Goal: Task Accomplishment & Management: Use online tool/utility

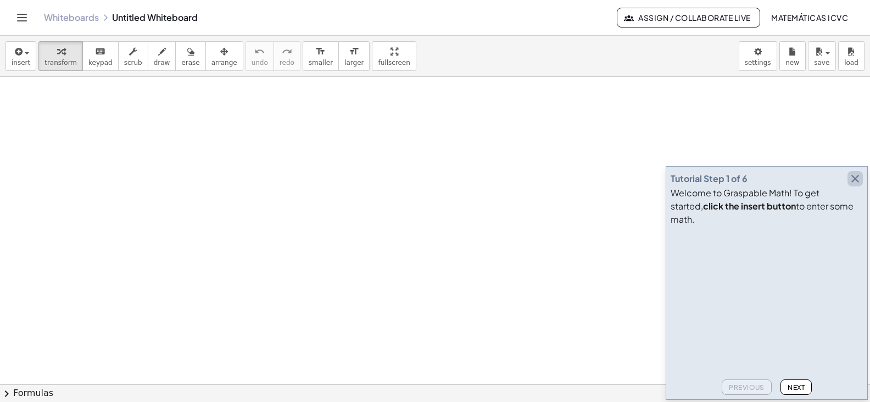
click at [857, 185] on icon "button" at bounding box center [855, 178] width 13 height 13
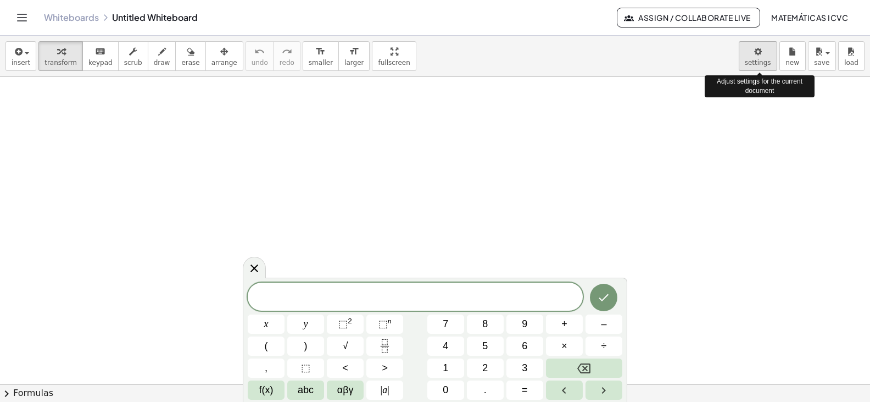
click at [761, 64] on body "Graspable Math Activities Get Started Activity Bank Assigned Work Classes White…" at bounding box center [435, 201] width 870 height 402
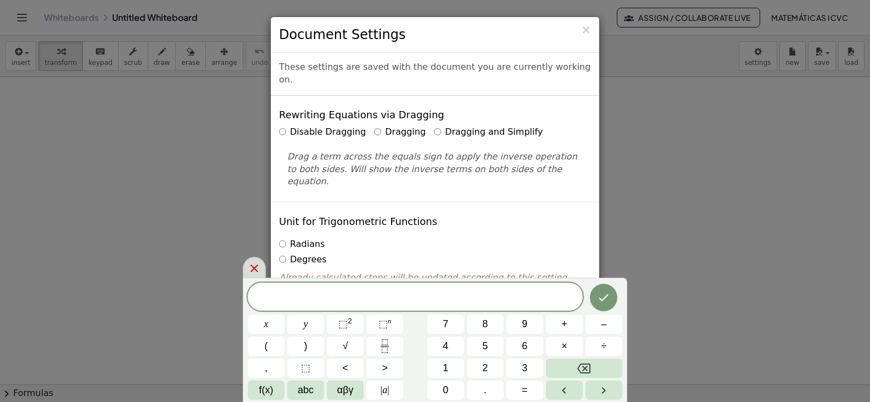
click at [252, 269] on icon at bounding box center [254, 267] width 13 height 13
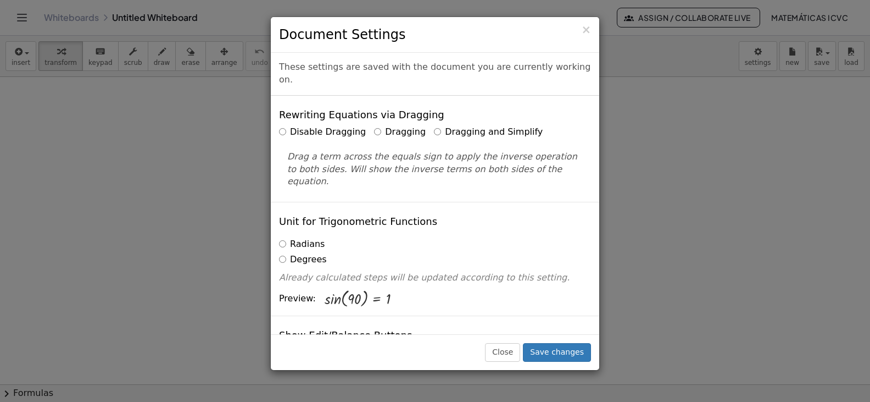
click at [447, 126] on label "Dragging and Simplify" at bounding box center [488, 132] width 109 height 13
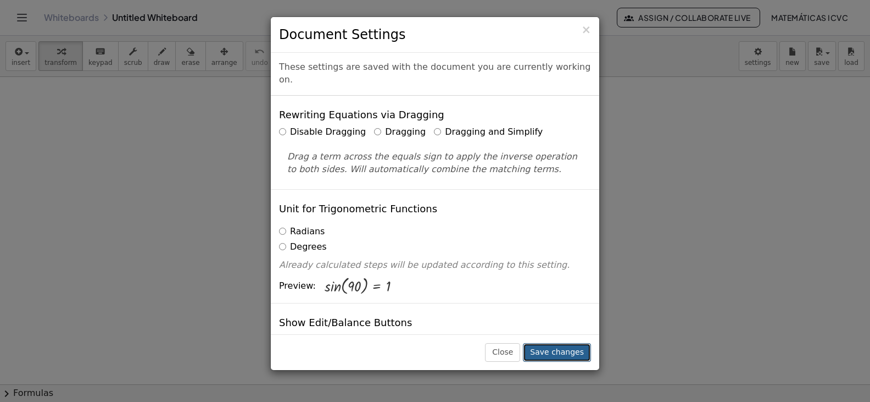
click at [558, 354] on button "Save changes" at bounding box center [557, 352] width 68 height 19
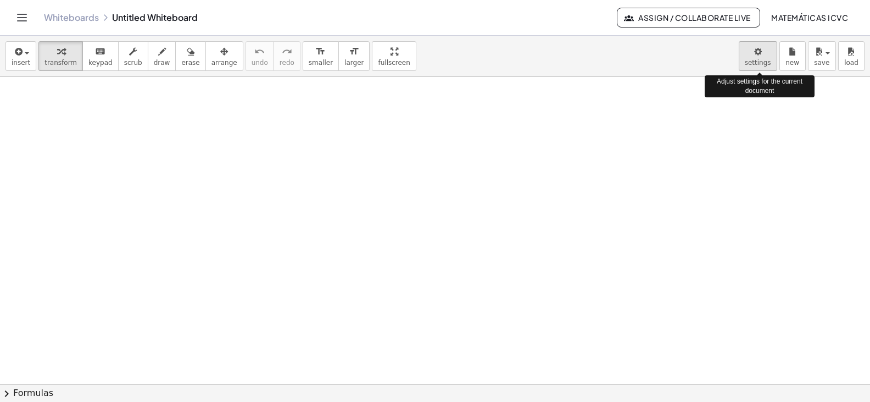
click at [760, 56] on body "Graspable Math Activities Get Started Activity Bank Assigned Work Classes White…" at bounding box center [435, 201] width 870 height 402
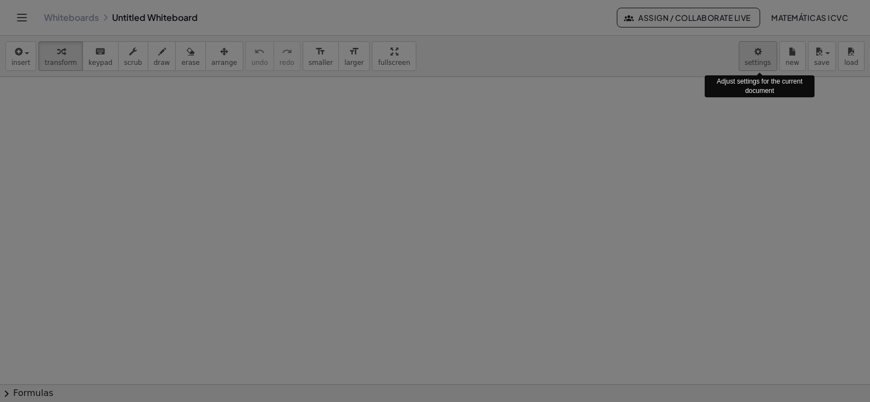
click at [758, 56] on div at bounding box center [435, 201] width 870 height 402
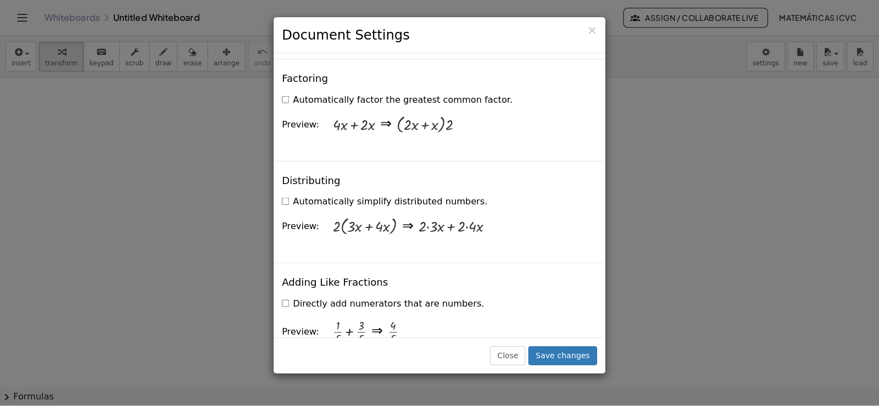
scroll to position [879, 0]
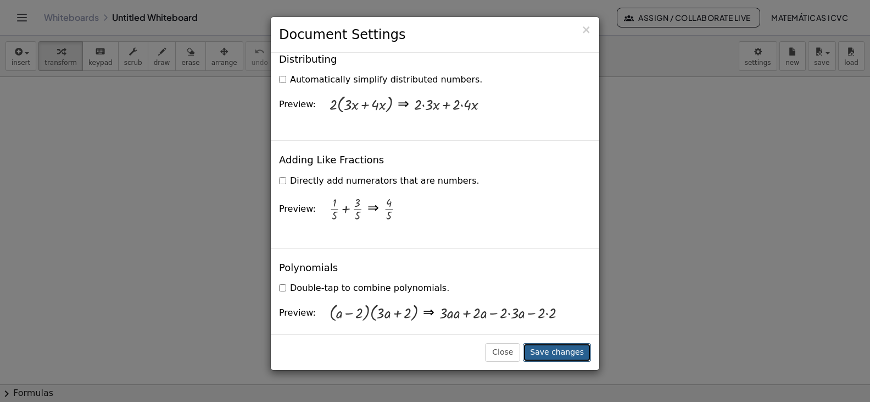
click at [559, 352] on button "Save changes" at bounding box center [557, 352] width 68 height 19
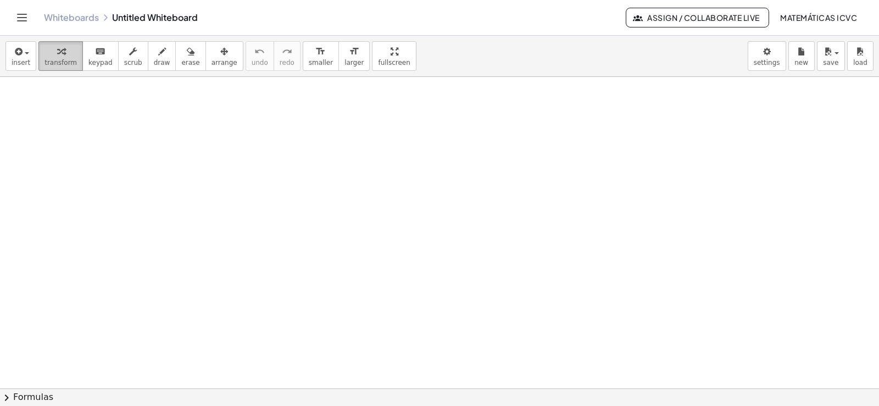
click at [55, 60] on span "transform" at bounding box center [60, 63] width 32 height 8
click at [57, 49] on icon "button" at bounding box center [61, 51] width 8 height 13
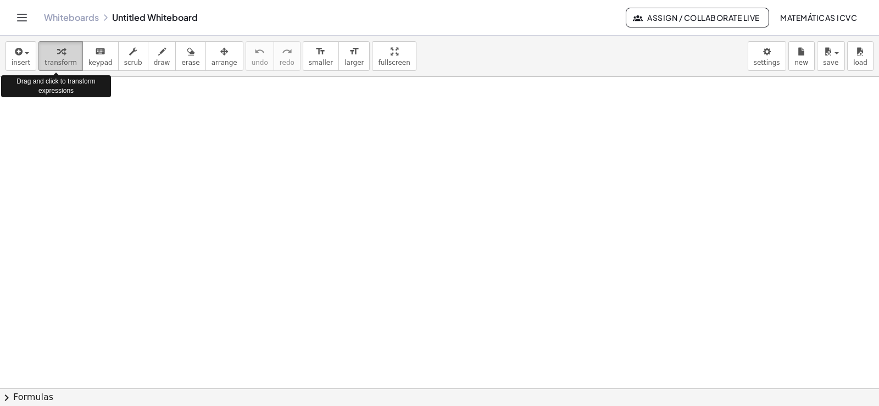
click at [57, 62] on span "transform" at bounding box center [60, 63] width 32 height 8
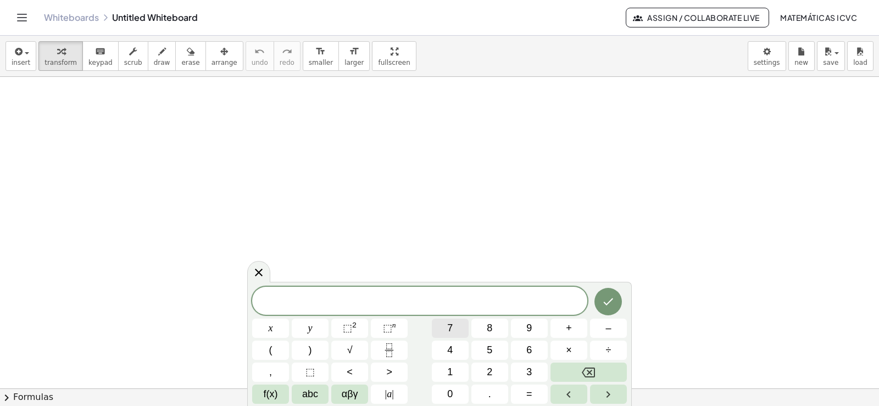
click at [457, 325] on button "7" at bounding box center [450, 328] width 37 height 19
click at [266, 328] on button "x" at bounding box center [270, 328] width 37 height 19
click at [605, 328] on span "–" at bounding box center [607, 328] width 5 height 15
click at [497, 349] on button "5" at bounding box center [489, 350] width 37 height 19
click at [532, 398] on button "=" at bounding box center [529, 394] width 37 height 19
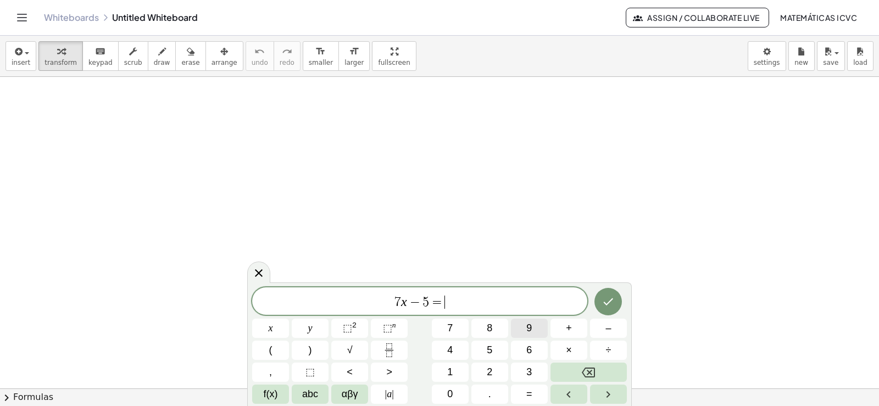
click at [527, 324] on span "9" at bounding box center [528, 328] width 5 height 15
click at [604, 304] on icon "Done" at bounding box center [608, 301] width 13 height 13
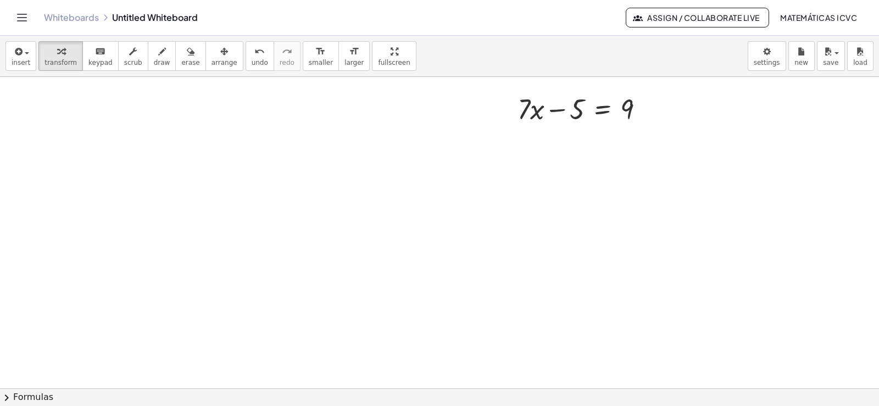
scroll to position [165, 0]
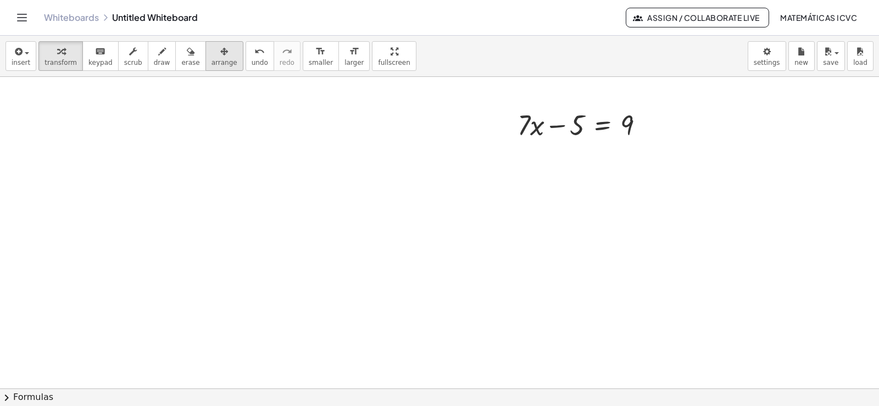
click at [220, 47] on icon "button" at bounding box center [224, 51] width 8 height 13
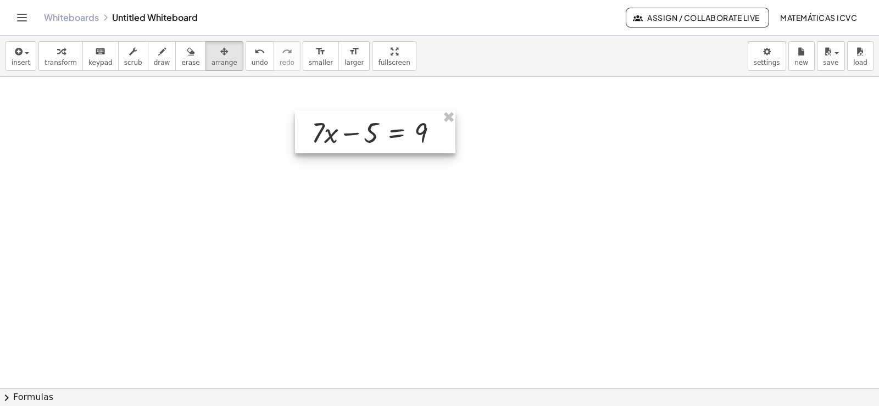
drag, startPoint x: 561, startPoint y: 129, endPoint x: 373, endPoint y: 132, distance: 188.5
click at [373, 132] on div at bounding box center [375, 131] width 160 height 43
click at [211, 61] on span "arrange" at bounding box center [224, 63] width 26 height 8
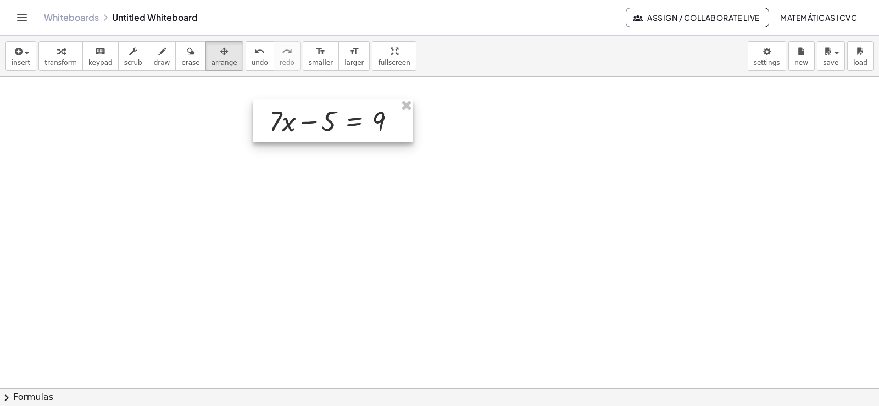
drag, startPoint x: 426, startPoint y: 138, endPoint x: 376, endPoint y: 124, distance: 52.0
click at [385, 127] on div at bounding box center [333, 120] width 160 height 43
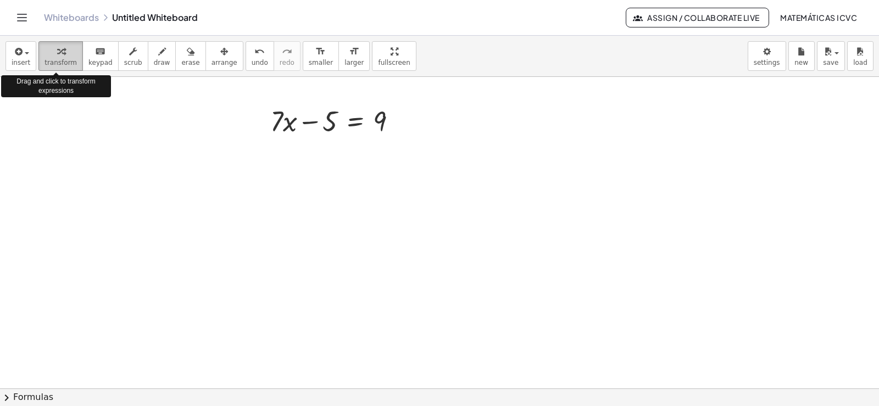
click at [59, 58] on icon "button" at bounding box center [61, 51] width 8 height 13
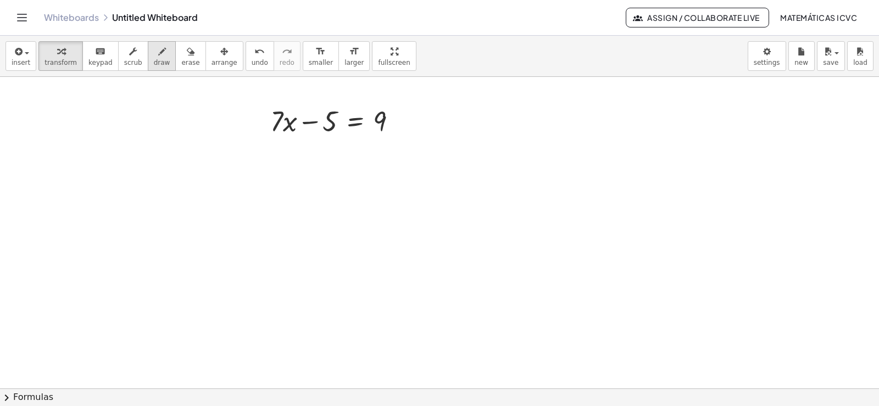
click at [154, 60] on span "draw" at bounding box center [162, 63] width 16 height 8
drag, startPoint x: 302, startPoint y: 108, endPoint x: 293, endPoint y: 104, distance: 9.1
click at [293, 104] on div at bounding box center [439, 223] width 879 height 623
click at [254, 57] on icon "undo" at bounding box center [259, 51] width 10 height 13
click at [344, 59] on span "larger" at bounding box center [353, 63] width 19 height 8
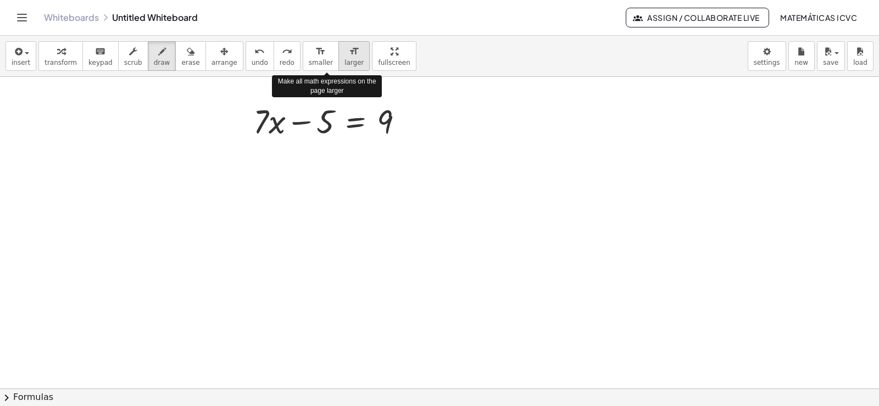
click at [344, 59] on span "larger" at bounding box center [353, 63] width 19 height 8
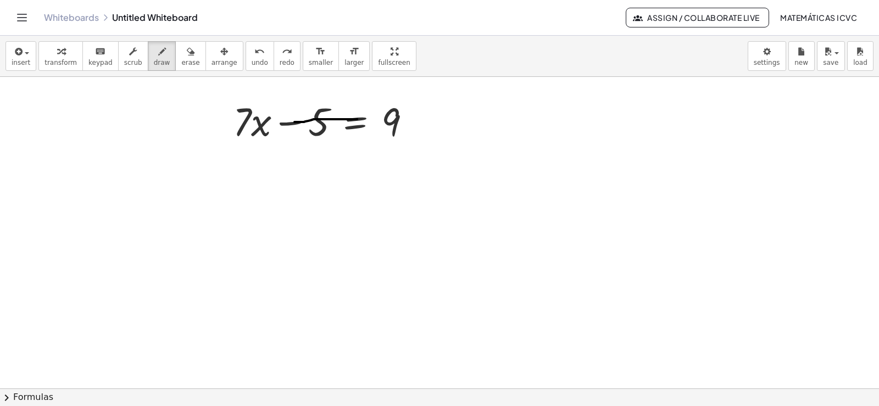
drag, startPoint x: 294, startPoint y: 122, endPoint x: 357, endPoint y: 119, distance: 62.7
click at [357, 119] on div at bounding box center [439, 223] width 879 height 623
click at [252, 62] on span "undo" at bounding box center [260, 63] width 16 height 8
click at [47, 59] on span "transform" at bounding box center [60, 63] width 32 height 8
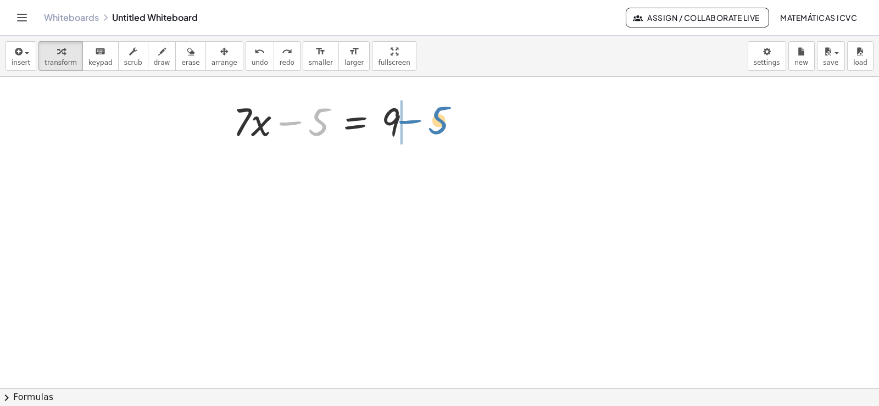
drag, startPoint x: 286, startPoint y: 124, endPoint x: 405, endPoint y: 122, distance: 119.8
click at [405, 122] on div at bounding box center [326, 120] width 198 height 52
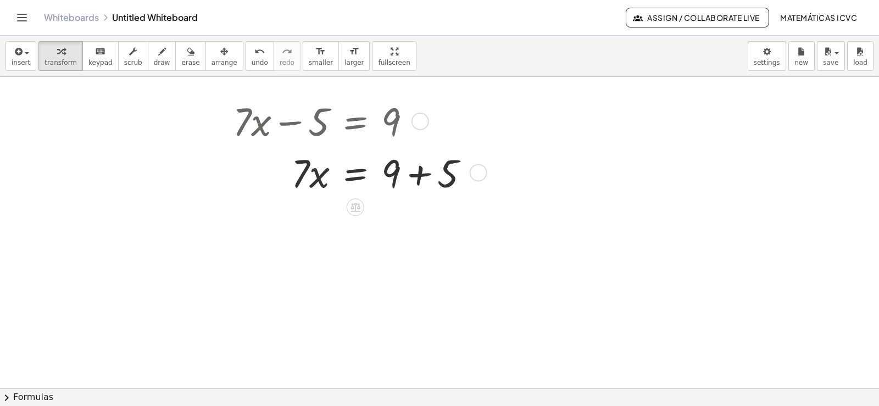
click at [421, 177] on div at bounding box center [355, 172] width 256 height 52
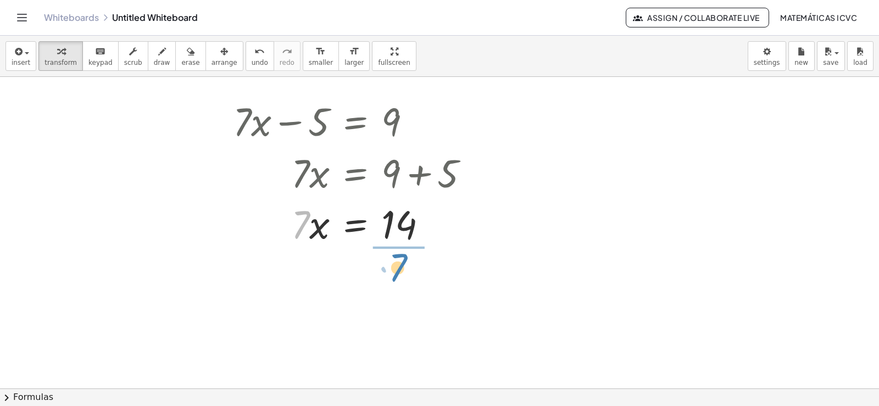
drag, startPoint x: 296, startPoint y: 233, endPoint x: 393, endPoint y: 276, distance: 106.3
click at [393, 276] on div "+ · 7 · x − 5 = 9 · 7 · x = + 9 + 5 · 7 · 7 · x = 14" at bounding box center [439, 223] width 879 height 623
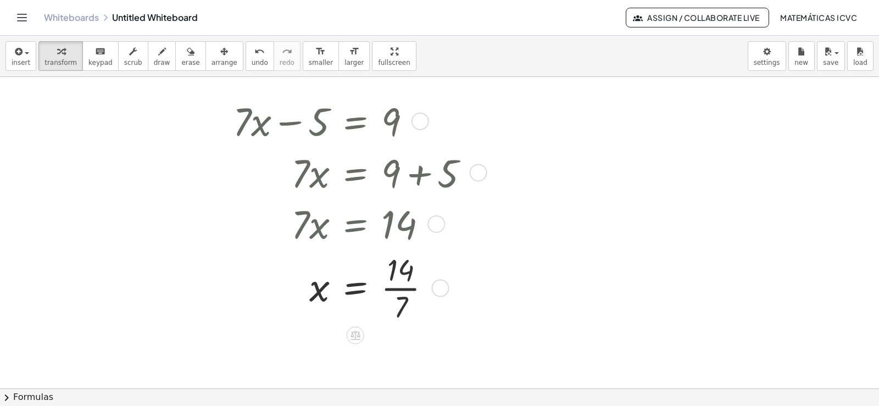
click at [410, 288] on div at bounding box center [355, 287] width 256 height 77
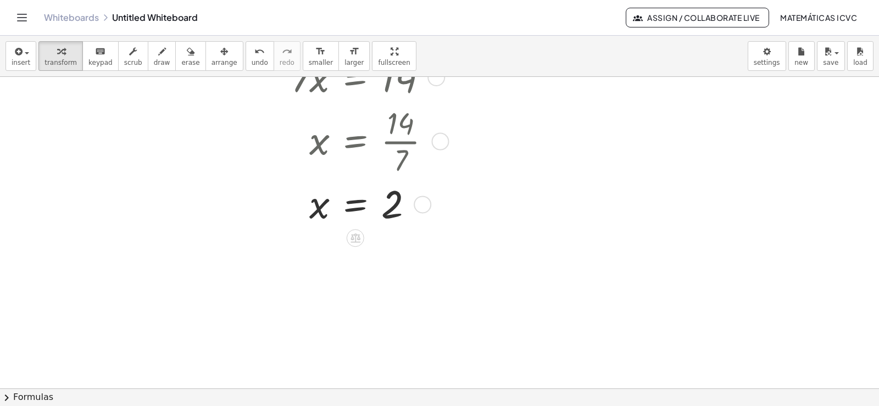
scroll to position [476, 0]
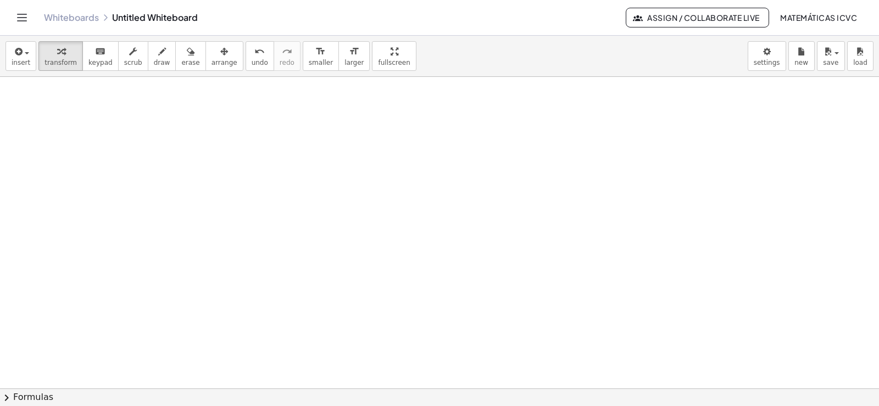
click at [451, 194] on div at bounding box center [439, 68] width 879 height 934
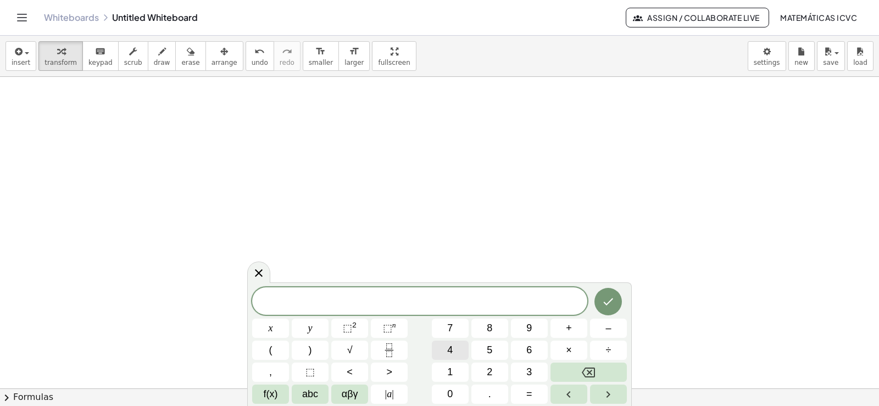
click at [454, 346] on button "4" at bounding box center [450, 350] width 37 height 19
click at [310, 327] on span "y" at bounding box center [310, 328] width 4 height 15
click at [610, 331] on span "–" at bounding box center [607, 328] width 5 height 15
click at [535, 327] on button "9" at bounding box center [529, 328] width 37 height 19
click at [530, 397] on span "=" at bounding box center [529, 394] width 6 height 15
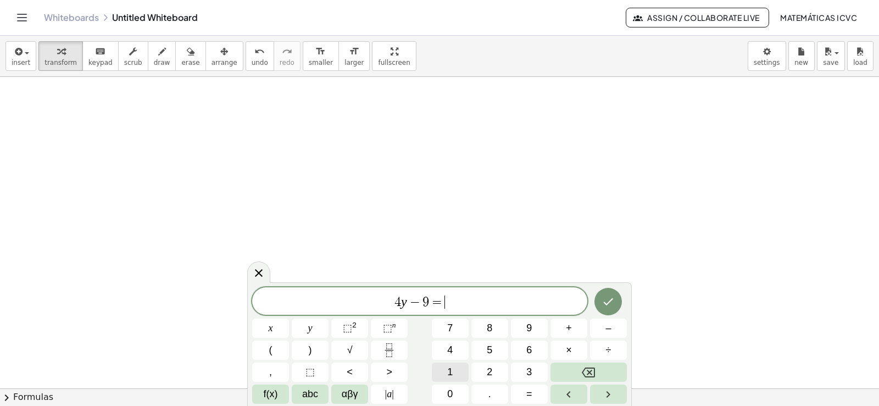
click at [464, 374] on button "1" at bounding box center [450, 372] width 37 height 19
click at [605, 305] on icon "Done" at bounding box center [608, 301] width 13 height 13
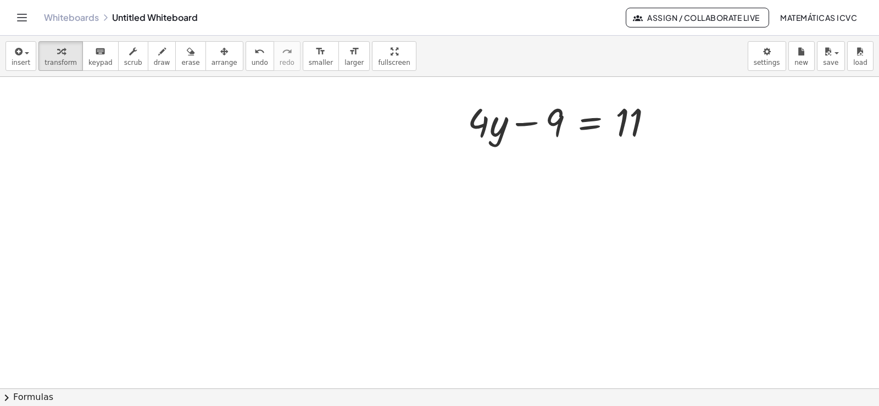
scroll to position [586, 0]
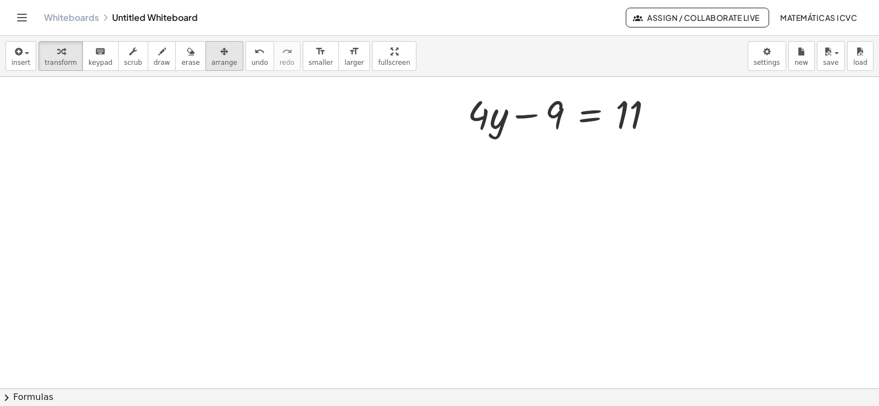
click at [208, 43] on button "arrange" at bounding box center [224, 56] width 38 height 30
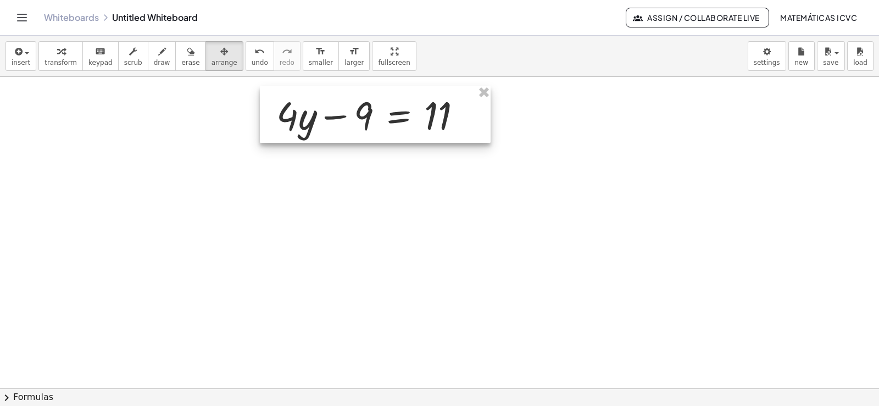
drag, startPoint x: 519, startPoint y: 124, endPoint x: 327, endPoint y: 125, distance: 191.2
click at [327, 125] on div at bounding box center [375, 114] width 231 height 57
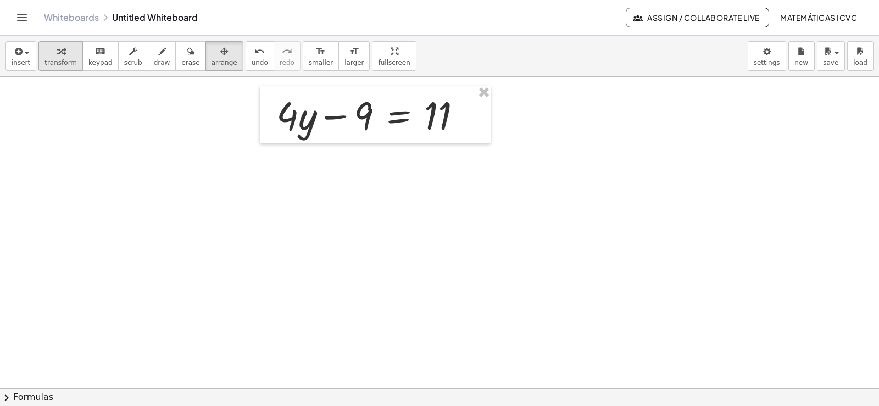
click at [54, 62] on span "transform" at bounding box center [60, 63] width 32 height 8
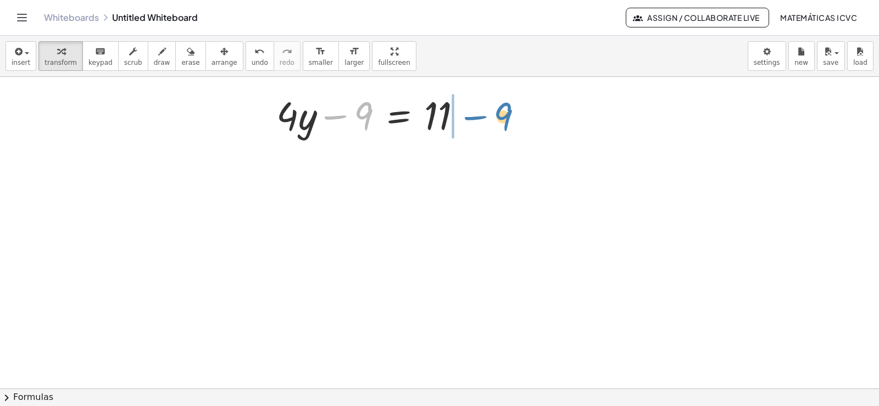
drag, startPoint x: 340, startPoint y: 116, endPoint x: 480, endPoint y: 116, distance: 139.5
click at [480, 116] on div "− 9 + · 4 · y − 9 = 11" at bounding box center [375, 114] width 231 height 57
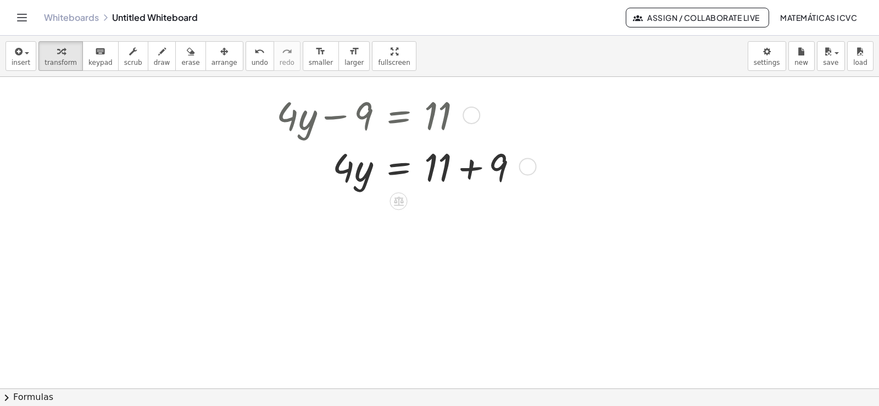
click at [475, 169] on div at bounding box center [401, 166] width 261 height 52
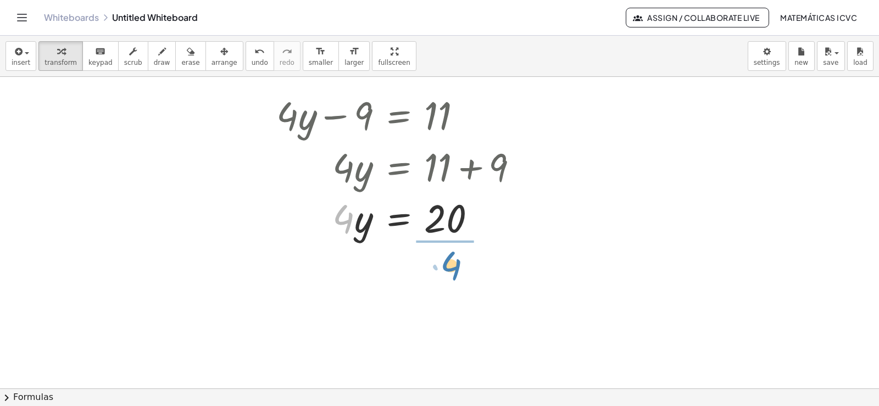
drag, startPoint x: 347, startPoint y: 227, endPoint x: 453, endPoint y: 275, distance: 116.3
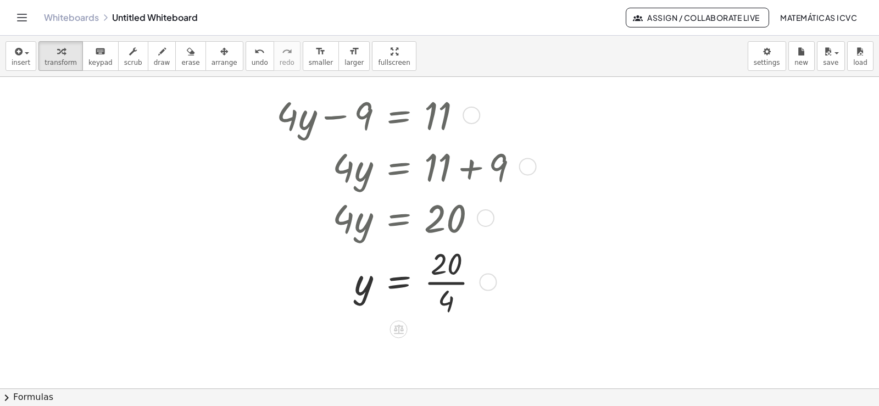
click at [453, 283] on div at bounding box center [401, 281] width 261 height 77
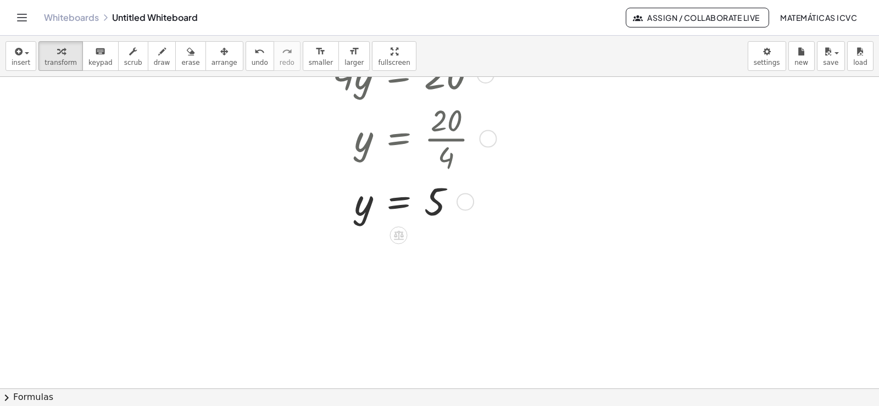
scroll to position [843, 0]
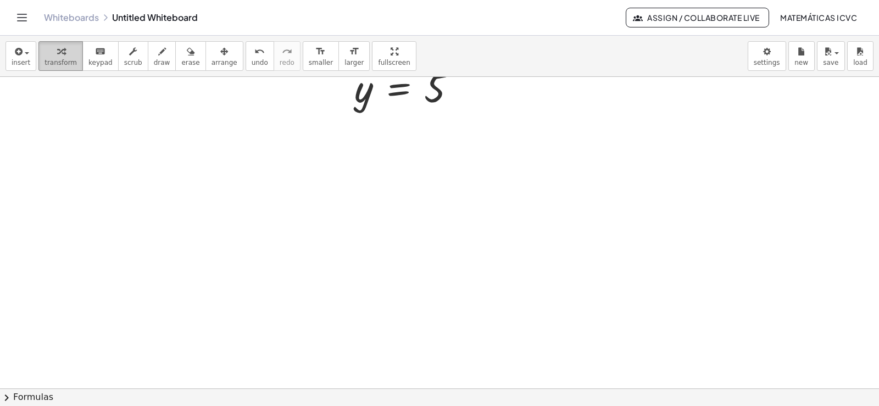
click at [61, 52] on div "button" at bounding box center [60, 50] width 32 height 13
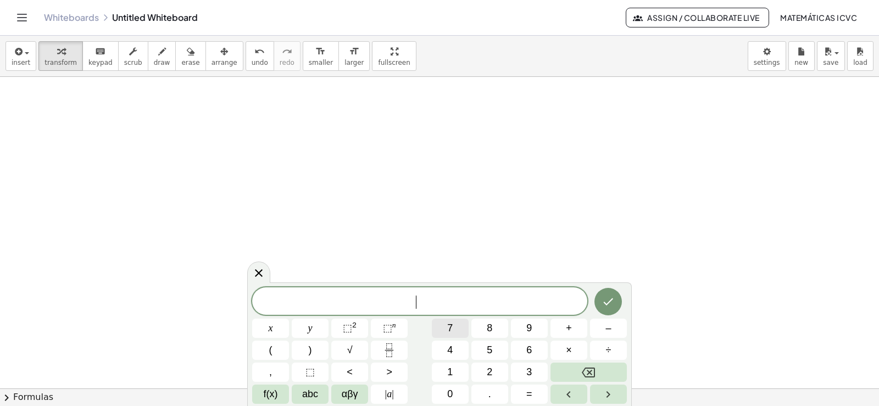
click at [447, 328] on span "7" at bounding box center [449, 328] width 5 height 15
click at [275, 328] on button "x" at bounding box center [270, 328] width 37 height 19
click at [570, 326] on span "+" at bounding box center [569, 328] width 6 height 15
click at [493, 346] on button "5" at bounding box center [489, 350] width 37 height 19
click at [537, 398] on button "=" at bounding box center [529, 394] width 37 height 19
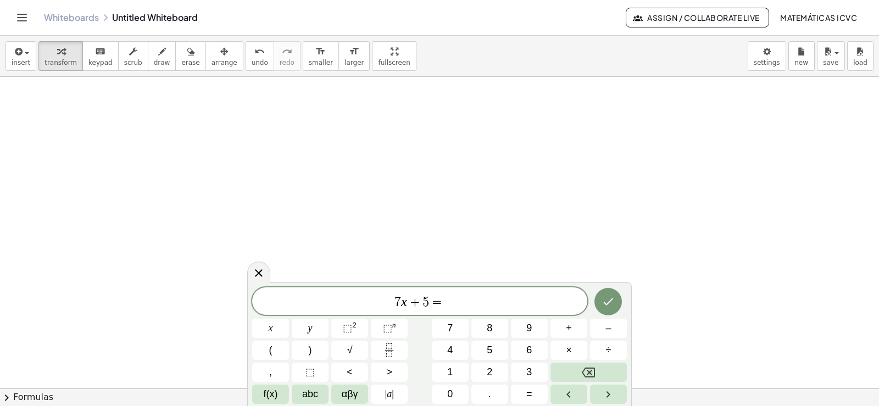
click at [446, 303] on span "7 x + 5 = ​" at bounding box center [419, 301] width 335 height 15
click at [609, 328] on span "–" at bounding box center [607, 328] width 5 height 15
click at [449, 369] on span "1" at bounding box center [449, 372] width 5 height 15
click at [525, 346] on button "6" at bounding box center [529, 350] width 37 height 19
click at [606, 296] on icon "Done" at bounding box center [608, 301] width 13 height 13
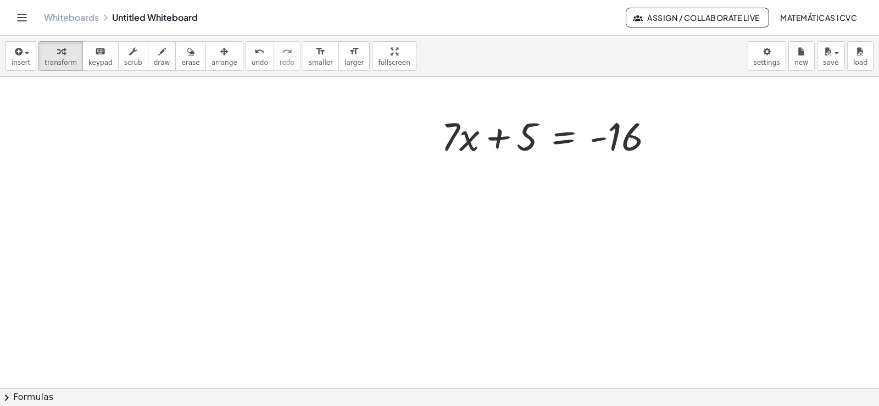
scroll to position [1066, 0]
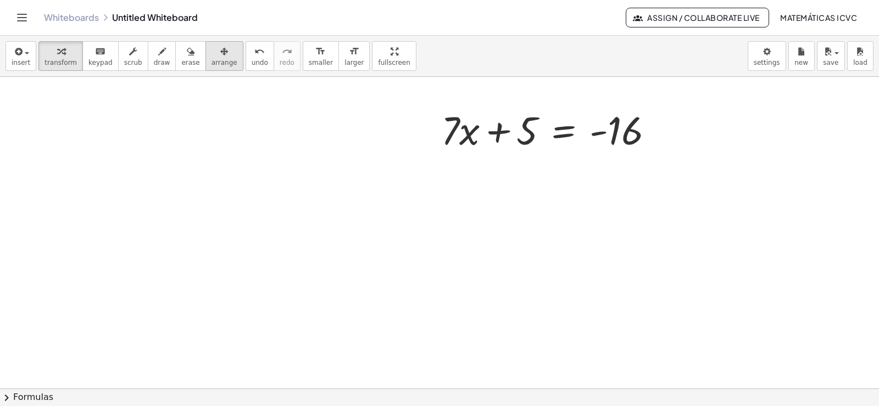
click at [220, 54] on icon "button" at bounding box center [224, 51] width 8 height 13
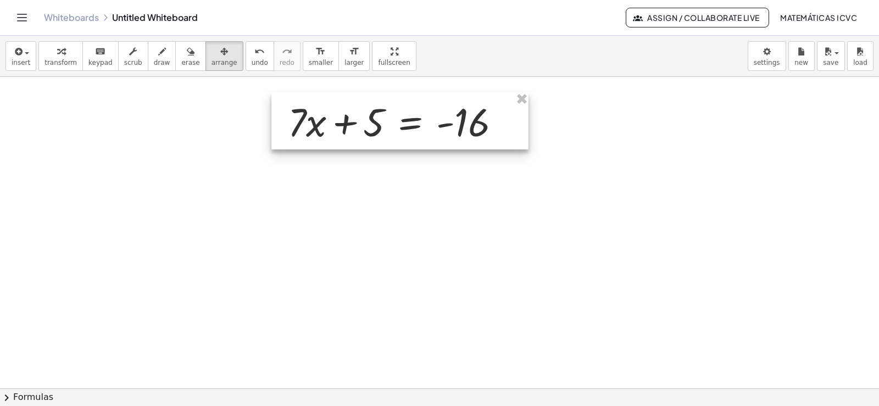
drag, startPoint x: 506, startPoint y: 130, endPoint x: 353, endPoint y: 121, distance: 153.5
click at [353, 121] on div at bounding box center [399, 120] width 257 height 57
click at [59, 60] on span "transform" at bounding box center [60, 63] width 32 height 8
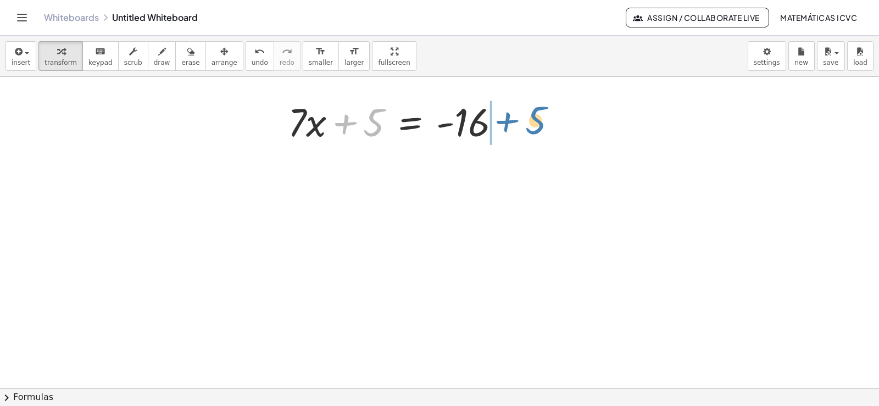
drag, startPoint x: 347, startPoint y: 121, endPoint x: 509, endPoint y: 119, distance: 162.1
click at [509, 119] on div at bounding box center [398, 121] width 232 height 52
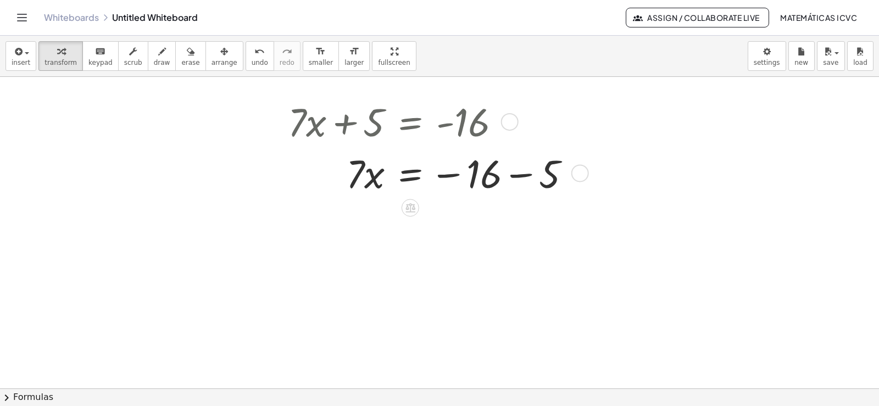
click at [521, 175] on div at bounding box center [433, 173] width 303 height 52
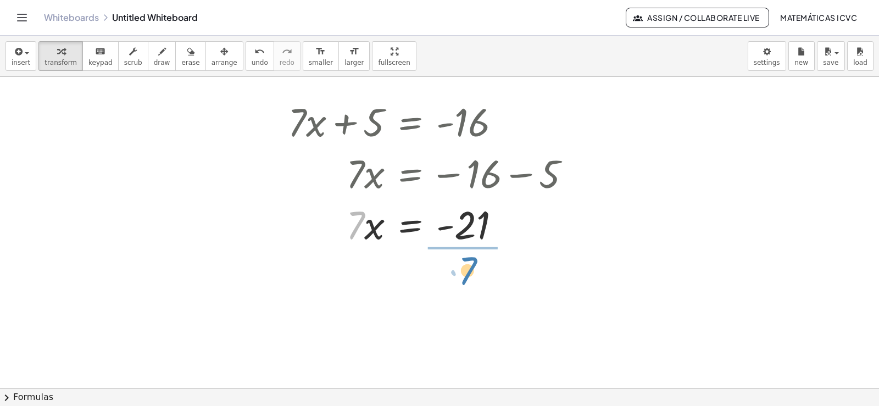
drag, startPoint x: 351, startPoint y: 232, endPoint x: 463, endPoint y: 277, distance: 120.8
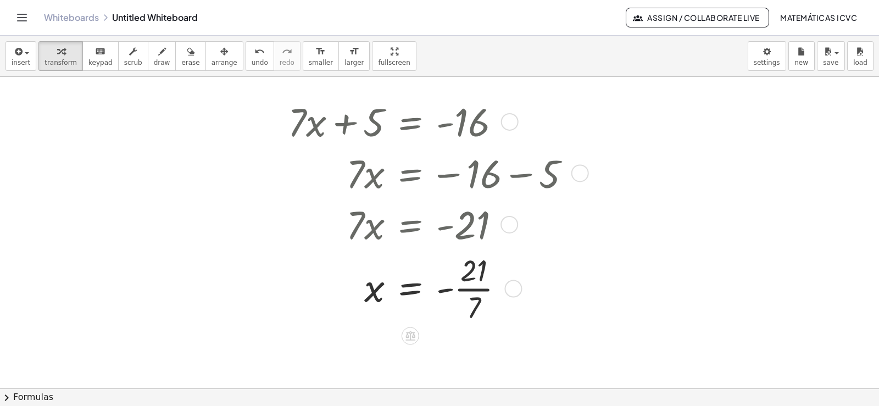
click at [484, 289] on div at bounding box center [433, 287] width 303 height 77
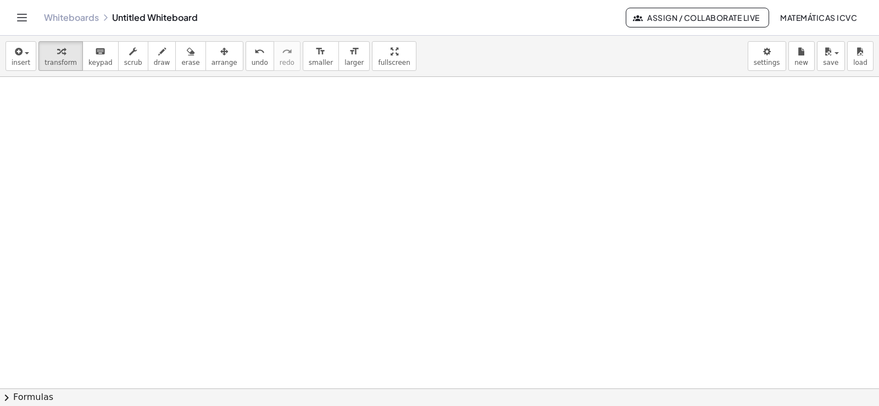
scroll to position [1411, 0]
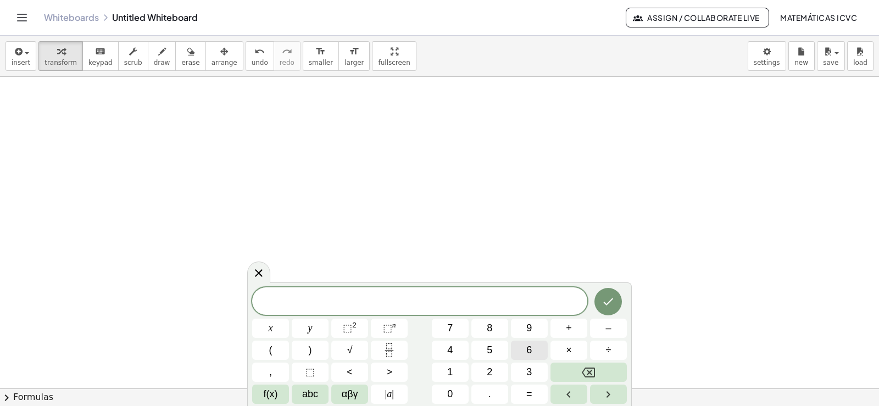
click at [536, 351] on button "6" at bounding box center [529, 350] width 37 height 19
click at [312, 324] on span "y" at bounding box center [310, 328] width 4 height 15
click at [571, 327] on span "+" at bounding box center [569, 328] width 6 height 15
click at [452, 369] on span "1" at bounding box center [449, 372] width 5 height 15
click at [452, 347] on span "4" at bounding box center [449, 350] width 5 height 15
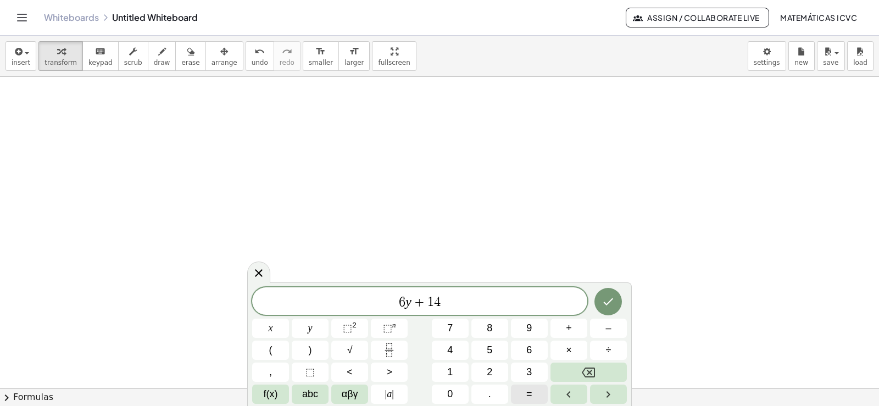
click at [532, 397] on span "=" at bounding box center [529, 394] width 6 height 15
click at [612, 327] on button "–" at bounding box center [608, 328] width 37 height 19
click at [494, 372] on button "2" at bounding box center [489, 372] width 37 height 19
click at [608, 305] on icon "Done" at bounding box center [608, 301] width 13 height 13
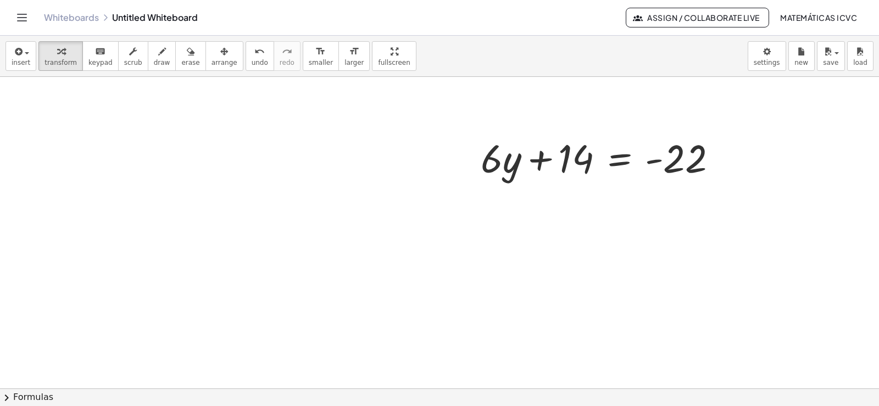
scroll to position [1521, 0]
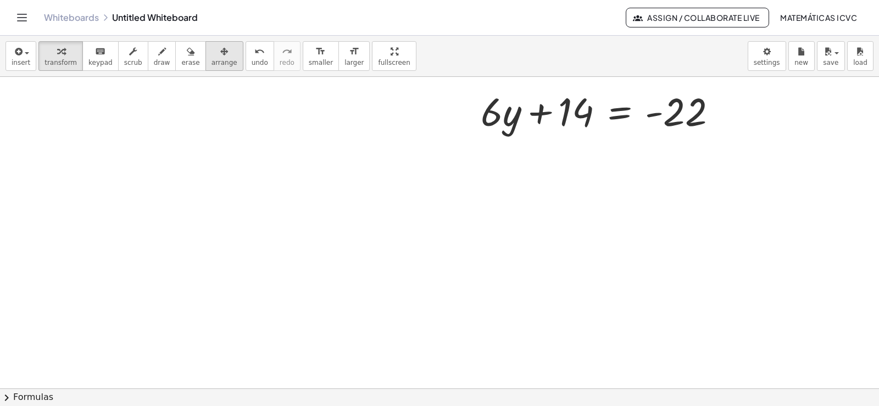
click at [211, 59] on span "arrange" at bounding box center [224, 63] width 26 height 8
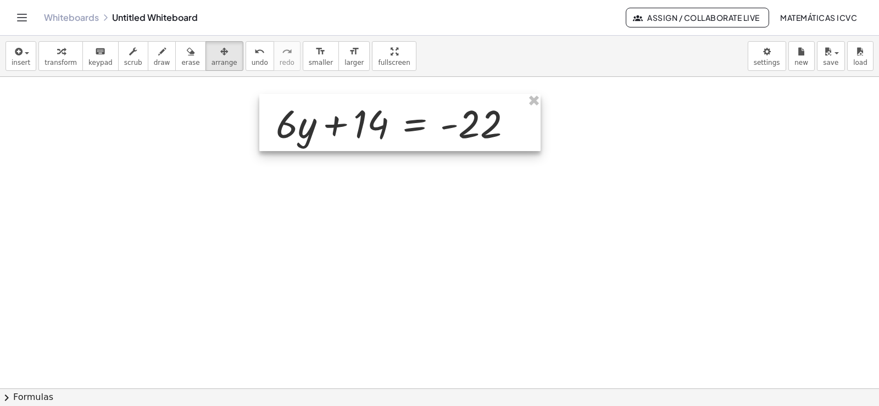
drag, startPoint x: 550, startPoint y: 125, endPoint x: 346, endPoint y: 137, distance: 205.3
click at [346, 137] on div at bounding box center [399, 122] width 281 height 57
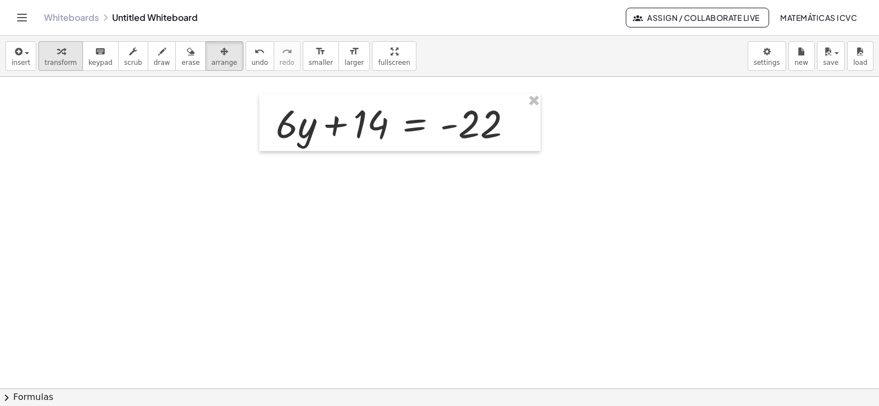
click at [64, 57] on div "button" at bounding box center [60, 50] width 32 height 13
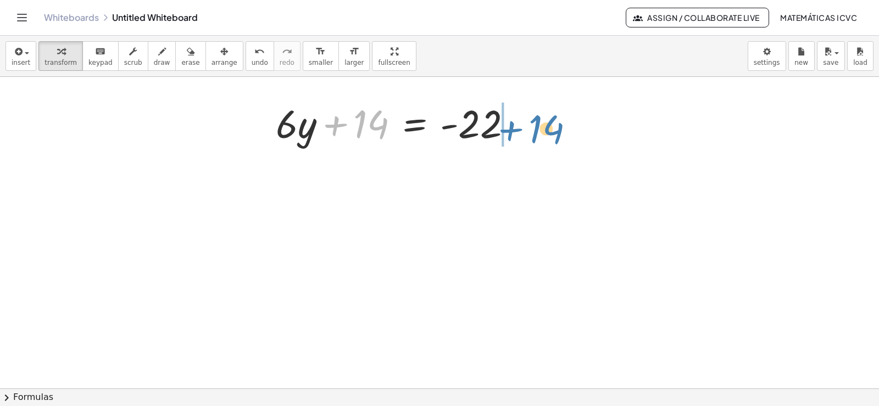
drag, startPoint x: 334, startPoint y: 127, endPoint x: 509, endPoint y: 130, distance: 175.3
click at [509, 130] on div at bounding box center [398, 123] width 256 height 52
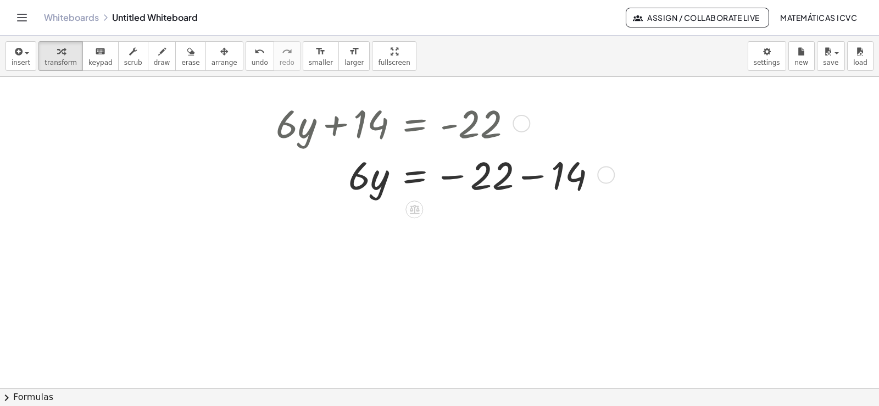
click at [534, 179] on div at bounding box center [440, 174] width 341 height 52
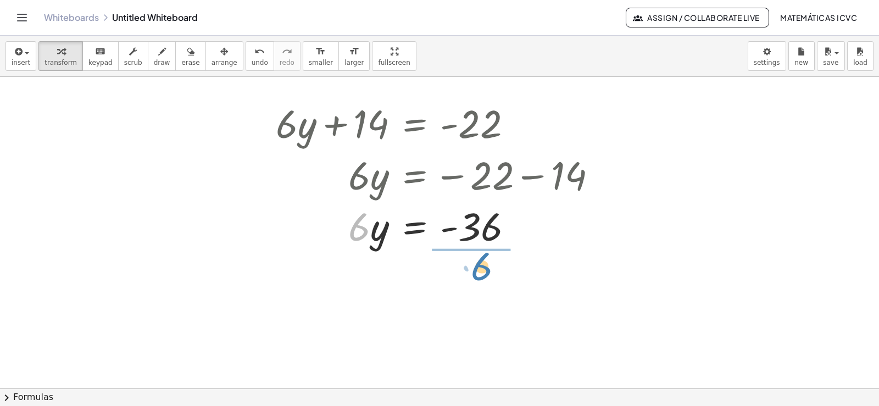
drag, startPoint x: 353, startPoint y: 235, endPoint x: 475, endPoint y: 275, distance: 128.4
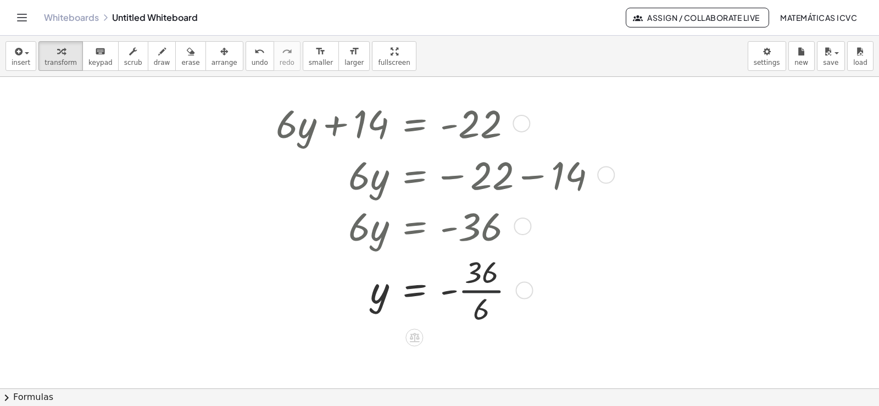
click at [487, 294] on div at bounding box center [440, 289] width 341 height 77
drag, startPoint x: 490, startPoint y: 291, endPoint x: 489, endPoint y: 363, distance: 71.4
click at [414, 353] on div "y = - 6" at bounding box center [414, 353] width 0 height 0
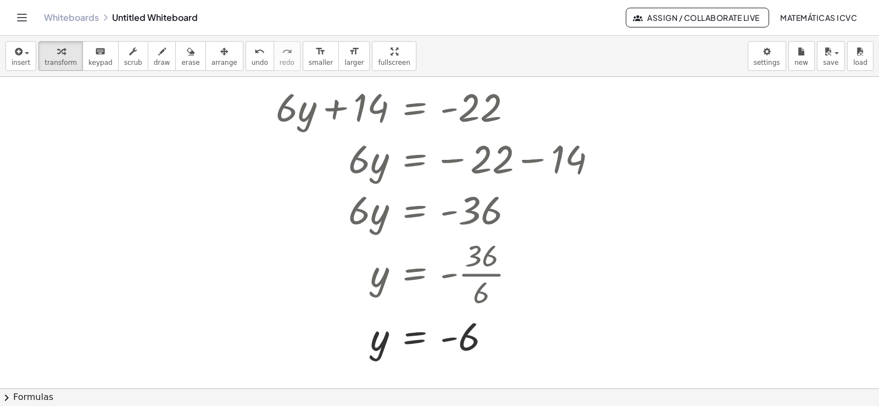
scroll to position [1542, 0]
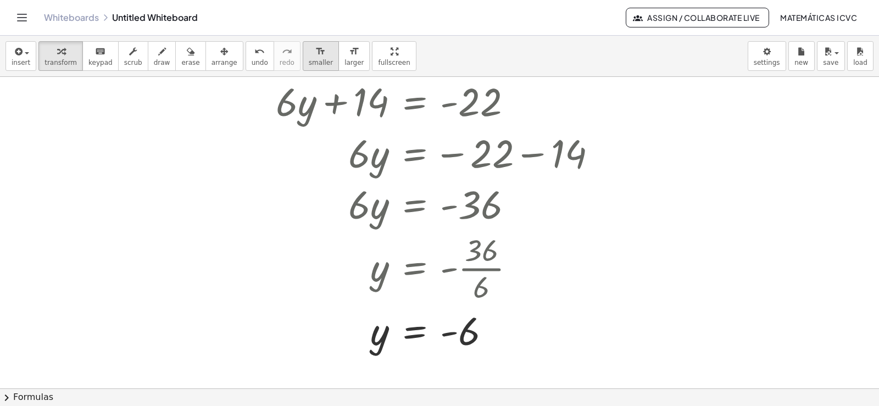
click at [309, 59] on span "smaller" at bounding box center [321, 63] width 24 height 8
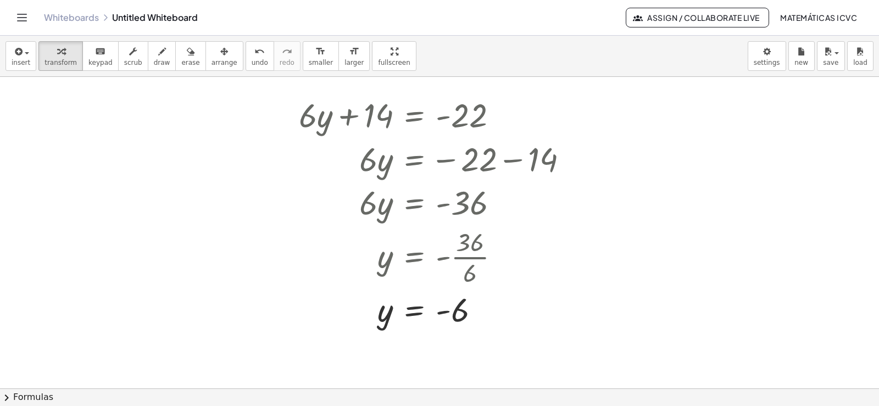
scroll to position [1521, 0]
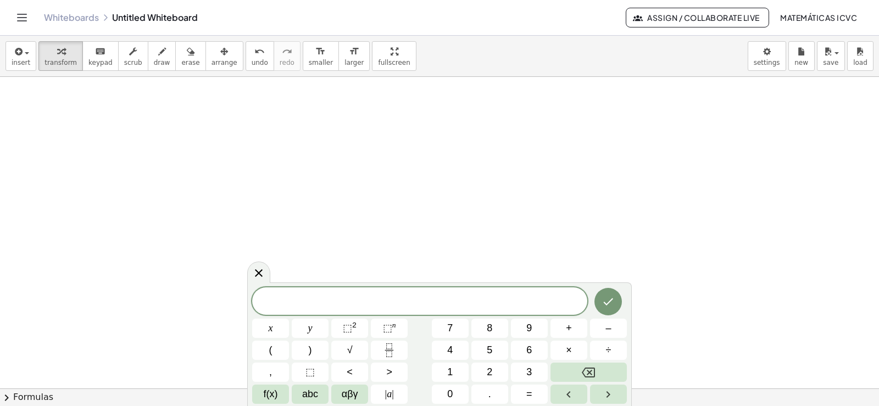
scroll to position [1814, 0]
click at [491, 328] on span "8" at bounding box center [489, 328] width 5 height 15
click at [302, 329] on button "y" at bounding box center [310, 328] width 37 height 19
click at [573, 328] on button "+" at bounding box center [568, 328] width 37 height 19
click at [495, 370] on button "2" at bounding box center [489, 372] width 37 height 19
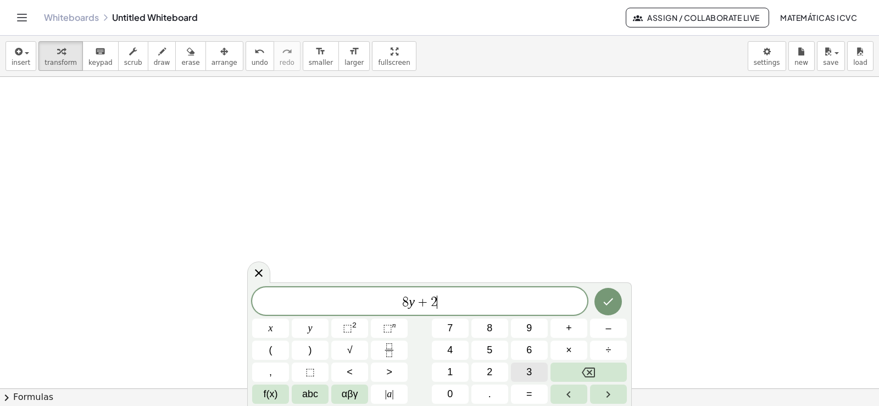
click at [530, 370] on span "3" at bounding box center [528, 372] width 5 height 15
click at [533, 396] on button "=" at bounding box center [529, 394] width 37 height 19
click at [612, 332] on button "–" at bounding box center [608, 328] width 37 height 19
click at [530, 324] on span "9" at bounding box center [528, 328] width 5 height 15
click at [617, 305] on button "Done" at bounding box center [607, 301] width 27 height 27
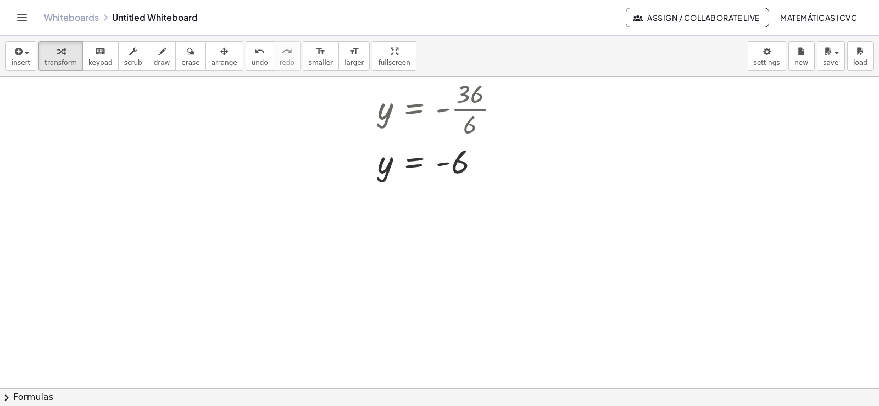
scroll to position [1649, 0]
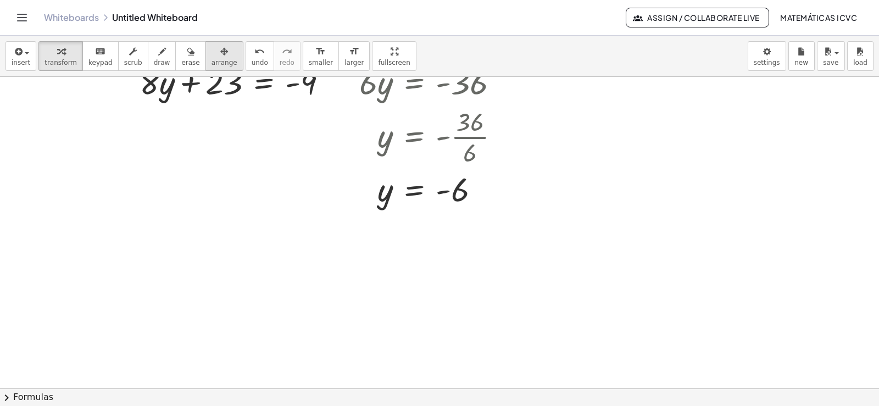
click at [211, 59] on span "arrange" at bounding box center [224, 63] width 26 height 8
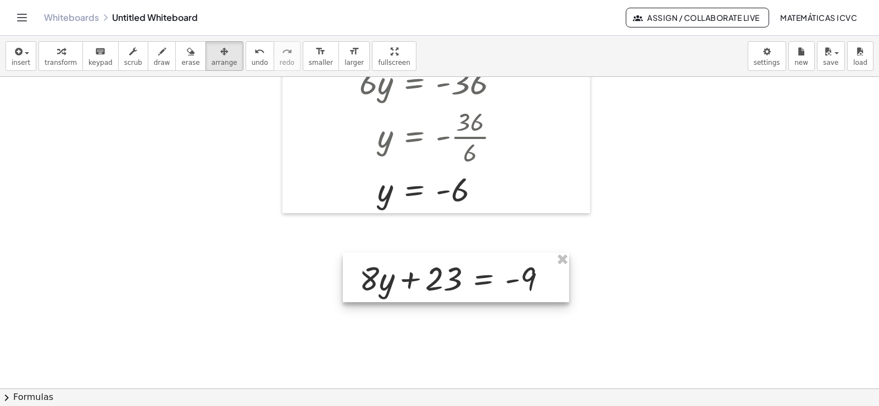
drag, startPoint x: 301, startPoint y: 281, endPoint x: 432, endPoint y: 288, distance: 130.9
click at [432, 288] on div at bounding box center [456, 277] width 226 height 49
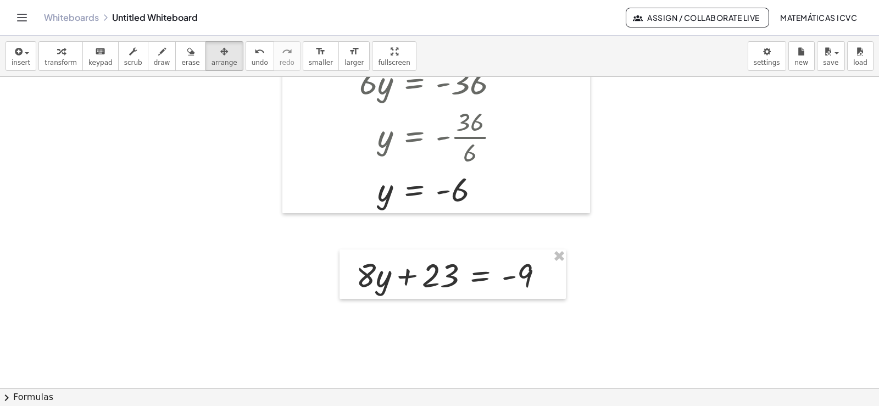
click at [61, 50] on div "button" at bounding box center [60, 50] width 32 height 13
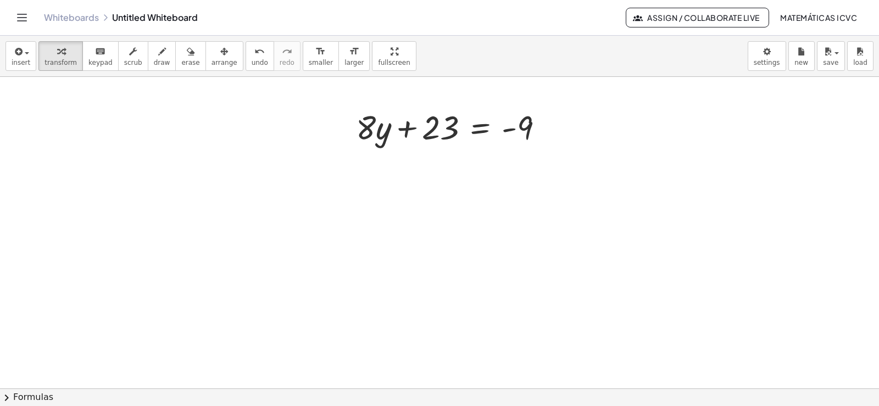
scroll to position [1814, 0]
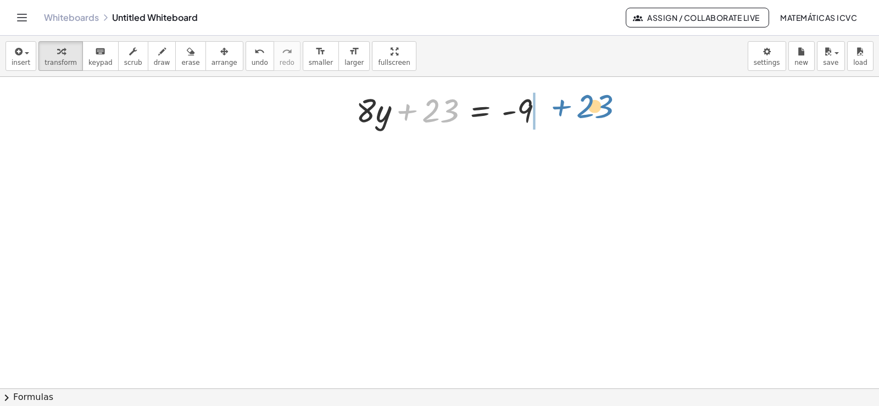
drag, startPoint x: 402, startPoint y: 112, endPoint x: 551, endPoint y: 111, distance: 148.9
click at [551, 111] on div at bounding box center [453, 109] width 207 height 44
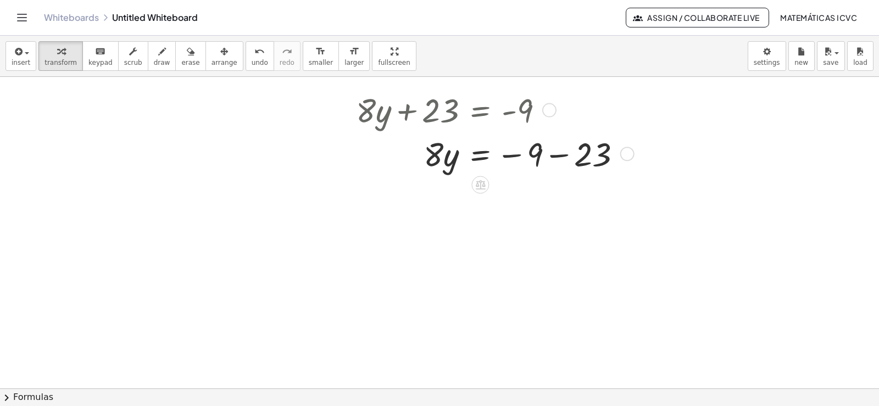
click at [555, 156] on div at bounding box center [492, 153] width 285 height 44
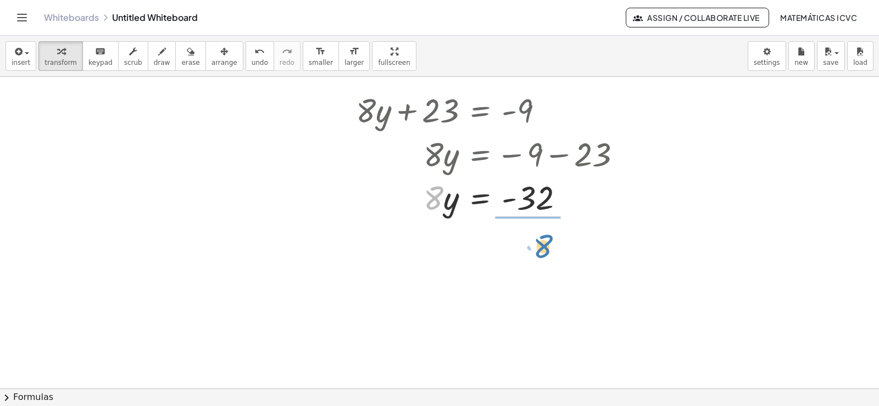
drag, startPoint x: 430, startPoint y: 206, endPoint x: 536, endPoint y: 253, distance: 116.1
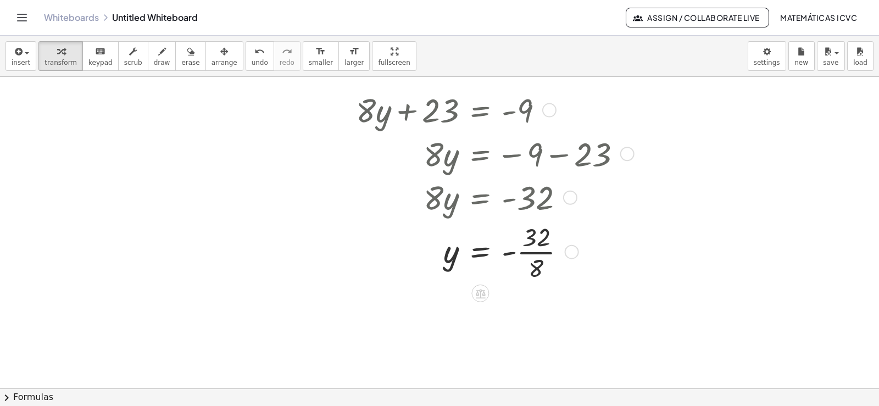
click at [552, 254] on div at bounding box center [492, 251] width 285 height 65
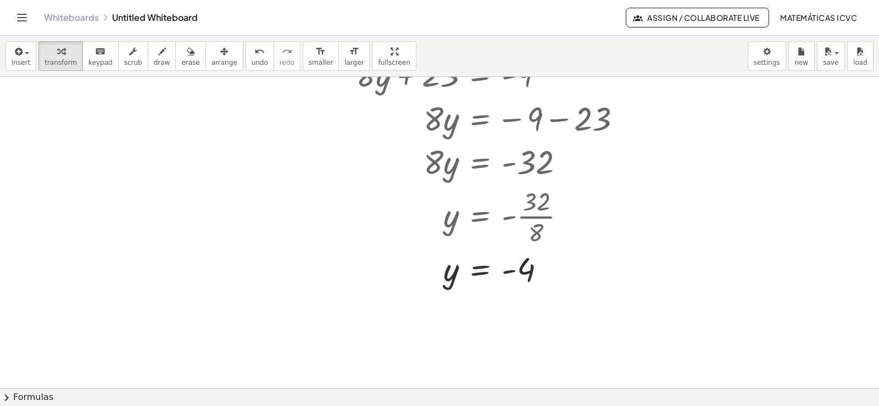
scroll to position [1869, 0]
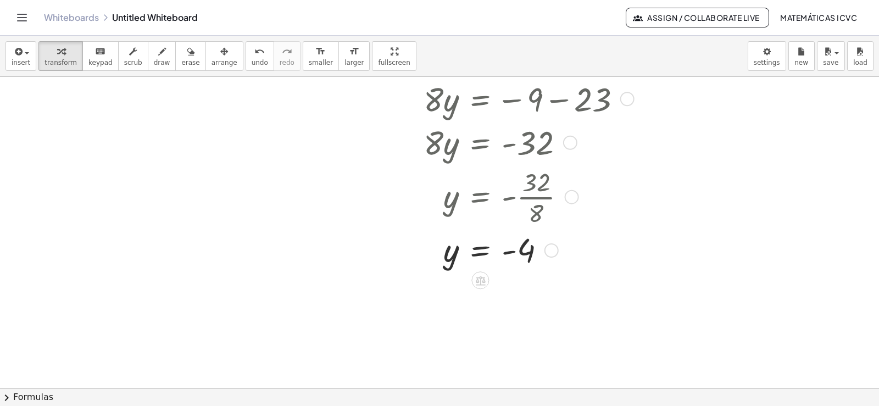
click at [374, 266] on div at bounding box center [492, 250] width 285 height 42
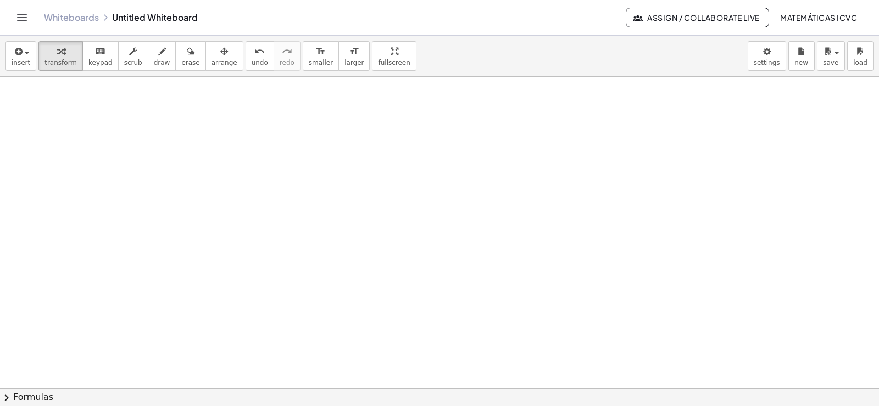
scroll to position [2143, 0]
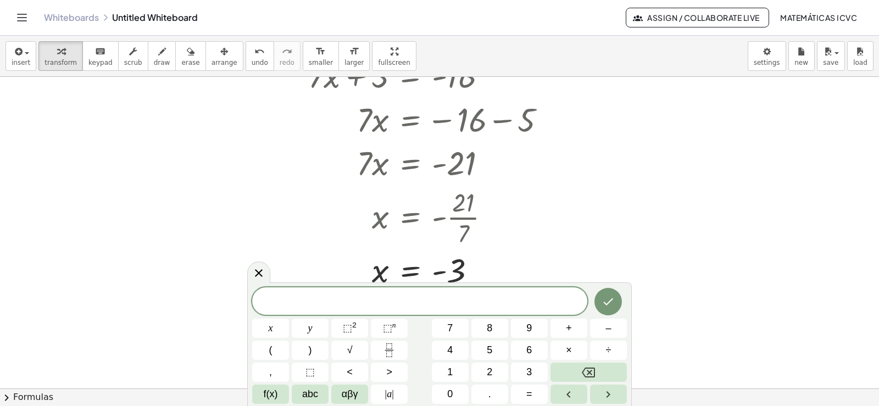
scroll to position [1100, 0]
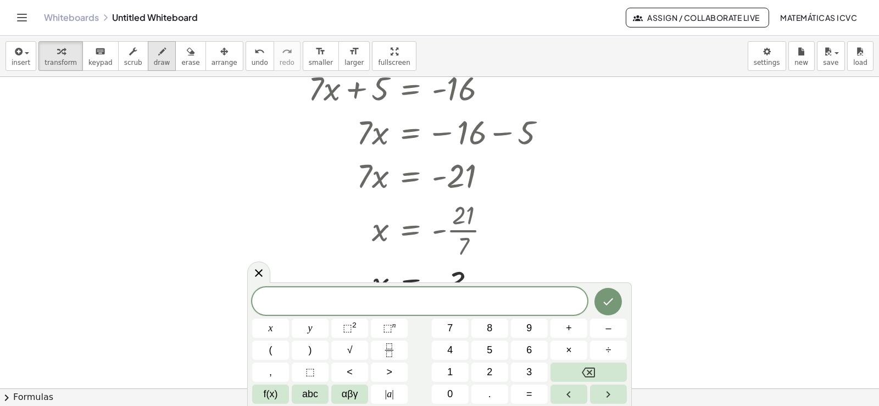
click at [155, 59] on span "draw" at bounding box center [162, 63] width 16 height 8
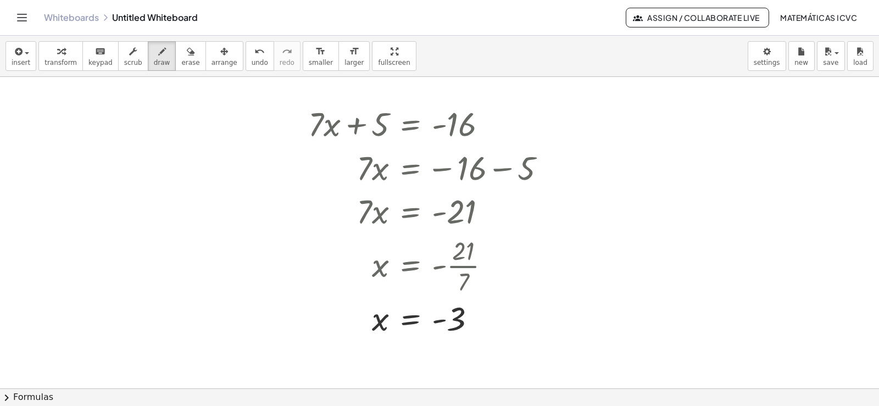
scroll to position [1045, 0]
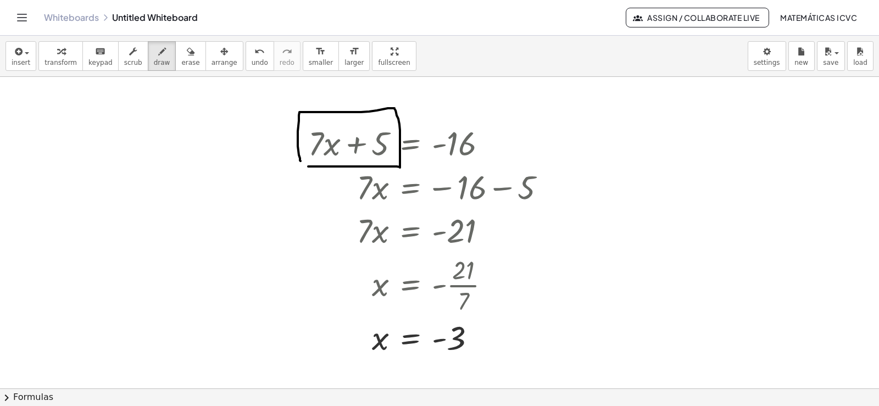
drag, startPoint x: 308, startPoint y: 166, endPoint x: 302, endPoint y: 165, distance: 6.8
click at [300, 164] on div at bounding box center [439, 122] width 879 height 2180
drag, startPoint x: 327, startPoint y: 130, endPoint x: 338, endPoint y: 122, distance: 13.4
click at [338, 122] on div at bounding box center [439, 122] width 879 height 2180
click at [254, 55] on icon "undo" at bounding box center [259, 51] width 10 height 13
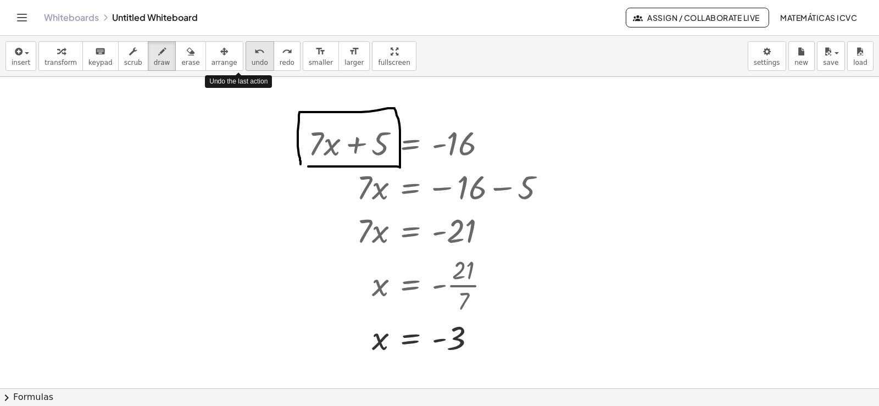
click at [254, 55] on icon "undo" at bounding box center [259, 51] width 10 height 13
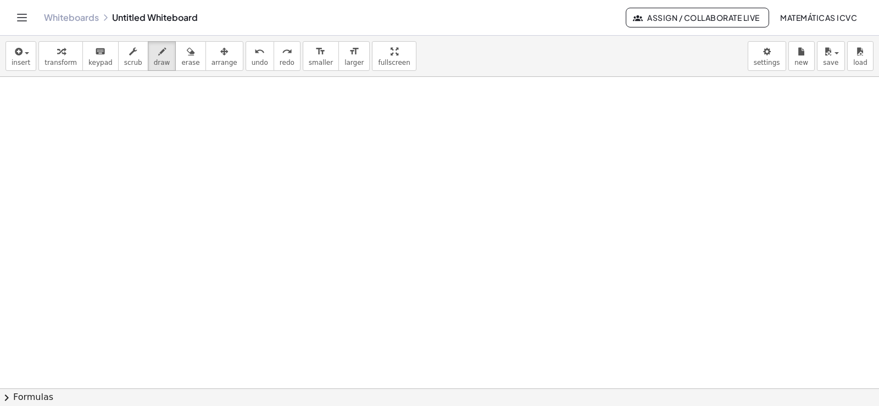
scroll to position [2143, 0]
click at [44, 64] on span "transform" at bounding box center [60, 63] width 32 height 8
click at [63, 60] on span "transform" at bounding box center [60, 63] width 32 height 8
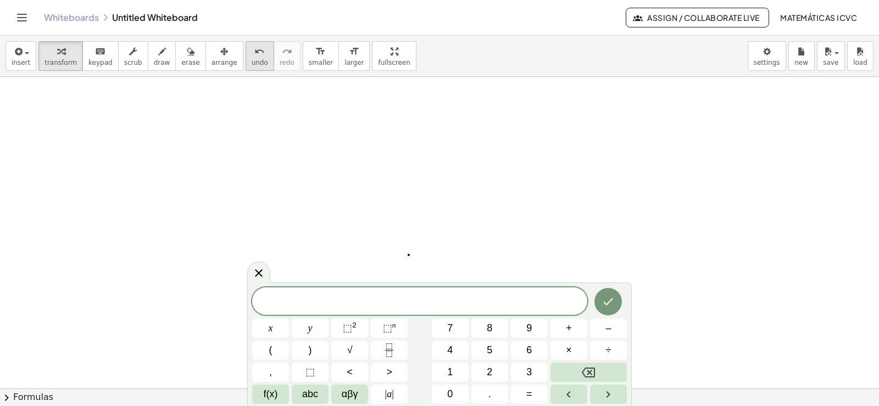
click at [252, 60] on span "undo" at bounding box center [260, 63] width 16 height 8
click at [490, 349] on span "5" at bounding box center [489, 350] width 5 height 15
click at [276, 328] on button "x" at bounding box center [270, 328] width 37 height 19
click at [572, 321] on button "+" at bounding box center [568, 328] width 37 height 19
click at [315, 330] on button "y" at bounding box center [310, 328] width 37 height 19
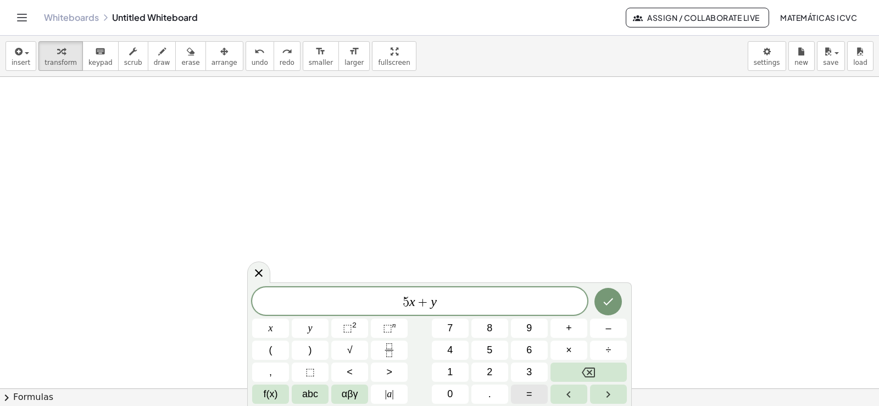
click at [534, 391] on button "=" at bounding box center [529, 394] width 37 height 19
click at [531, 371] on span "3" at bounding box center [528, 372] width 5 height 15
click at [609, 302] on icon "Done" at bounding box center [609, 301] width 10 height 7
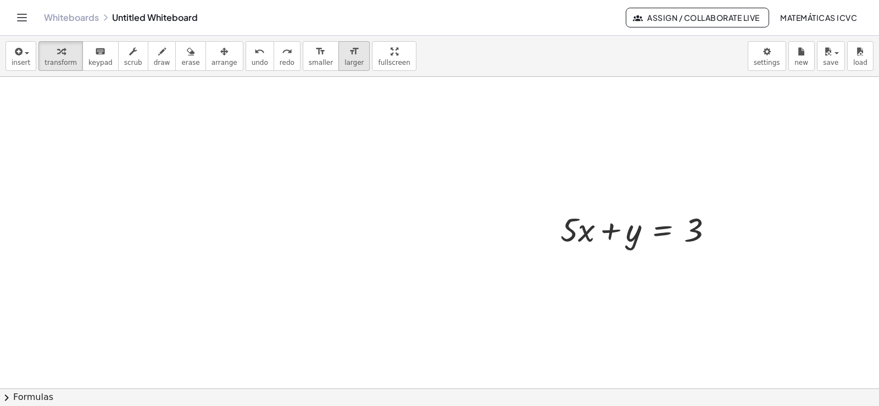
click at [344, 59] on span "larger" at bounding box center [353, 63] width 19 height 8
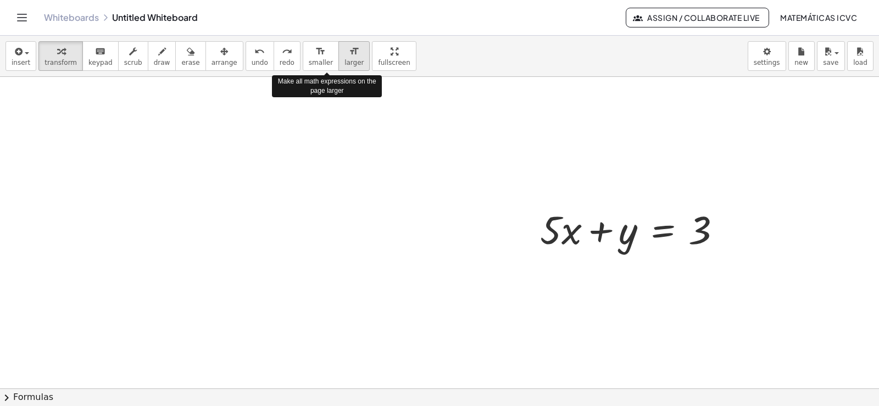
click at [344, 59] on span "larger" at bounding box center [353, 63] width 19 height 8
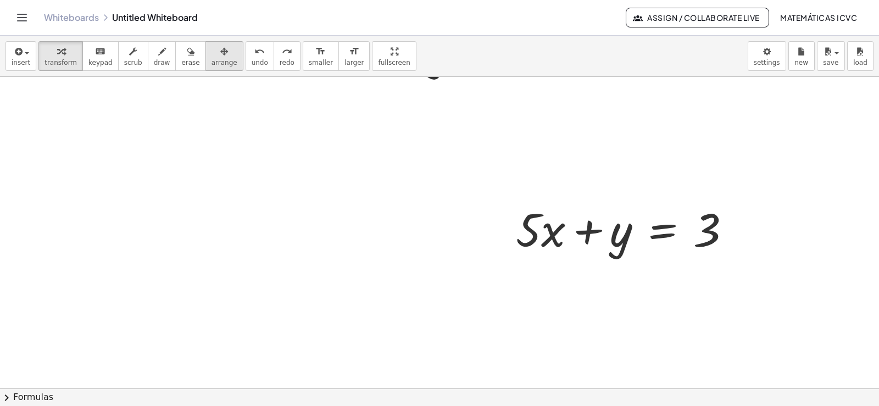
click at [211, 59] on span "arrange" at bounding box center [224, 63] width 26 height 8
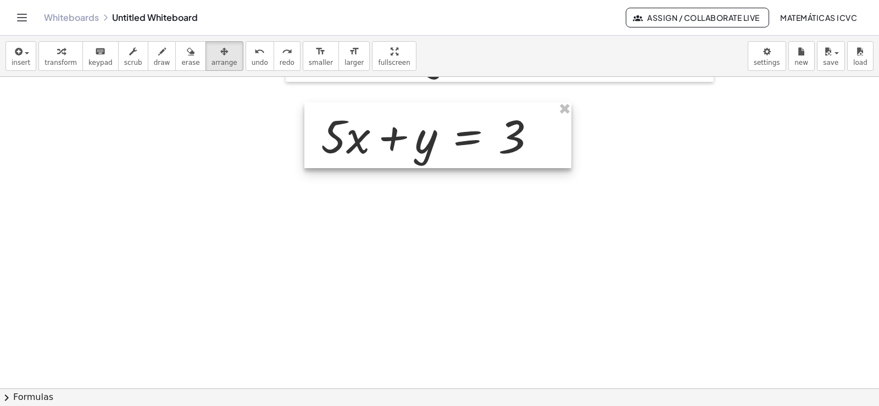
drag, startPoint x: 665, startPoint y: 237, endPoint x: 470, endPoint y: 144, distance: 216.2
click at [470, 144] on div at bounding box center [437, 135] width 267 height 66
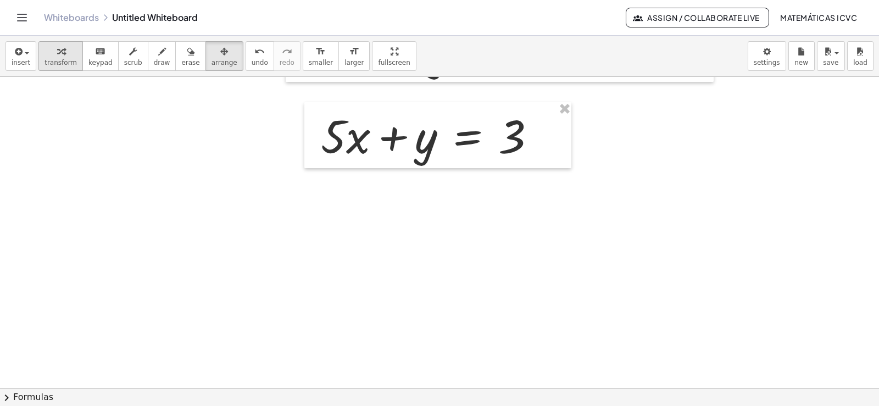
click at [54, 63] on span "transform" at bounding box center [60, 63] width 32 height 8
click at [158, 58] on icon "button" at bounding box center [162, 51] width 8 height 13
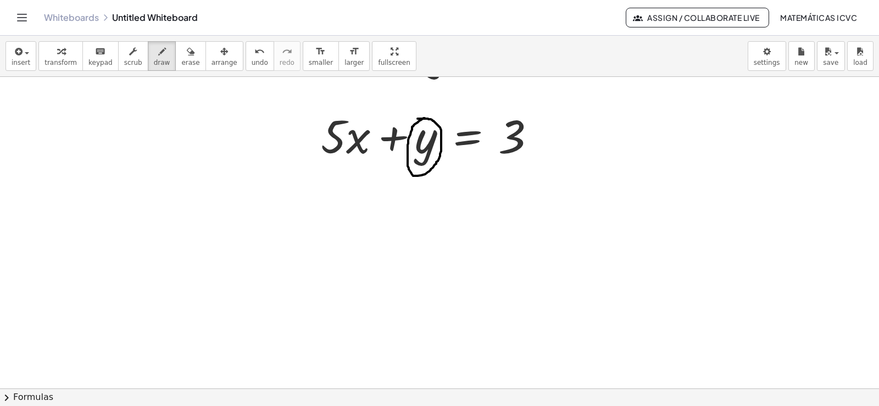
drag, startPoint x: 425, startPoint y: 118, endPoint x: 417, endPoint y: 119, distance: 7.7
click at [252, 64] on span "undo" at bounding box center [260, 63] width 16 height 8
click at [57, 55] on icon "button" at bounding box center [61, 51] width 8 height 13
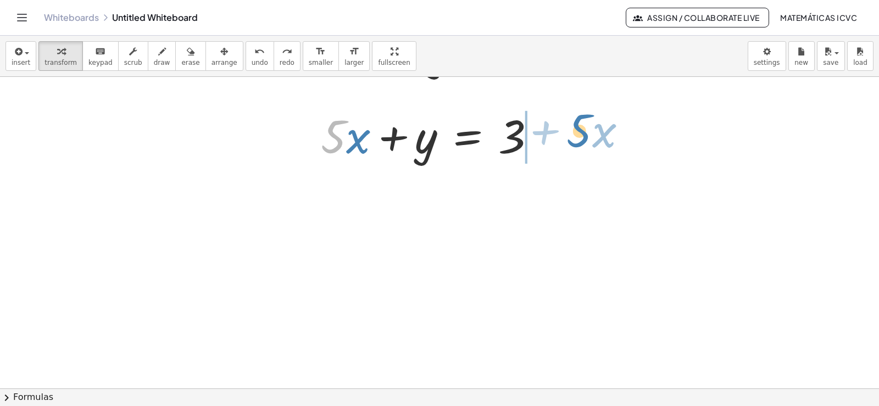
drag, startPoint x: 329, startPoint y: 144, endPoint x: 575, endPoint y: 138, distance: 245.6
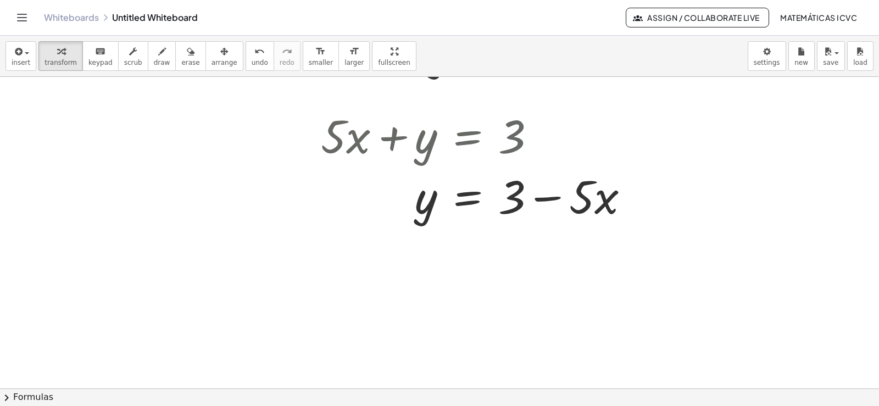
click at [154, 65] on span "draw" at bounding box center [162, 63] width 16 height 8
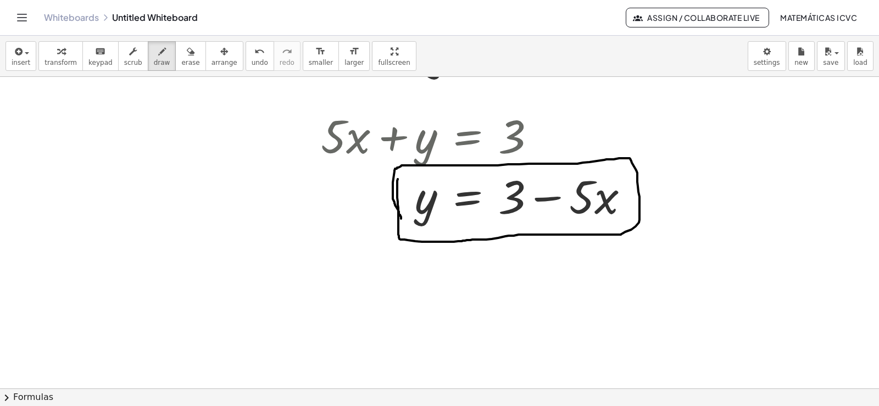
drag, startPoint x: 398, startPoint y: 179, endPoint x: 401, endPoint y: 219, distance: 39.7
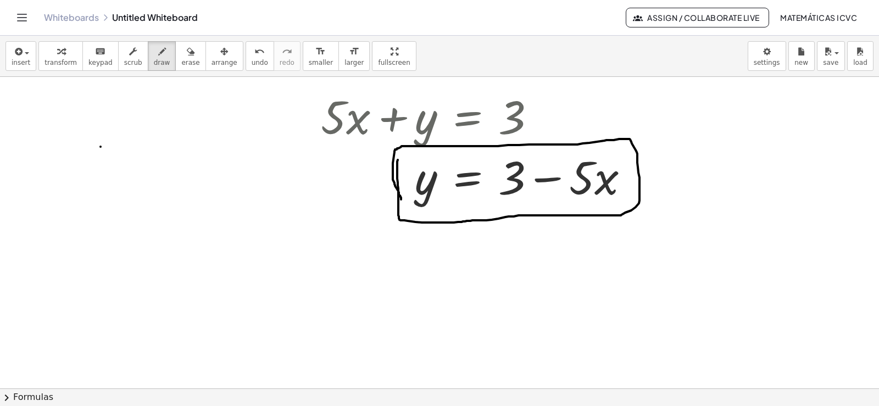
scroll to position [2180, 0]
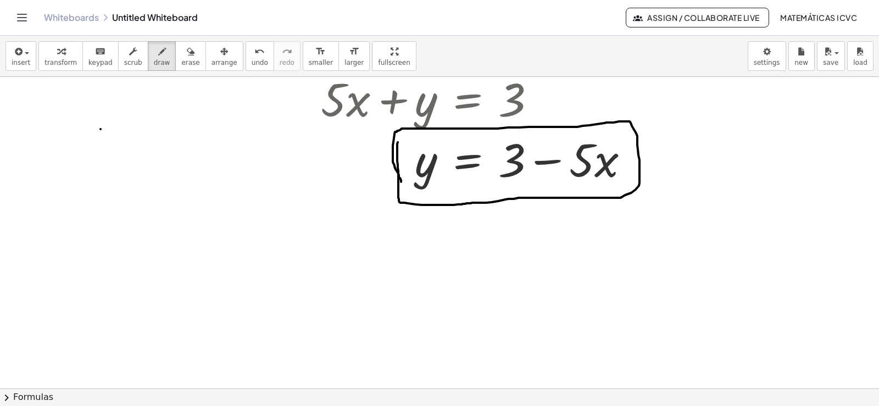
click at [252, 51] on div "undo" at bounding box center [260, 50] width 16 height 13
click at [254, 51] on icon "undo" at bounding box center [259, 51] width 10 height 13
click at [63, 56] on div "button" at bounding box center [60, 50] width 32 height 13
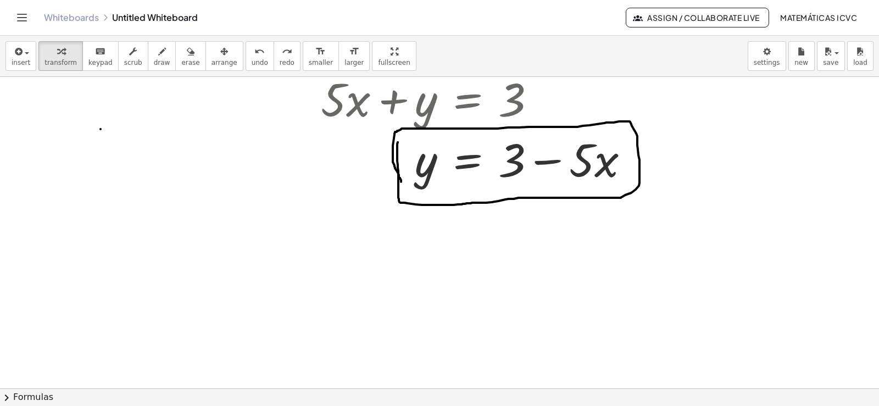
scroll to position [2345, 0]
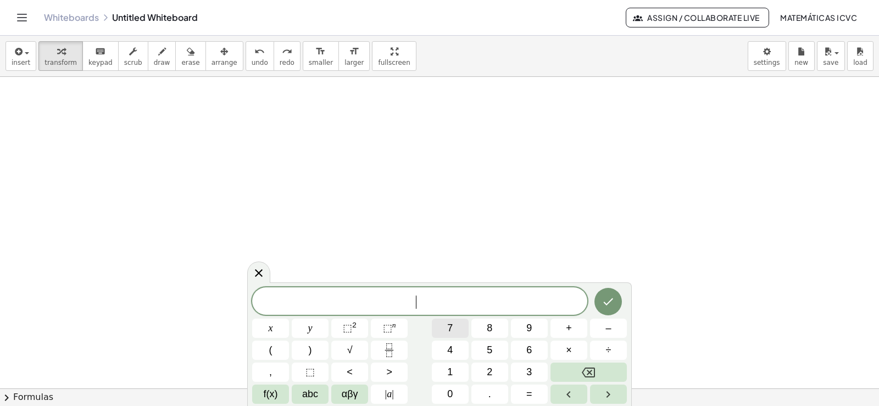
click at [454, 327] on button "7" at bounding box center [450, 328] width 37 height 19
click at [326, 326] on button "y" at bounding box center [310, 328] width 37 height 19
click at [576, 328] on button "+" at bounding box center [568, 328] width 37 height 19
click at [272, 327] on span "x" at bounding box center [271, 328] width 4 height 15
click at [530, 399] on span "=" at bounding box center [529, 394] width 6 height 15
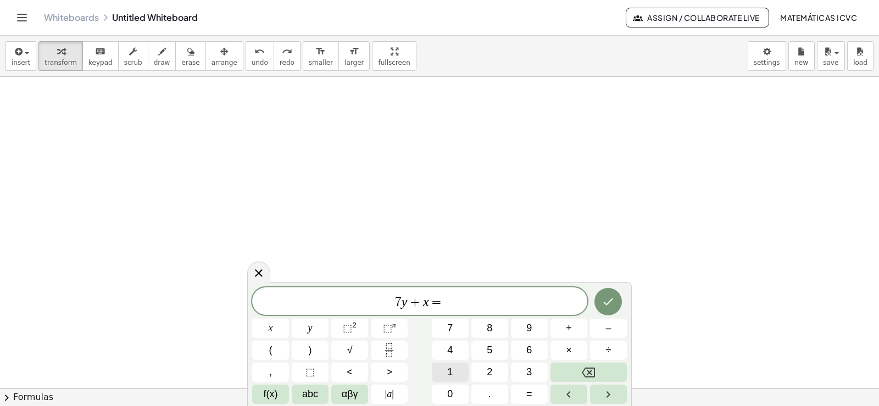
click at [454, 371] on button "1" at bounding box center [450, 372] width 37 height 19
click at [490, 368] on span "2" at bounding box center [489, 372] width 5 height 15
click at [613, 296] on icon "Done" at bounding box center [608, 301] width 13 height 13
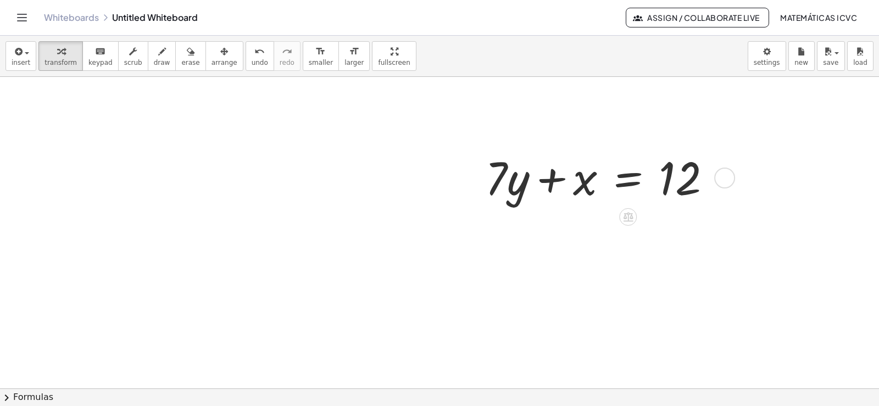
scroll to position [2455, 0]
click at [220, 57] on icon "button" at bounding box center [224, 51] width 8 height 13
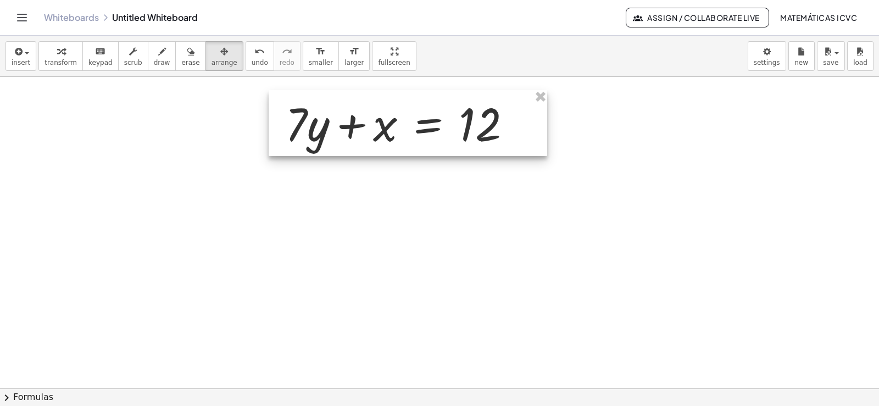
drag, startPoint x: 385, startPoint y: 160, endPoint x: 378, endPoint y: 129, distance: 31.3
click at [378, 129] on div at bounding box center [408, 123] width 279 height 66
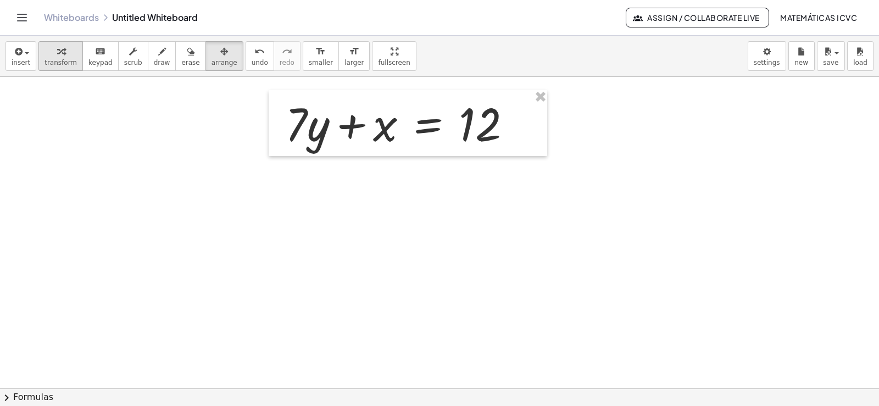
click at [57, 53] on icon "button" at bounding box center [61, 51] width 8 height 13
drag, startPoint x: 154, startPoint y: 64, endPoint x: 437, endPoint y: 109, distance: 285.8
click at [157, 65] on button "draw" at bounding box center [162, 56] width 29 height 30
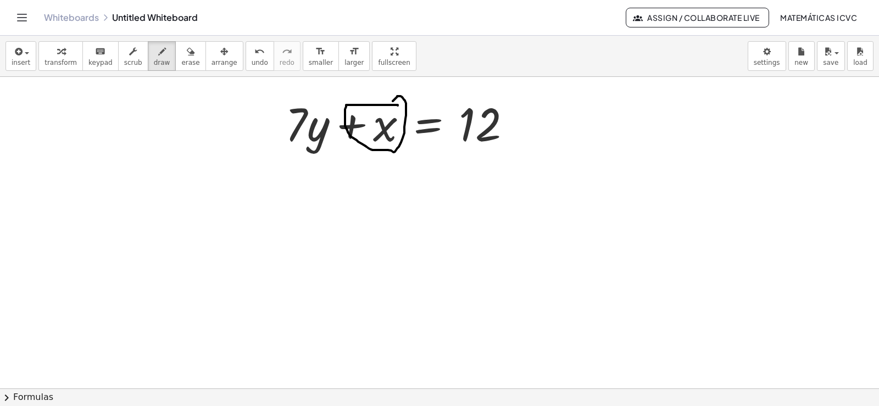
drag, startPoint x: 398, startPoint y: 105, endPoint x: 393, endPoint y: 101, distance: 6.3
click at [252, 59] on span "undo" at bounding box center [260, 63] width 16 height 8
drag, startPoint x: 380, startPoint y: 97, endPoint x: 366, endPoint y: 110, distance: 19.8
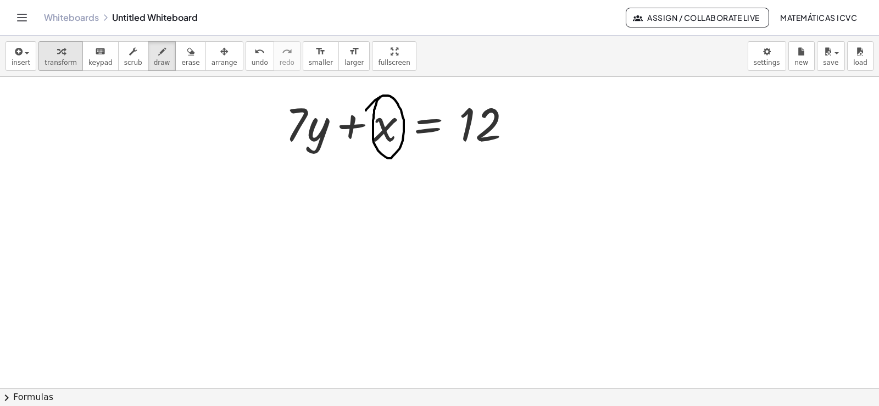
click at [59, 57] on icon "button" at bounding box center [61, 51] width 8 height 13
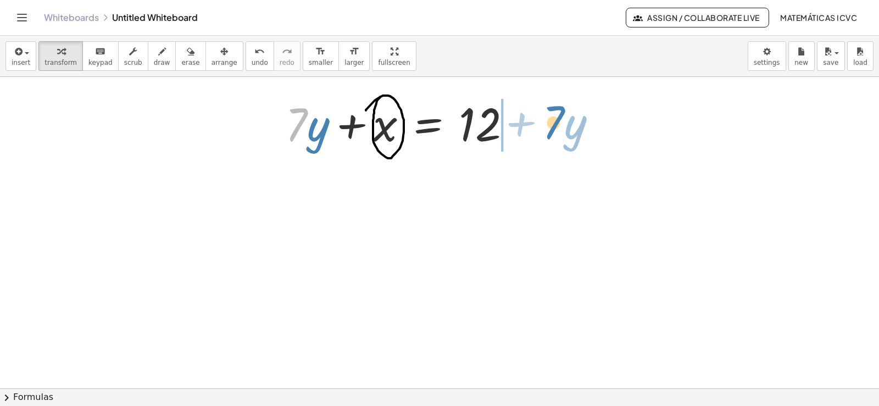
drag, startPoint x: 297, startPoint y: 132, endPoint x: 554, endPoint y: 130, distance: 257.1
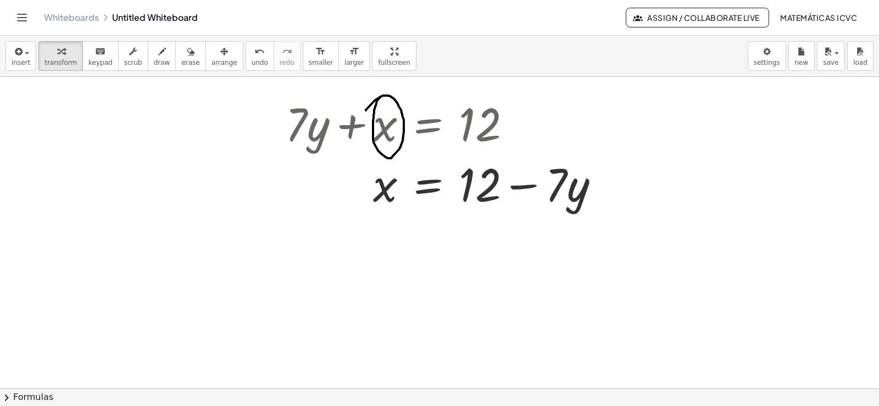
click at [154, 66] on span "draw" at bounding box center [162, 63] width 16 height 8
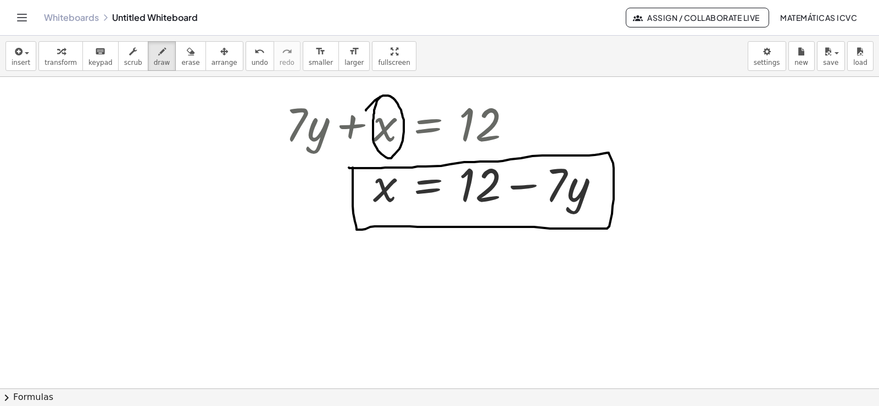
drag, startPoint x: 353, startPoint y: 168, endPoint x: 316, endPoint y: 175, distance: 37.1
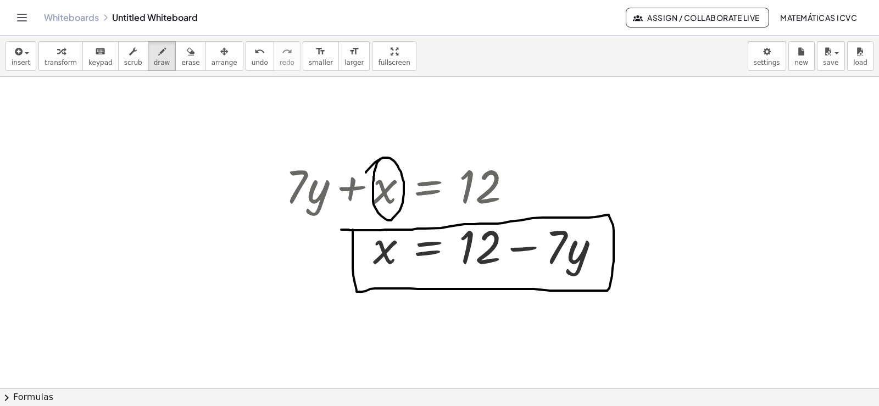
scroll to position [2382, 0]
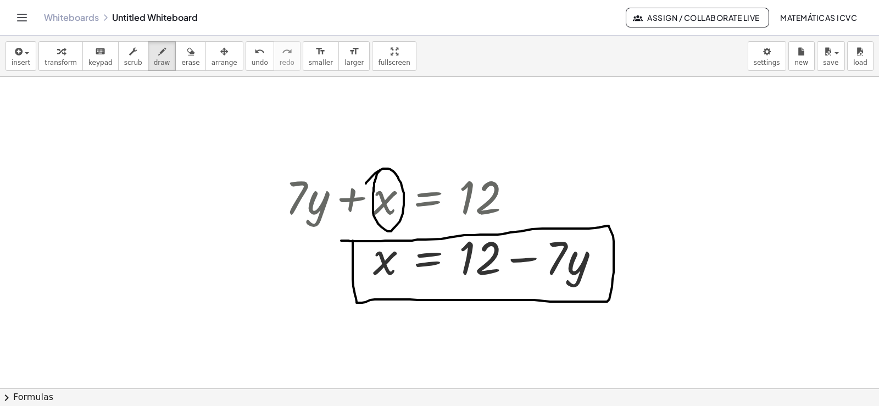
drag, startPoint x: 60, startPoint y: 53, endPoint x: 235, endPoint y: 201, distance: 228.8
click at [60, 53] on div "button" at bounding box center [60, 50] width 32 height 13
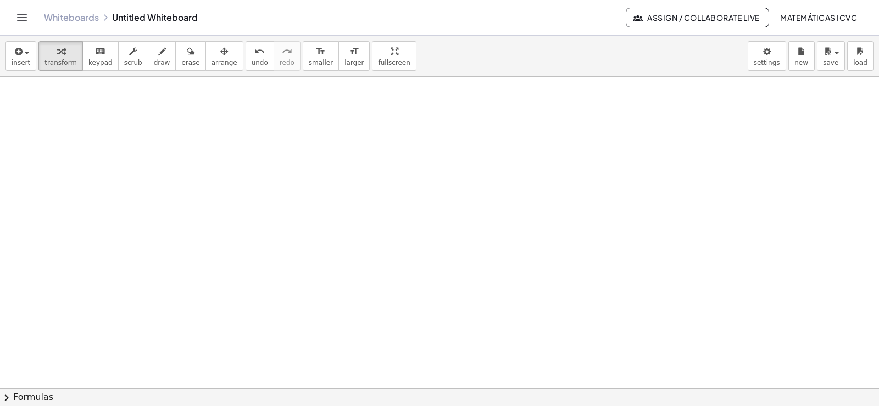
scroll to position [2711, 0]
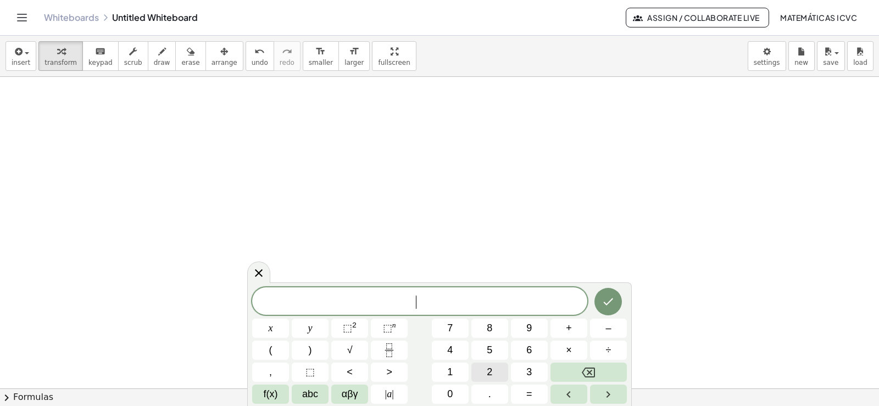
click at [491, 374] on span "2" at bounding box center [489, 372] width 5 height 15
click at [314, 332] on button "y" at bounding box center [310, 328] width 37 height 19
click at [570, 326] on span "+" at bounding box center [569, 328] width 6 height 15
click at [456, 374] on button "1" at bounding box center [450, 372] width 37 height 19
click at [486, 368] on button "2" at bounding box center [489, 372] width 37 height 19
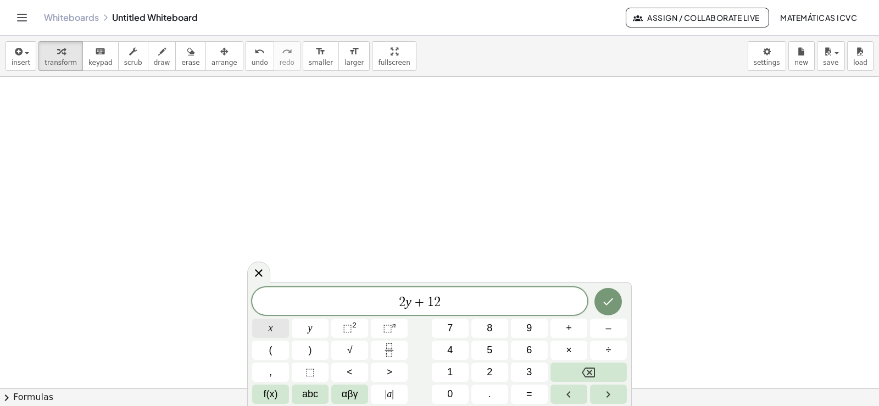
click at [282, 325] on button "x" at bounding box center [270, 328] width 37 height 19
click at [530, 398] on span "=" at bounding box center [529, 394] width 6 height 15
click at [453, 374] on button "1" at bounding box center [450, 372] width 37 height 19
click at [454, 391] on button "0" at bounding box center [450, 394] width 37 height 19
click at [606, 310] on button "Done" at bounding box center [607, 301] width 27 height 27
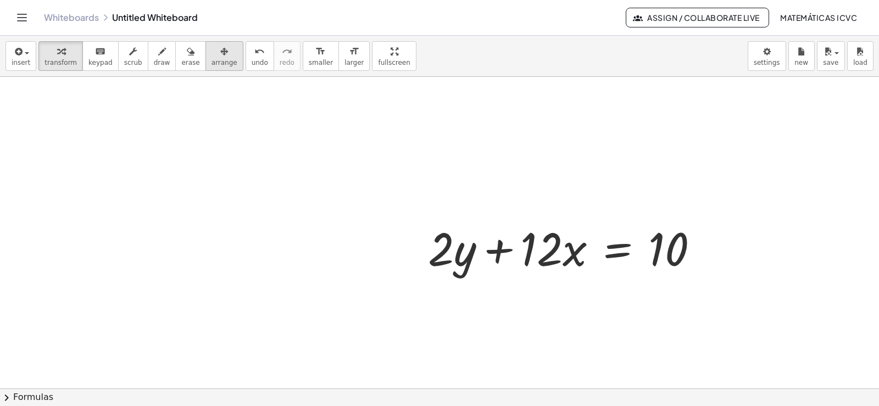
click at [205, 67] on button "arrange" at bounding box center [224, 56] width 38 height 30
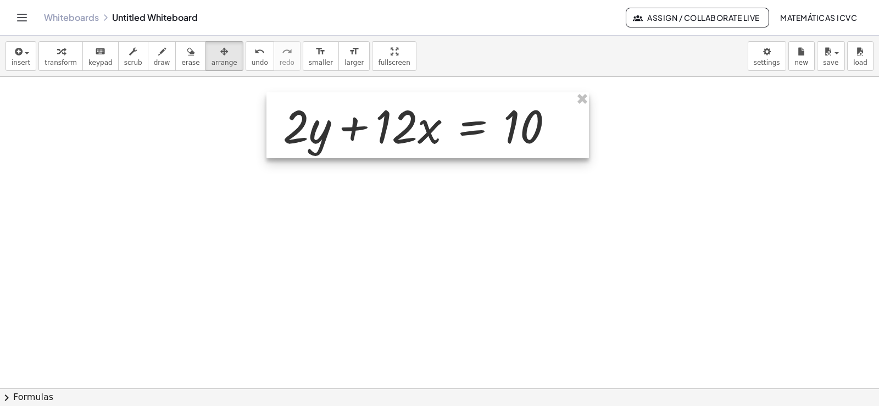
click at [406, 132] on div at bounding box center [427, 125] width 322 height 66
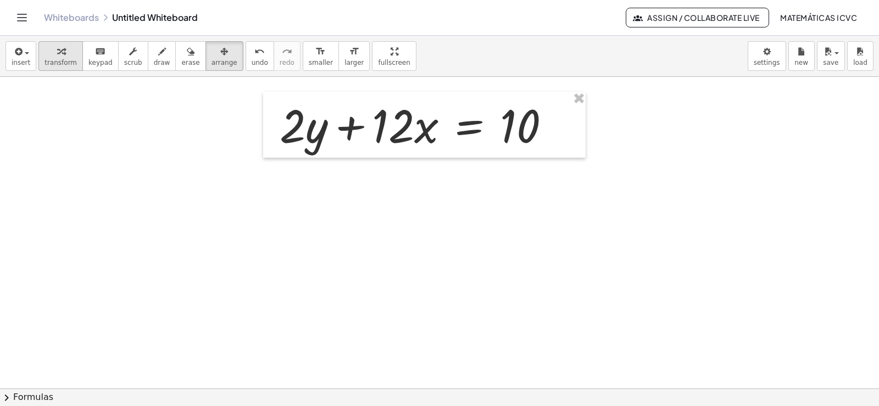
click at [60, 55] on div "button" at bounding box center [60, 50] width 32 height 13
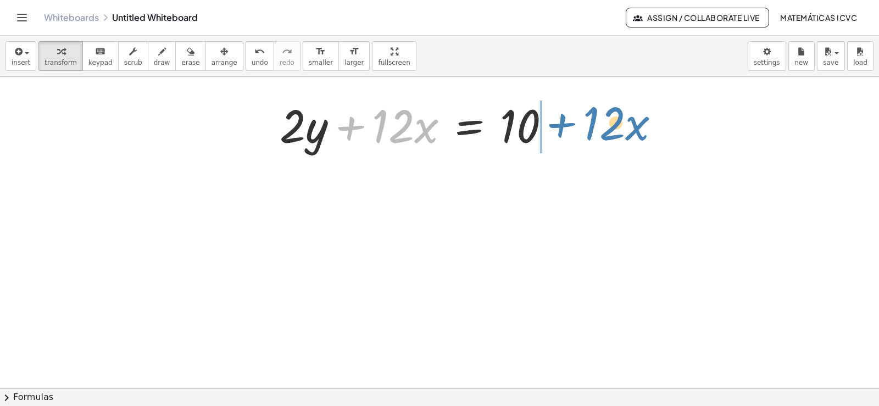
drag, startPoint x: 351, startPoint y: 127, endPoint x: 562, endPoint y: 125, distance: 211.0
click at [562, 125] on div at bounding box center [419, 124] width 290 height 60
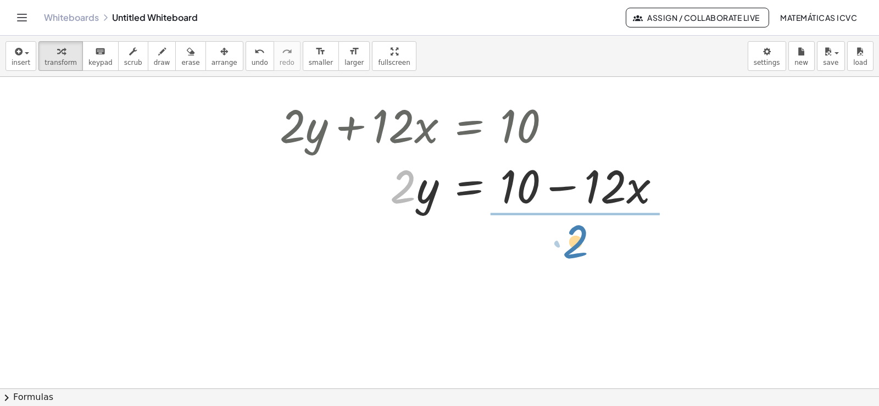
drag, startPoint x: 400, startPoint y: 198, endPoint x: 573, endPoint y: 253, distance: 181.0
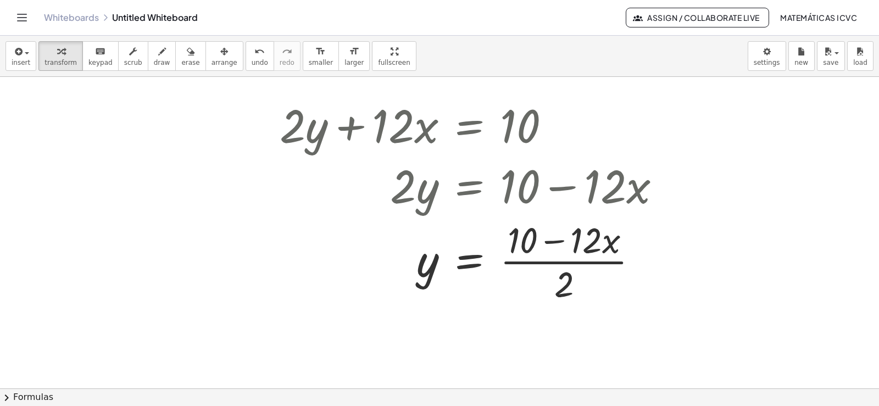
scroll to position [2733, 0]
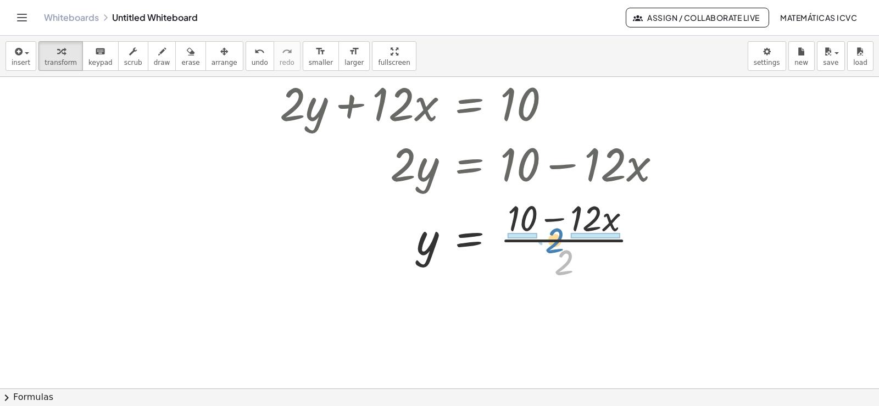
drag, startPoint x: 565, startPoint y: 264, endPoint x: 556, endPoint y: 242, distance: 23.9
click at [556, 242] on div at bounding box center [474, 238] width 401 height 91
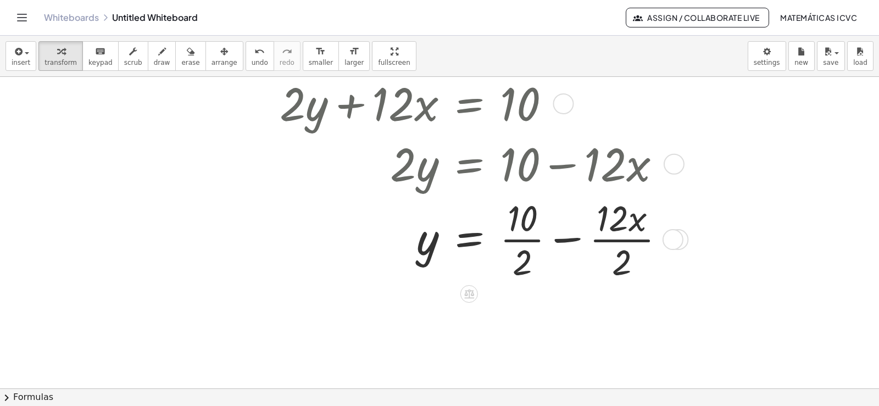
click at [535, 240] on div at bounding box center [476, 238] width 405 height 91
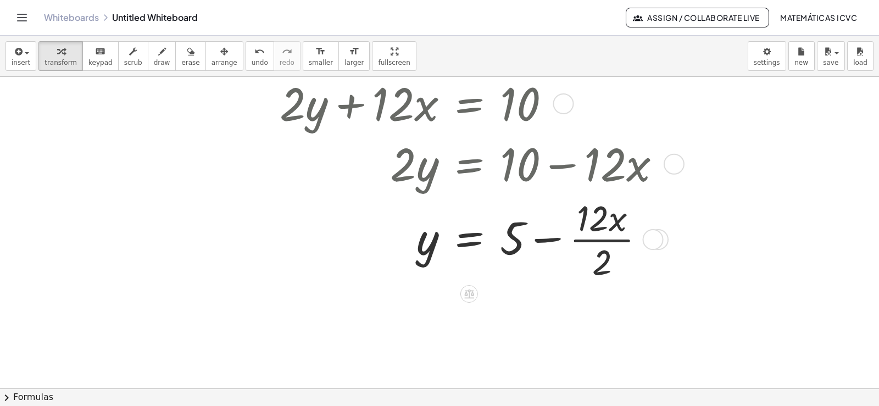
click at [616, 239] on div at bounding box center [474, 238] width 401 height 91
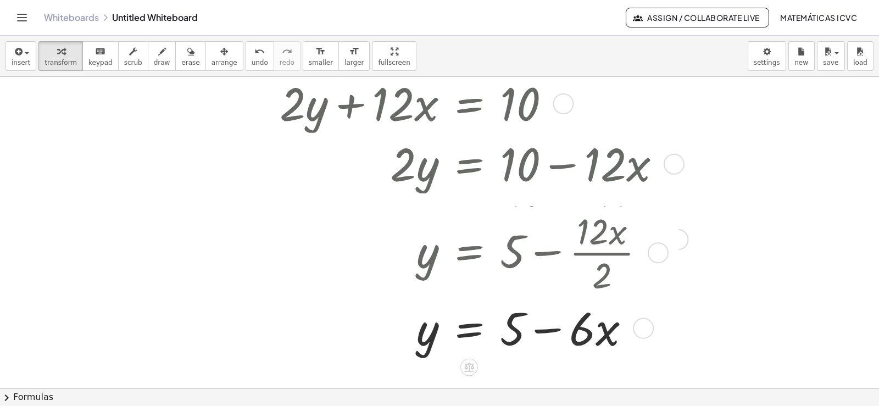
drag, startPoint x: 637, startPoint y: 244, endPoint x: 625, endPoint y: 339, distance: 95.3
click at [469, 328] on div "y · · x = + − 5 6" at bounding box center [469, 328] width 0 height 0
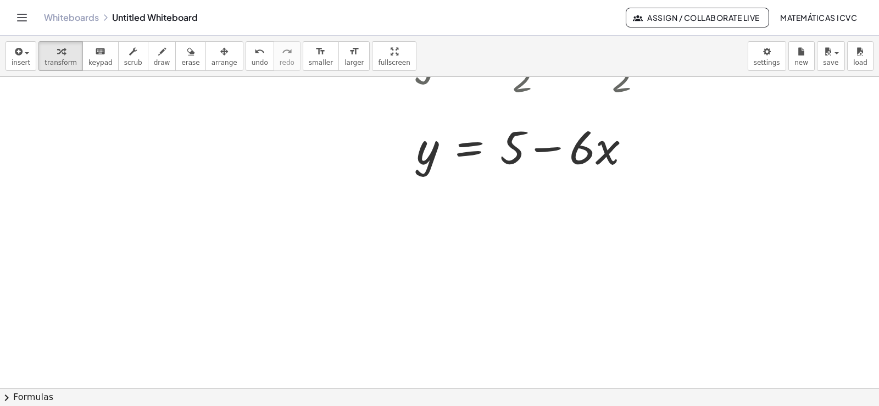
scroll to position [3023, 0]
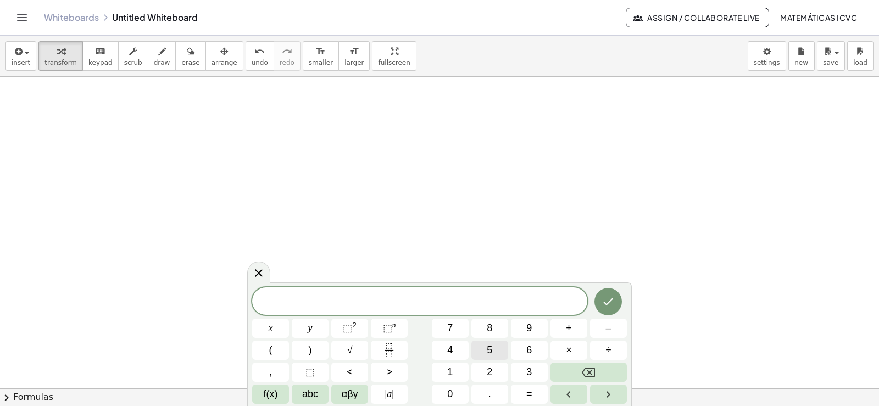
click at [491, 348] on span "5" at bounding box center [489, 350] width 5 height 15
click at [277, 327] on button "x" at bounding box center [270, 328] width 37 height 19
click at [610, 328] on span "–" at bounding box center [607, 328] width 5 height 15
click at [502, 370] on button "2" at bounding box center [489, 372] width 37 height 19
click at [455, 392] on button "0" at bounding box center [450, 394] width 37 height 19
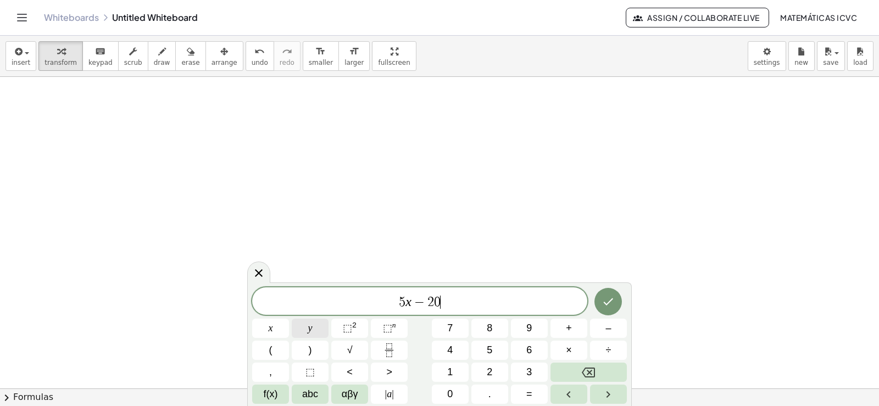
click at [319, 330] on button "y" at bounding box center [310, 328] width 37 height 19
click at [534, 397] on button "=" at bounding box center [529, 394] width 37 height 19
click at [528, 365] on span "3" at bounding box center [528, 372] width 5 height 15
click at [434, 388] on button "0" at bounding box center [450, 394] width 37 height 19
click at [611, 307] on icon "Done" at bounding box center [608, 301] width 13 height 13
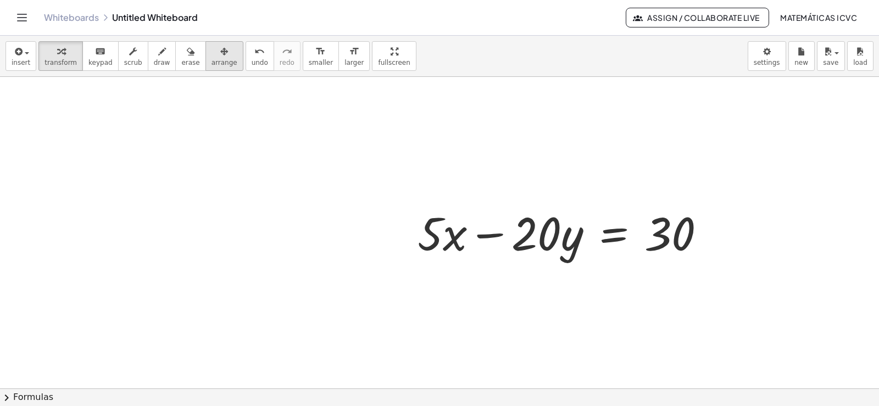
click at [220, 51] on icon "button" at bounding box center [224, 51] width 8 height 13
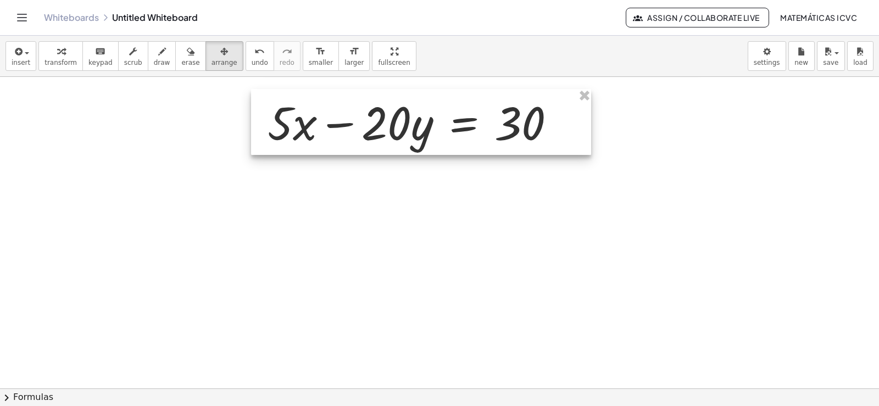
click at [443, 125] on div at bounding box center [421, 122] width 340 height 66
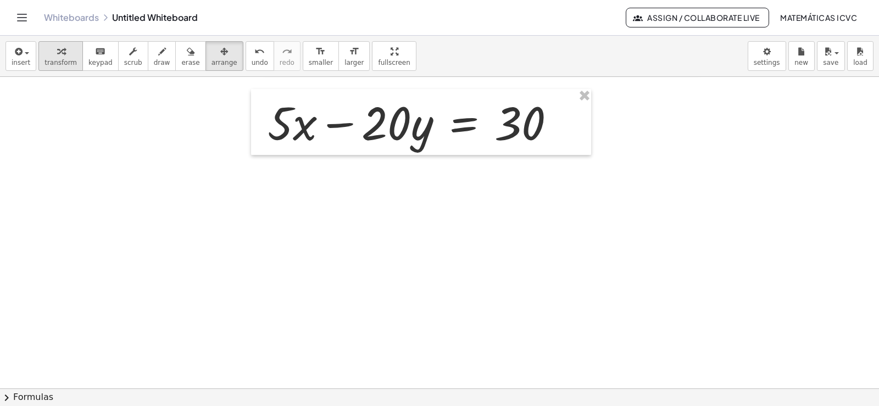
click at [57, 51] on icon "button" at bounding box center [61, 51] width 8 height 13
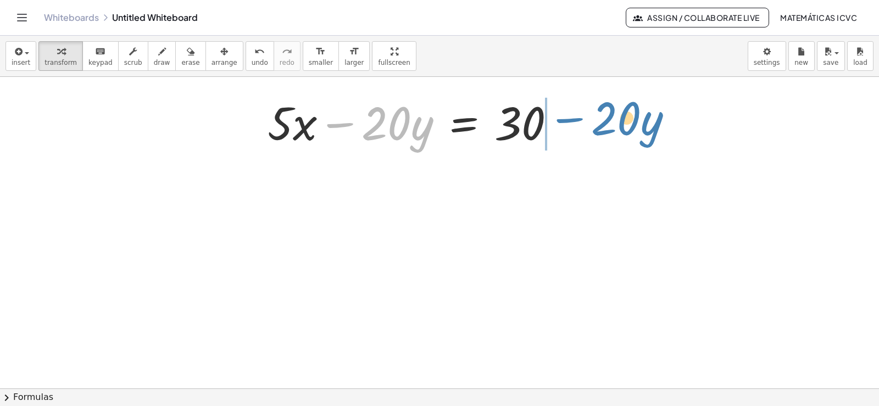
drag, startPoint x: 337, startPoint y: 127, endPoint x: 566, endPoint y: 122, distance: 229.7
click at [566, 122] on div at bounding box center [416, 122] width 308 height 60
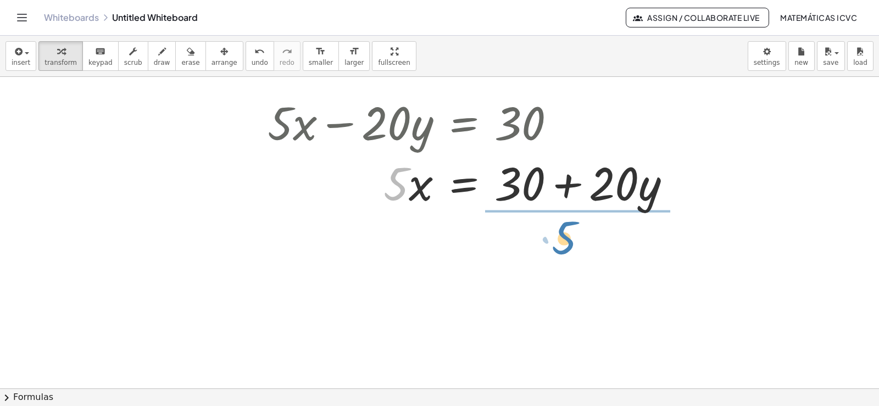
drag, startPoint x: 399, startPoint y: 196, endPoint x: 0, endPoint y: 297, distance: 411.4
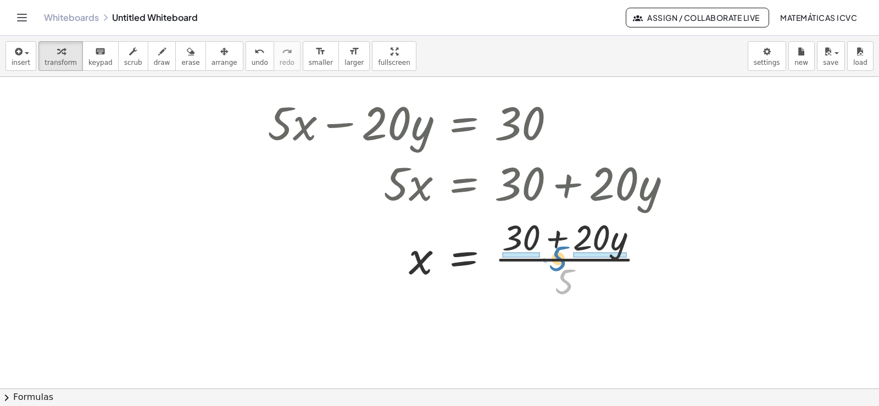
drag, startPoint x: 565, startPoint y: 293, endPoint x: 559, endPoint y: 270, distance: 23.8
click at [559, 270] on div at bounding box center [474, 258] width 424 height 91
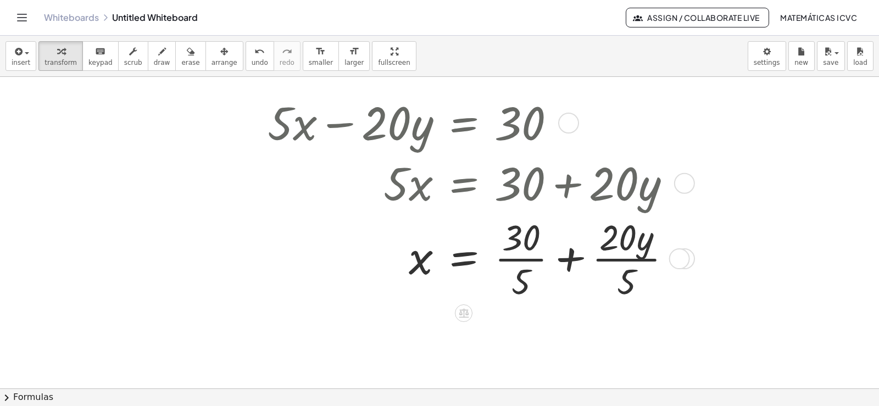
click at [532, 259] on div at bounding box center [474, 258] width 424 height 91
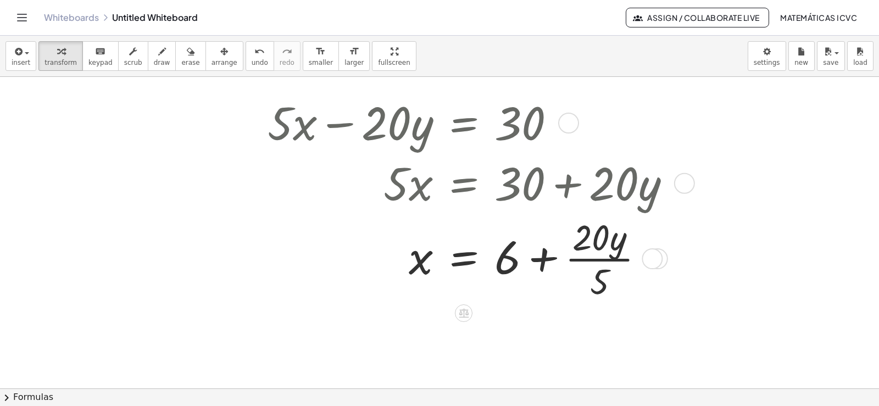
click at [598, 258] on div at bounding box center [474, 258] width 424 height 91
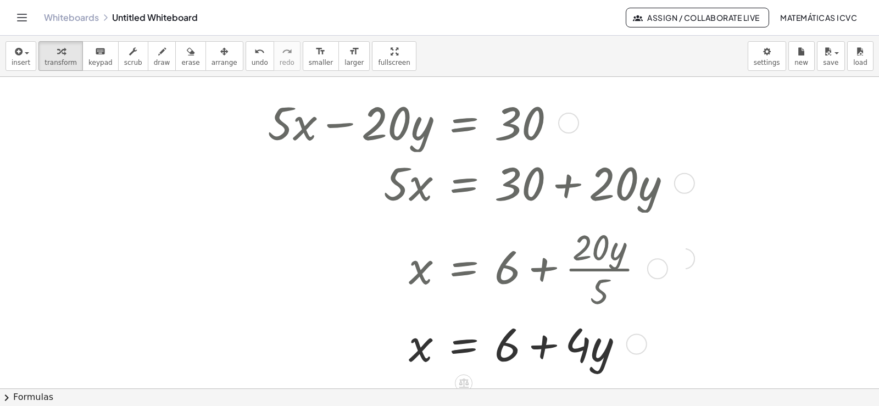
drag, startPoint x: 629, startPoint y: 261, endPoint x: 625, endPoint y: 350, distance: 89.1
click at [464, 344] on div "x · · y = + + 6 4" at bounding box center [464, 344] width 0 height 0
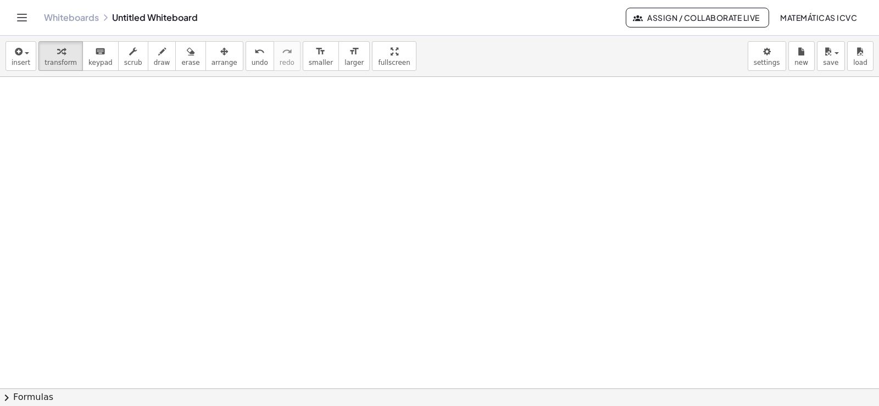
scroll to position [3426, 0]
click at [62, 56] on div "button" at bounding box center [60, 50] width 32 height 13
click at [48, 58] on button "transform" at bounding box center [60, 56] width 44 height 30
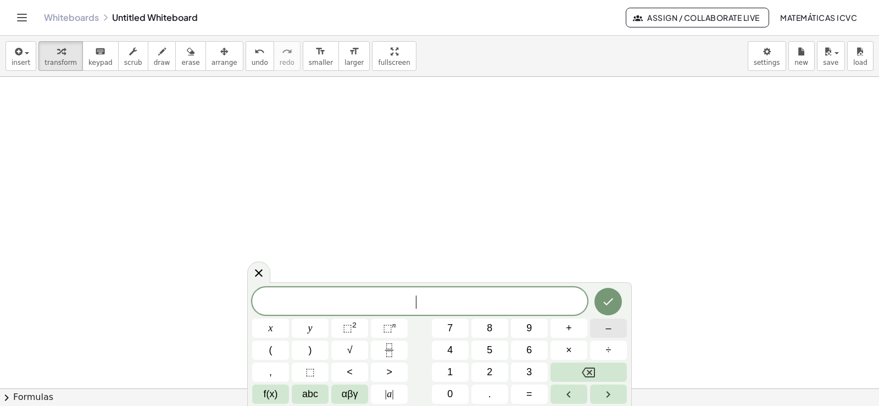
click at [597, 327] on button "–" at bounding box center [608, 328] width 37 height 19
click at [486, 370] on button "2" at bounding box center [489, 372] width 37 height 19
click at [270, 327] on span "x" at bounding box center [271, 328] width 4 height 15
click at [573, 326] on button "+" at bounding box center [568, 328] width 37 height 19
click at [491, 349] on span "5" at bounding box center [489, 350] width 5 height 15
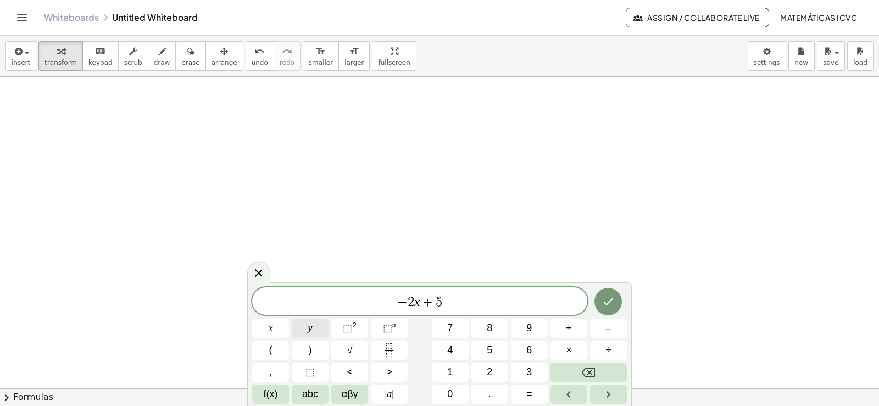
click at [314, 327] on button "y" at bounding box center [310, 328] width 37 height 19
click at [530, 393] on span "=" at bounding box center [529, 394] width 6 height 15
click at [530, 372] on span "3" at bounding box center [528, 372] width 5 height 15
click at [617, 303] on button "Done" at bounding box center [607, 301] width 27 height 27
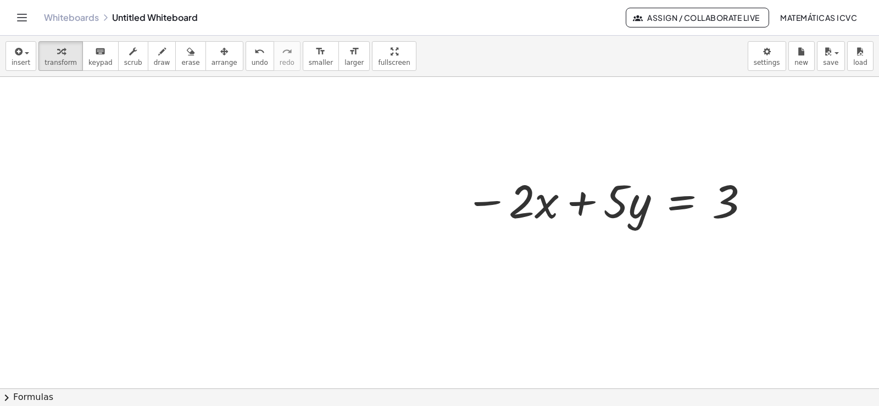
click at [309, 61] on span "smaller" at bounding box center [321, 63] width 24 height 8
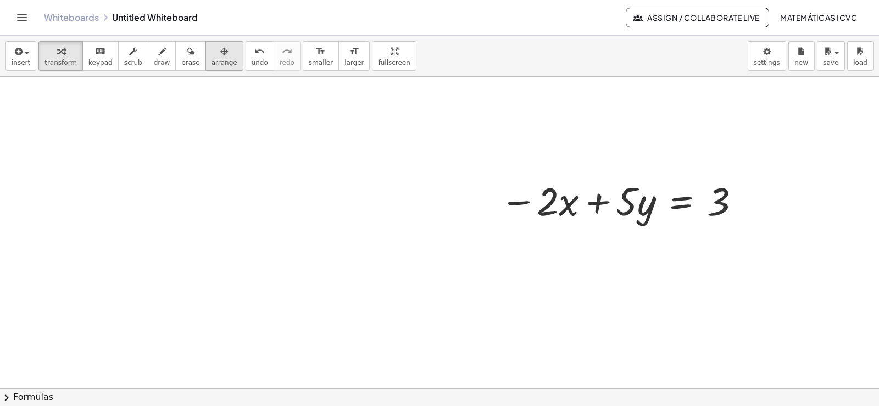
click at [211, 66] on span "arrange" at bounding box center [224, 63] width 26 height 8
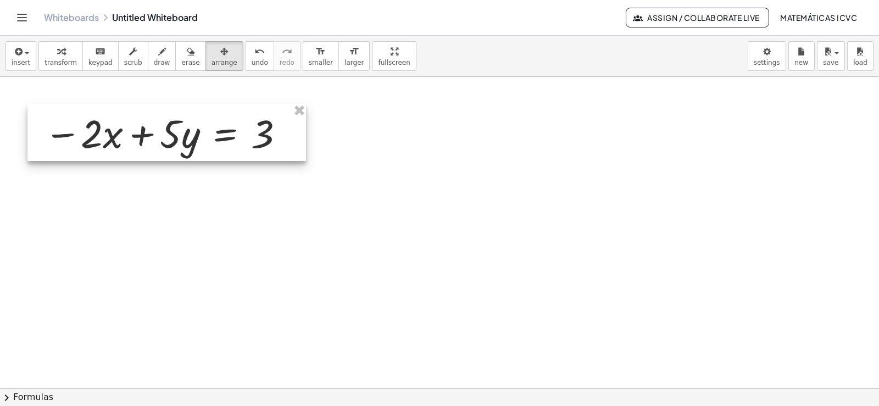
drag, startPoint x: 682, startPoint y: 209, endPoint x: 226, endPoint y: 142, distance: 460.9
click at [226, 142] on div at bounding box center [166, 132] width 279 height 57
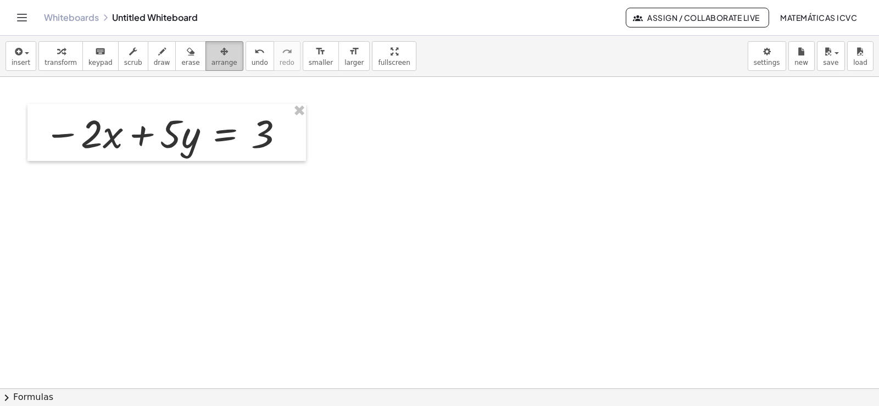
click at [211, 59] on span "arrange" at bounding box center [224, 63] width 26 height 8
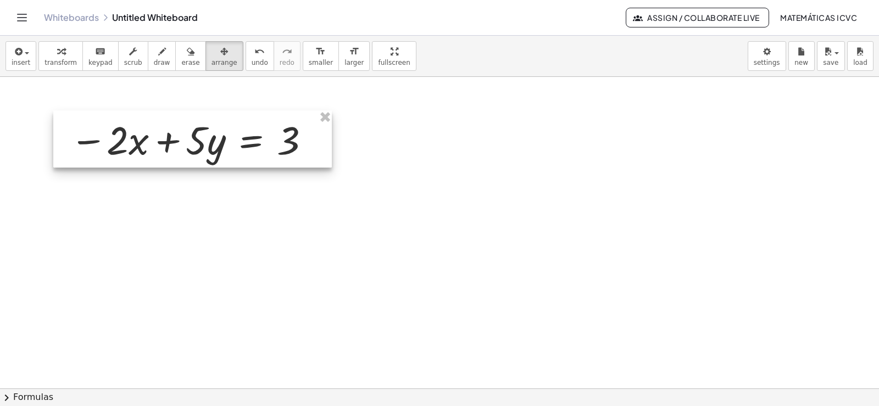
drag, startPoint x: 204, startPoint y: 124, endPoint x: 230, endPoint y: 131, distance: 26.6
click at [230, 131] on div at bounding box center [192, 138] width 279 height 57
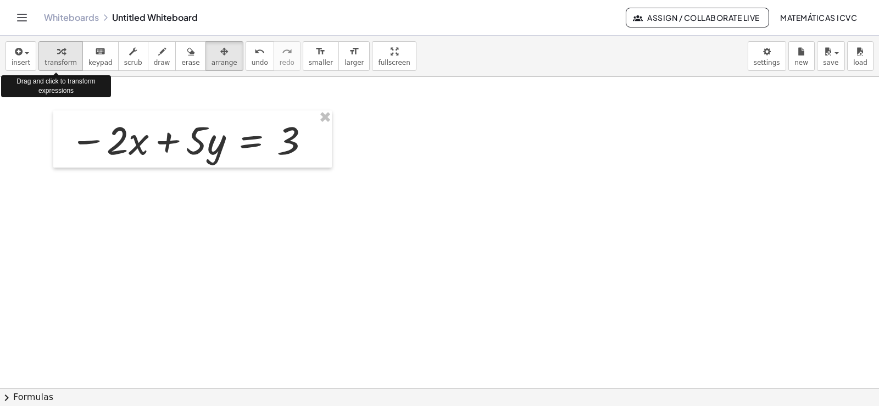
click at [59, 57] on icon "button" at bounding box center [61, 51] width 8 height 13
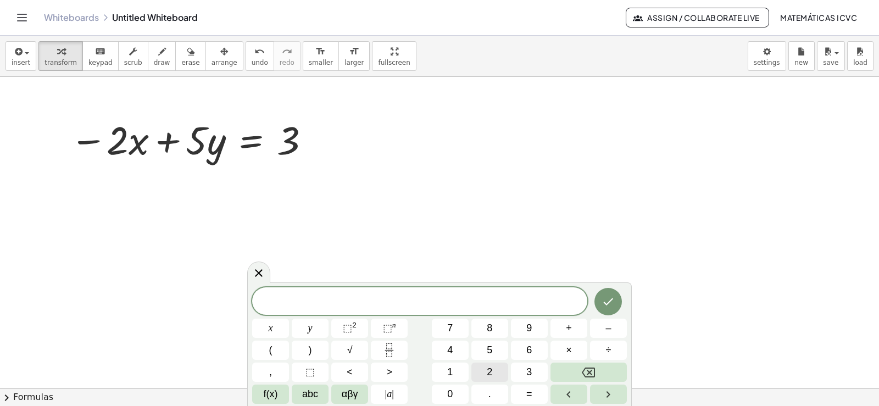
click at [487, 373] on span "2" at bounding box center [489, 372] width 5 height 15
click at [280, 330] on button "x" at bounding box center [270, 328] width 37 height 19
click at [572, 327] on button "+" at bounding box center [568, 328] width 37 height 19
click at [452, 330] on span "7" at bounding box center [449, 328] width 5 height 15
click at [302, 327] on button "y" at bounding box center [310, 328] width 37 height 19
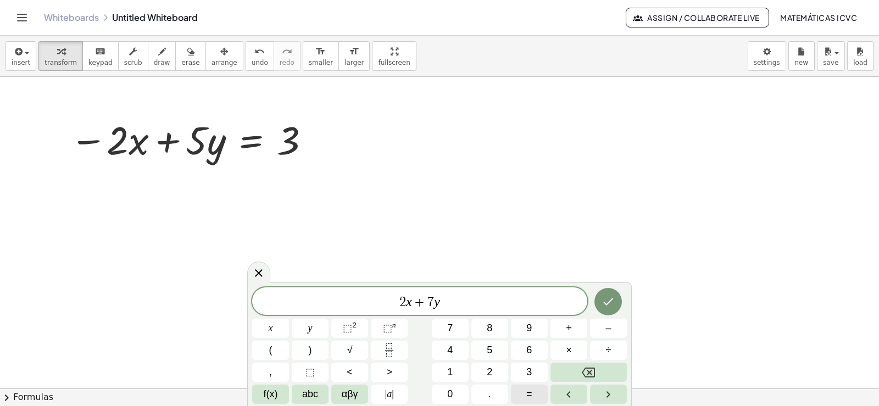
click at [531, 394] on span "=" at bounding box center [529, 394] width 6 height 15
click at [535, 332] on button "9" at bounding box center [529, 328] width 37 height 19
click at [610, 298] on icon "Done" at bounding box center [608, 301] width 13 height 13
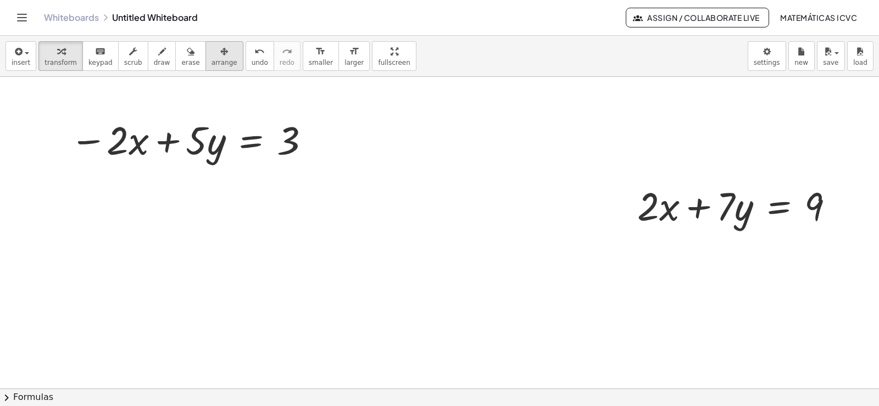
click at [220, 58] on icon "button" at bounding box center [224, 51] width 8 height 13
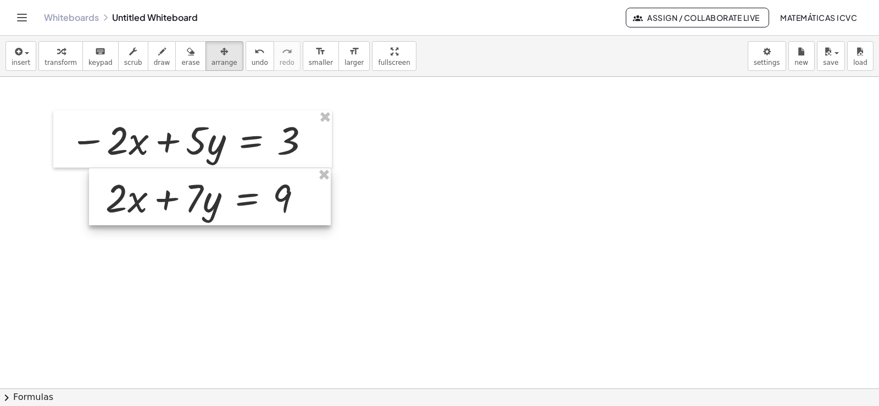
drag, startPoint x: 535, startPoint y: 228, endPoint x: 141, endPoint y: 198, distance: 395.0
click at [140, 199] on div at bounding box center [210, 196] width 242 height 57
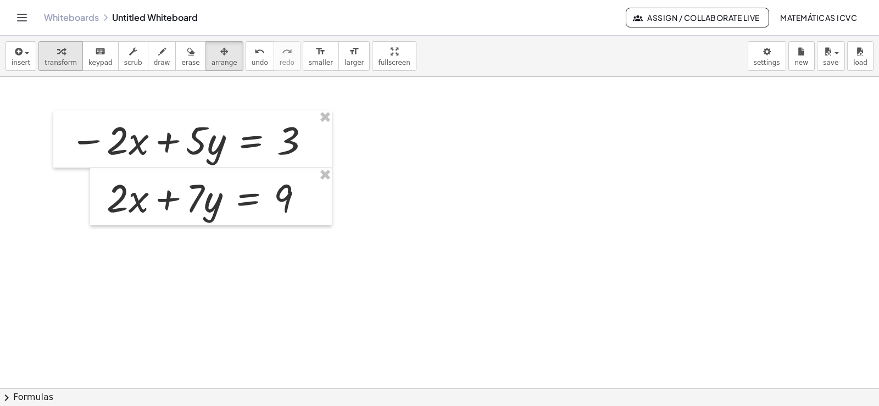
click at [49, 60] on span "transform" at bounding box center [60, 63] width 32 height 8
click at [154, 62] on span "draw" at bounding box center [162, 63] width 16 height 8
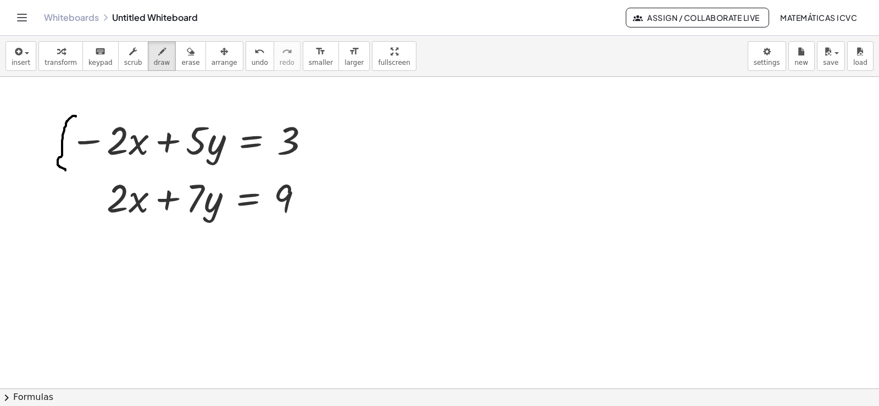
drag, startPoint x: 76, startPoint y: 116, endPoint x: 65, endPoint y: 170, distance: 55.4
click at [254, 56] on icon "undo" at bounding box center [259, 51] width 10 height 13
drag, startPoint x: 85, startPoint y: 116, endPoint x: 98, endPoint y: 229, distance: 112.8
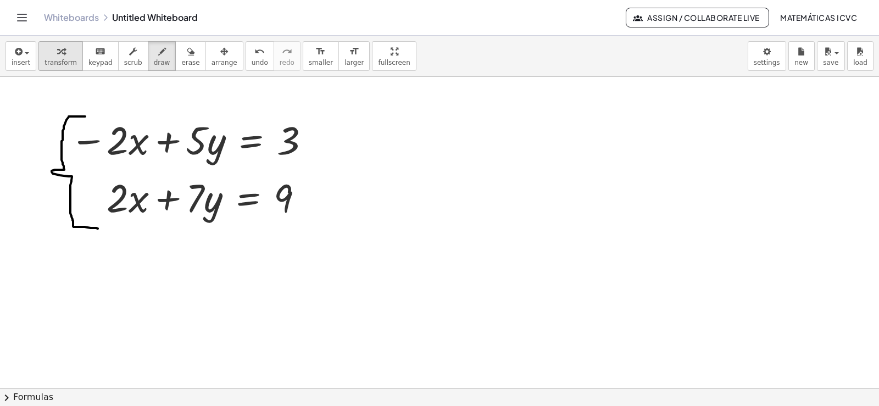
click at [62, 60] on span "transform" at bounding box center [60, 63] width 32 height 8
click at [154, 64] on span "draw" at bounding box center [162, 63] width 16 height 8
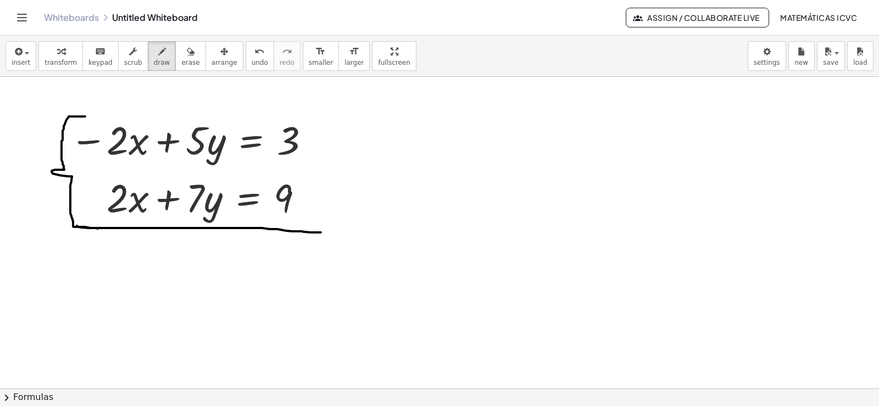
drag, startPoint x: 77, startPoint y: 226, endPoint x: 404, endPoint y: 247, distance: 327.5
click at [187, 57] on icon "button" at bounding box center [191, 51] width 8 height 13
drag, startPoint x: 418, startPoint y: 212, endPoint x: 266, endPoint y: 138, distance: 168.8
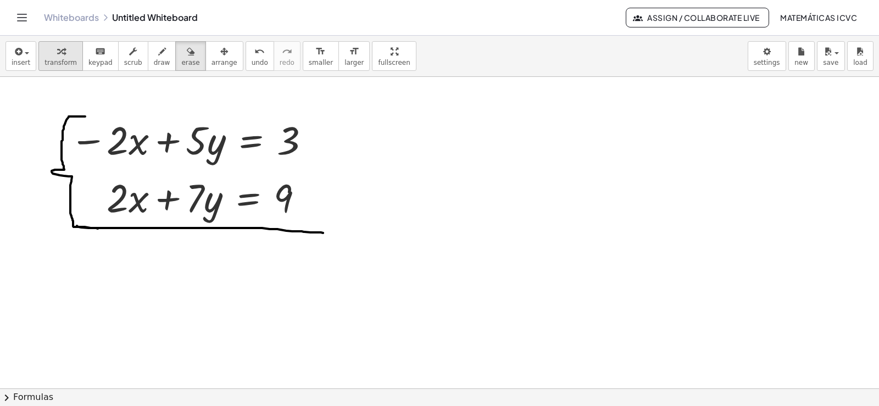
click at [62, 46] on div "button" at bounding box center [60, 50] width 32 height 13
click at [154, 52] on div "button" at bounding box center [162, 50] width 16 height 13
drag, startPoint x: 99, startPoint y: 165, endPoint x: 163, endPoint y: 114, distance: 80.9
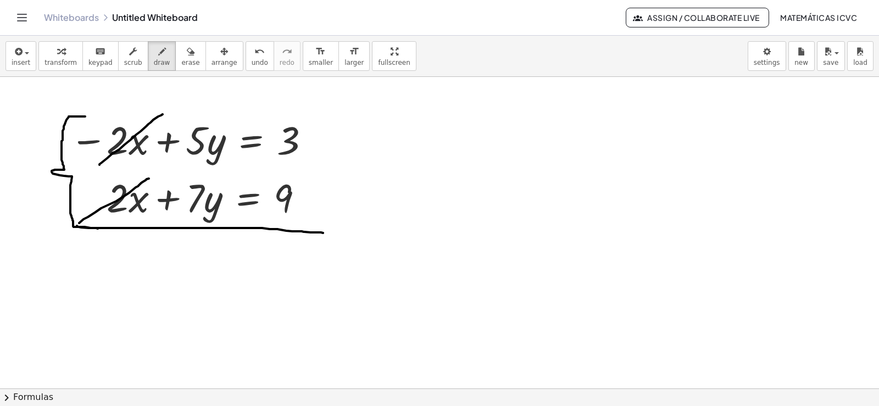
drag, startPoint x: 129, startPoint y: 193, endPoint x: 149, endPoint y: 179, distance: 24.4
click at [56, 62] on span "transform" at bounding box center [60, 63] width 32 height 8
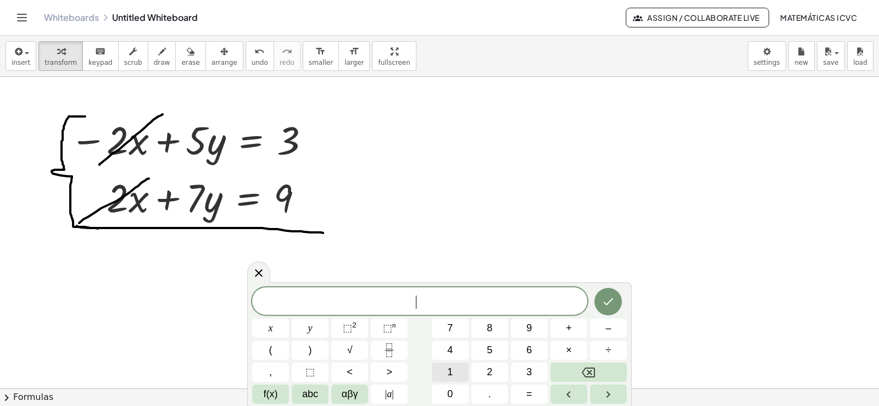
click at [444, 373] on button "1" at bounding box center [450, 372] width 37 height 19
click at [496, 371] on button "2" at bounding box center [489, 372] width 37 height 19
click at [311, 333] on span "y" at bounding box center [310, 328] width 4 height 15
click at [527, 394] on span "=" at bounding box center [529, 394] width 6 height 15
click at [453, 372] on button "1" at bounding box center [450, 372] width 37 height 19
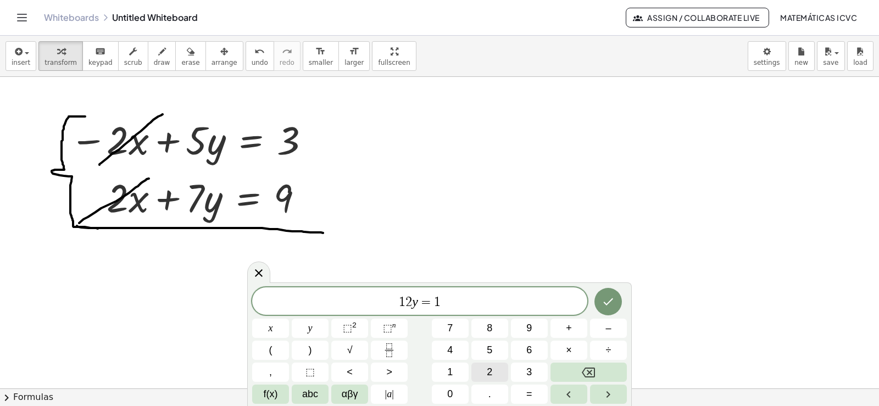
click at [487, 375] on span "2" at bounding box center [489, 372] width 5 height 15
click at [620, 302] on button "Done" at bounding box center [607, 301] width 27 height 27
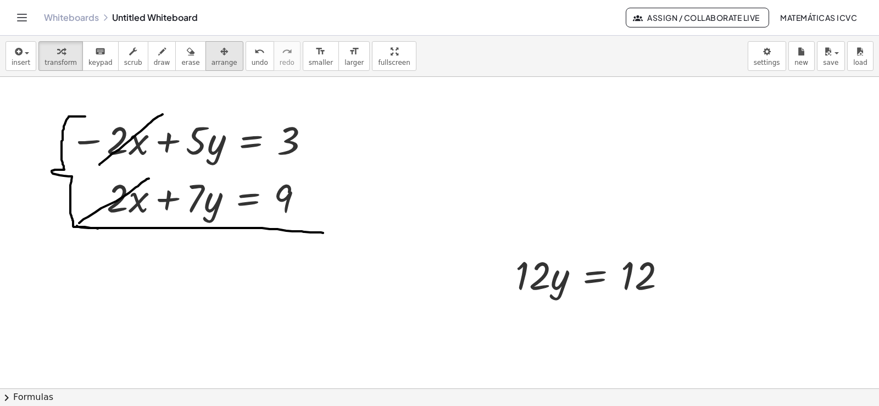
click at [205, 58] on button "arrange" at bounding box center [224, 56] width 38 height 30
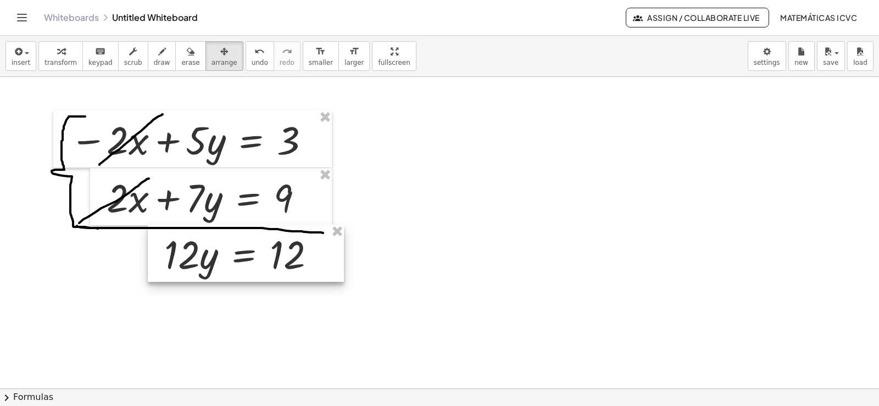
click at [261, 255] on div at bounding box center [246, 253] width 196 height 57
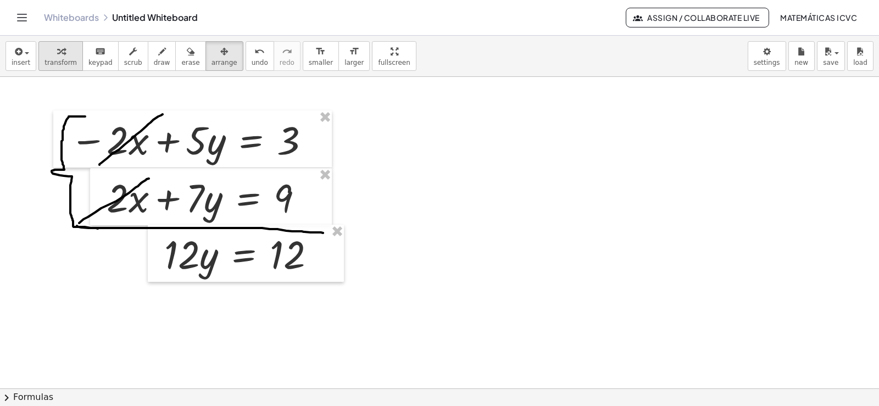
click at [57, 51] on icon "button" at bounding box center [61, 51] width 8 height 13
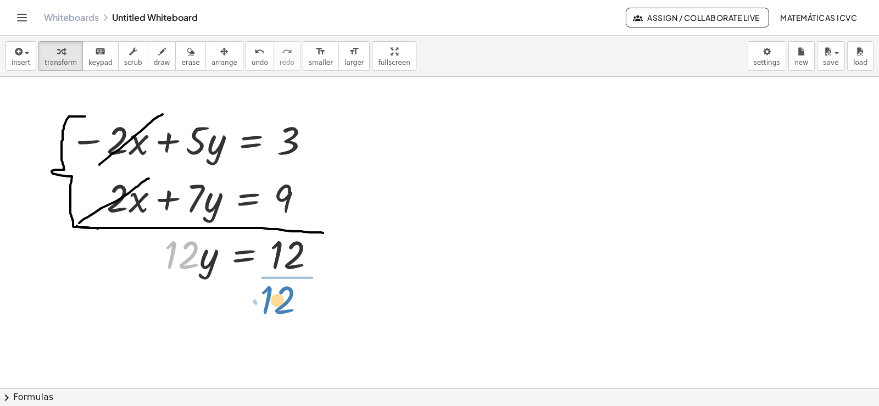
drag, startPoint x: 182, startPoint y: 266, endPoint x: 278, endPoint y: 311, distance: 105.7
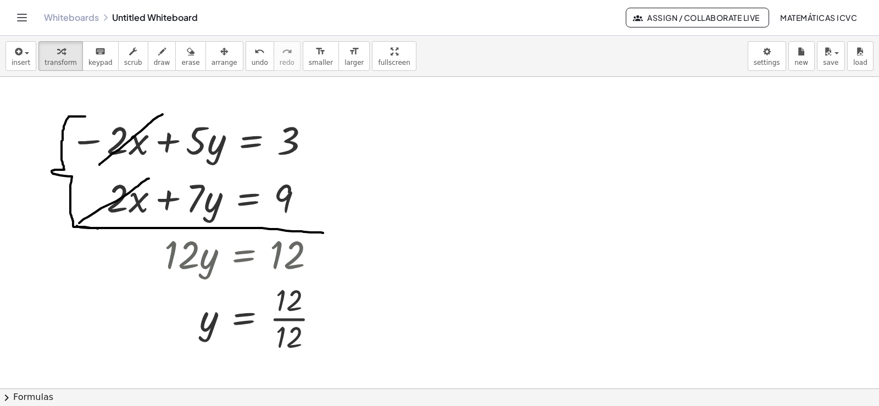
scroll to position [3448, 0]
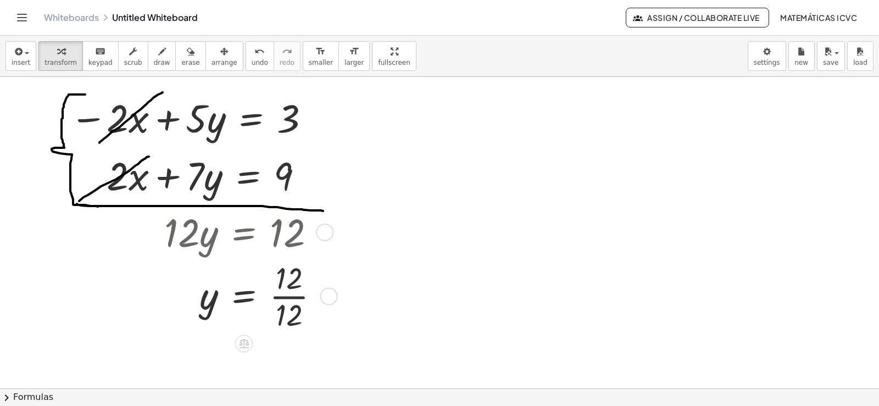
click at [297, 294] on div at bounding box center [246, 295] width 175 height 77
click at [309, 62] on span "smaller" at bounding box center [321, 63] width 24 height 8
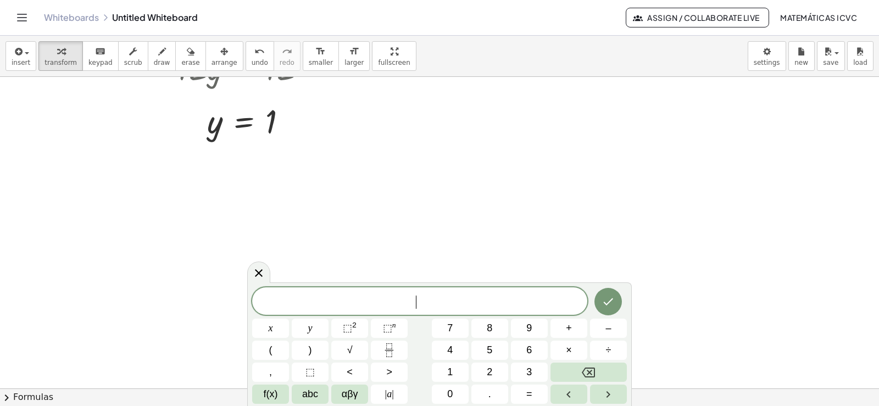
scroll to position [3668, 0]
click at [492, 348] on span "5" at bounding box center [489, 350] width 5 height 15
click at [275, 327] on button "x" at bounding box center [270, 328] width 37 height 19
click at [604, 330] on button "–" at bounding box center [608, 328] width 37 height 19
click at [528, 371] on span "3" at bounding box center [528, 372] width 5 height 15
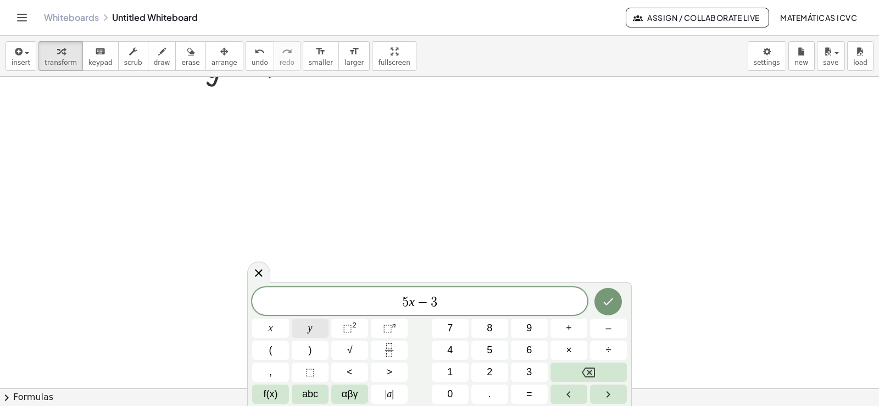
click at [312, 325] on span "y" at bounding box center [310, 328] width 4 height 15
click at [532, 398] on span "=" at bounding box center [529, 394] width 6 height 15
click at [445, 347] on button "4" at bounding box center [450, 350] width 37 height 19
click at [617, 307] on button "Done" at bounding box center [607, 301] width 27 height 27
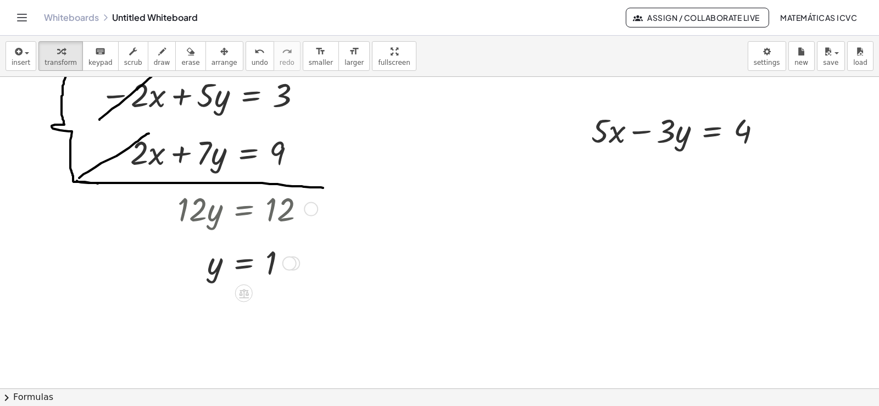
scroll to position [3448, 0]
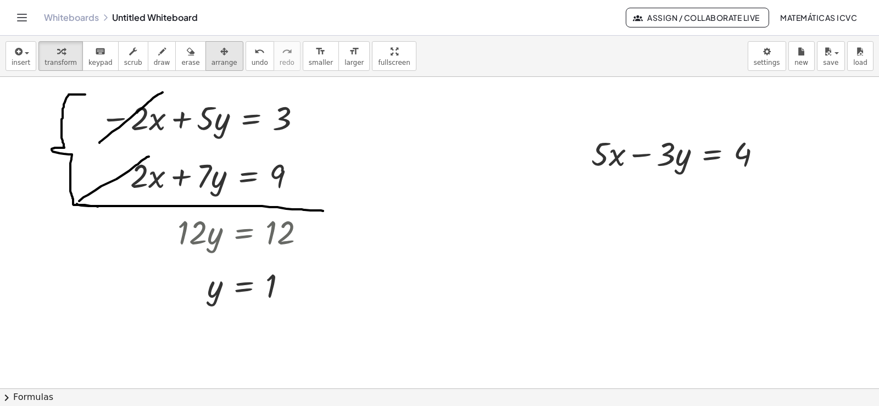
click at [220, 57] on icon "button" at bounding box center [224, 51] width 8 height 13
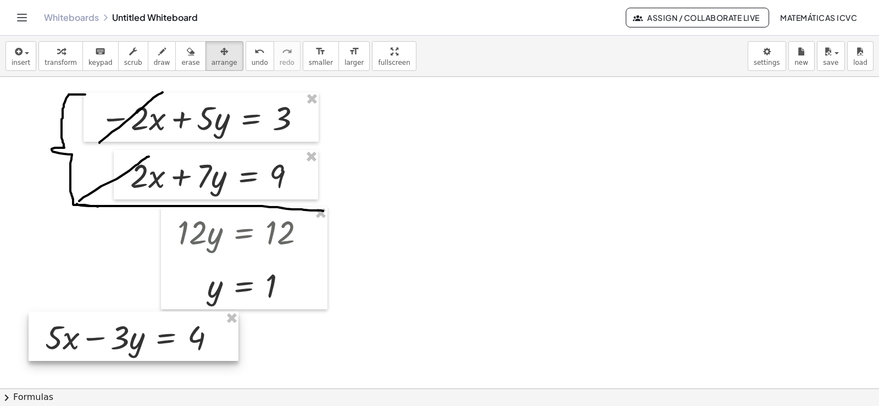
drag, startPoint x: 683, startPoint y: 152, endPoint x: 157, endPoint y: 321, distance: 552.1
click at [138, 333] on div at bounding box center [134, 335] width 210 height 49
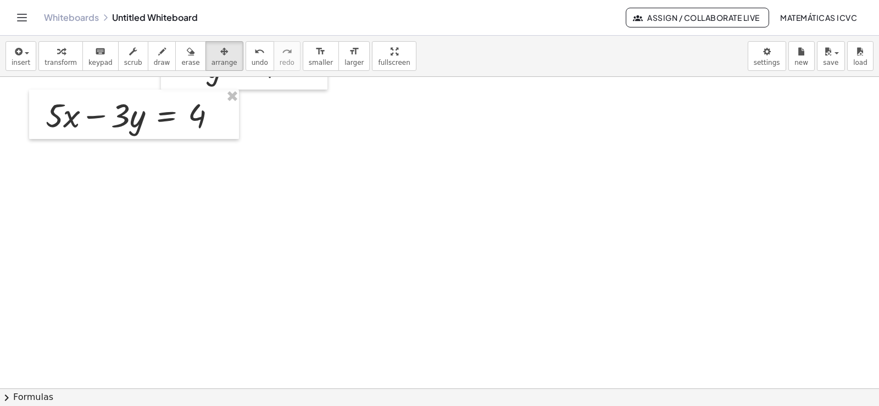
scroll to position [3690, 0]
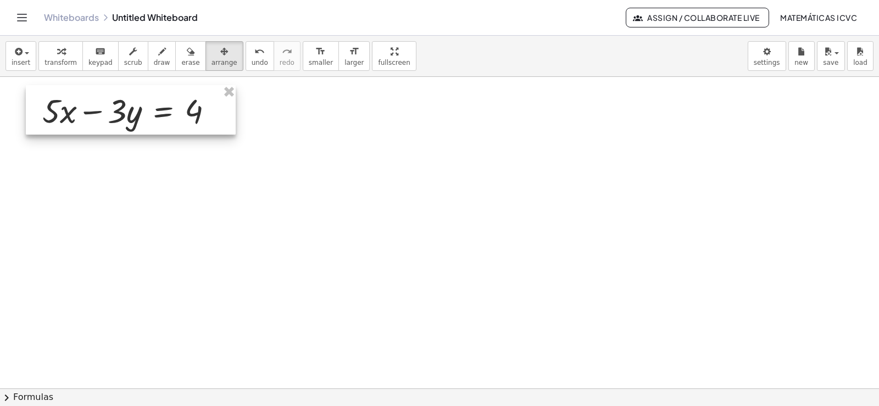
drag, startPoint x: 120, startPoint y: 104, endPoint x: 120, endPoint y: 113, distance: 8.2
click at [120, 113] on div at bounding box center [131, 109] width 210 height 49
click at [68, 54] on div "button" at bounding box center [60, 50] width 32 height 13
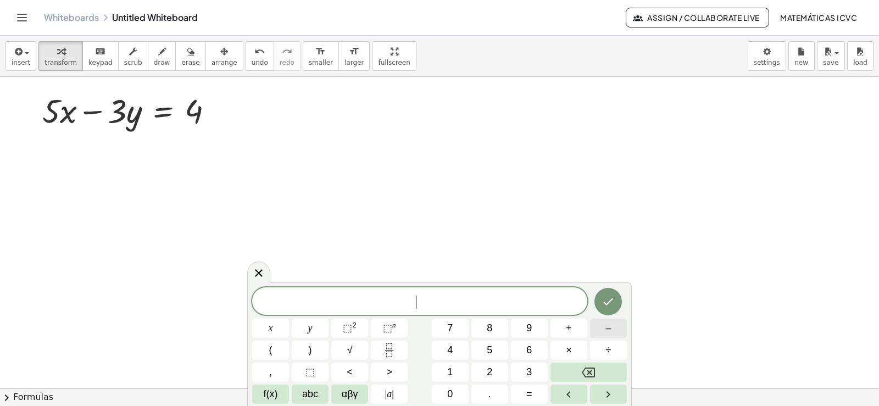
click at [611, 326] on span "–" at bounding box center [607, 328] width 5 height 15
click at [487, 345] on span "5" at bounding box center [489, 350] width 5 height 15
click at [276, 323] on button "x" at bounding box center [270, 328] width 37 height 19
click at [576, 330] on button "+" at bounding box center [568, 328] width 37 height 19
click at [463, 328] on button "7" at bounding box center [450, 328] width 37 height 19
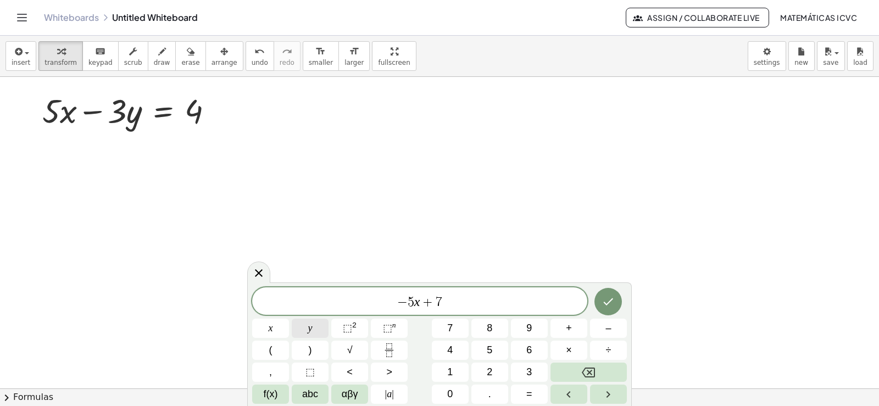
click at [310, 329] on span "y" at bounding box center [310, 328] width 4 height 15
click at [536, 397] on button "=" at bounding box center [529, 394] width 37 height 19
click at [449, 347] on span "4" at bounding box center [449, 350] width 5 height 15
click at [611, 305] on icon "Done" at bounding box center [608, 301] width 13 height 13
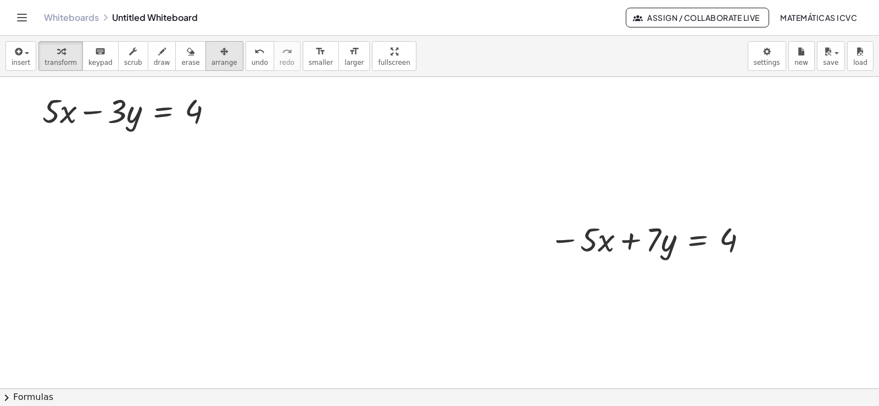
click at [212, 63] on span "arrange" at bounding box center [224, 63] width 26 height 8
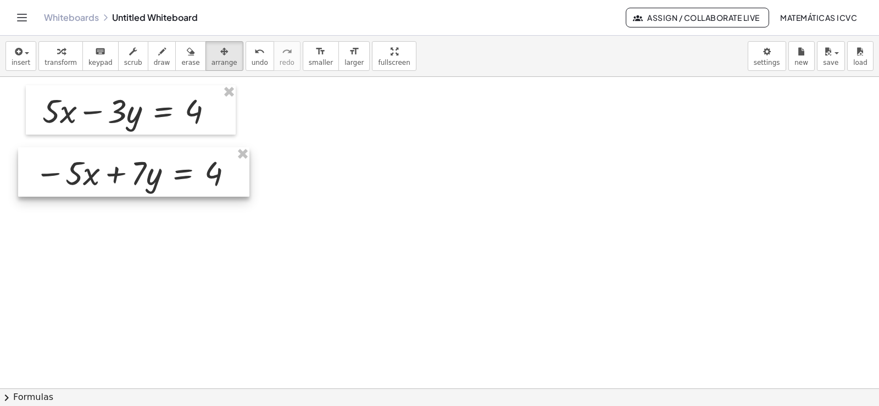
click at [87, 175] on div at bounding box center [133, 171] width 231 height 49
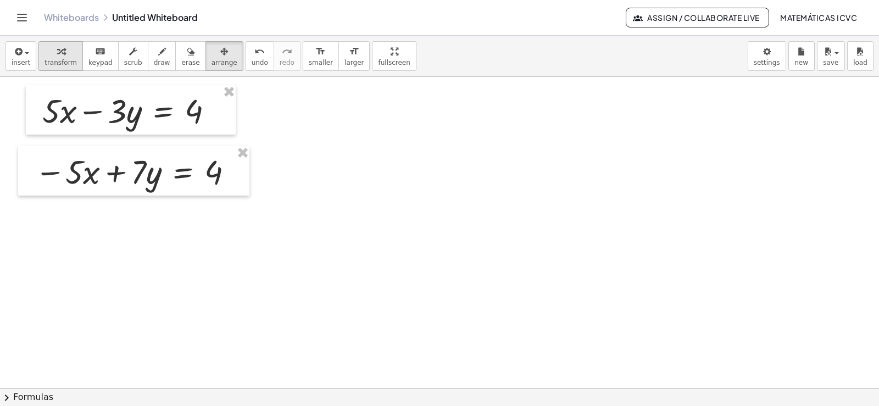
click at [57, 58] on icon "button" at bounding box center [61, 51] width 8 height 13
click at [154, 60] on span "draw" at bounding box center [162, 63] width 16 height 8
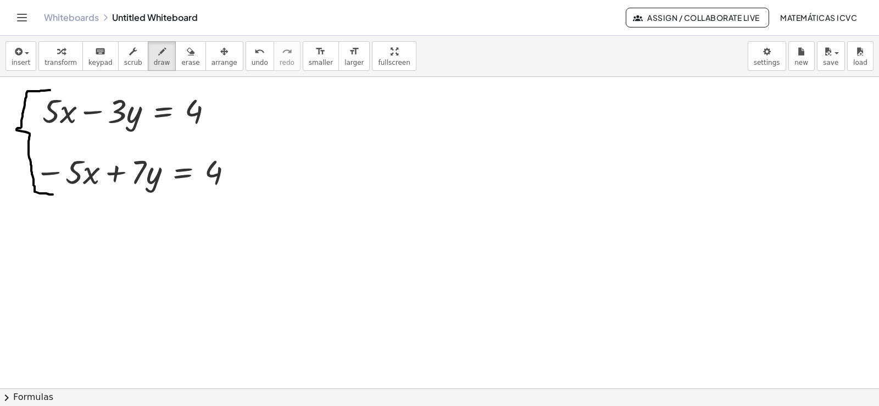
drag, startPoint x: 49, startPoint y: 90, endPoint x: 53, endPoint y: 194, distance: 104.4
click at [154, 60] on span "draw" at bounding box center [162, 63] width 16 height 8
drag, startPoint x: 57, startPoint y: 195, endPoint x: 310, endPoint y: 216, distance: 254.1
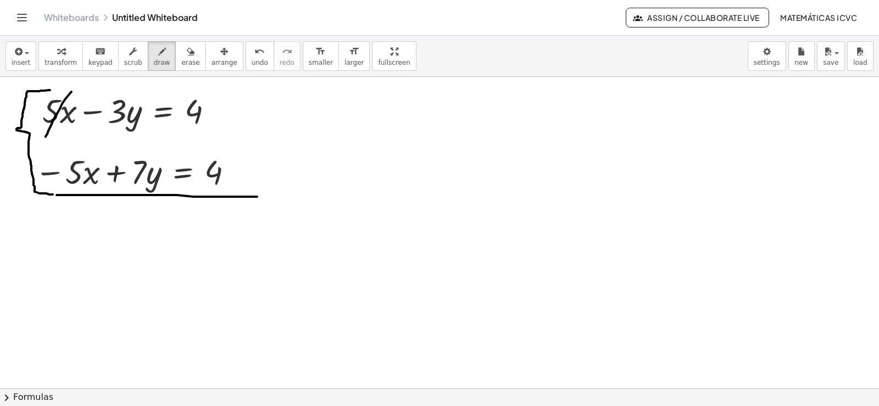
drag, startPoint x: 71, startPoint y: 92, endPoint x: 46, endPoint y: 137, distance: 51.9
drag, startPoint x: 98, startPoint y: 134, endPoint x: 49, endPoint y: 207, distance: 87.1
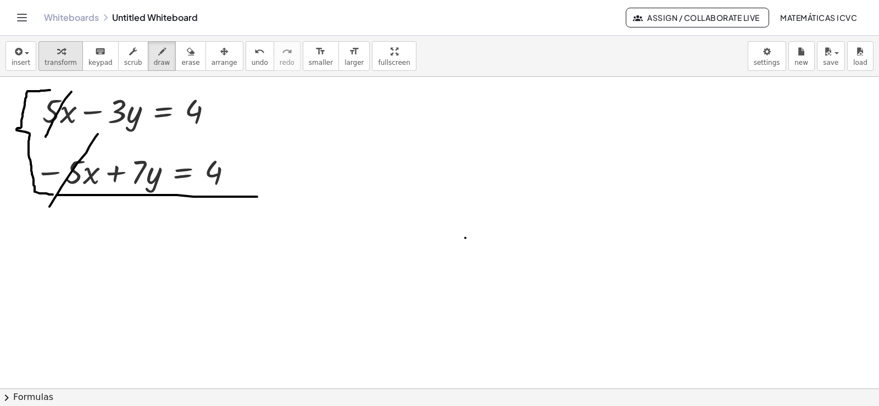
click at [57, 59] on span "transform" at bounding box center [60, 63] width 32 height 8
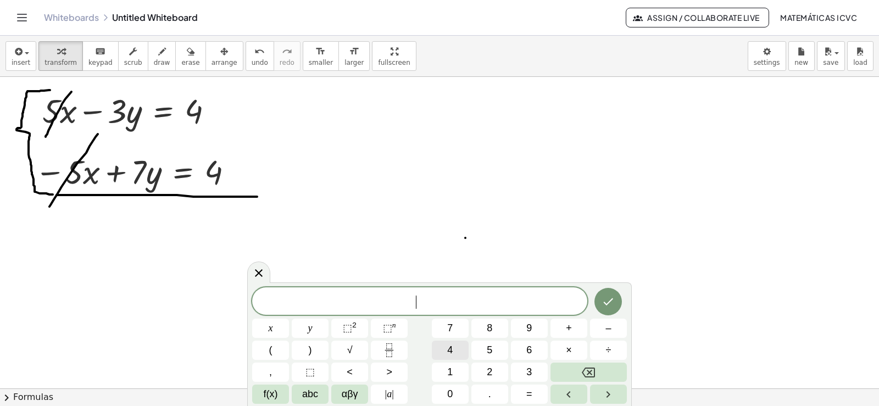
click at [453, 348] on button "4" at bounding box center [450, 350] width 37 height 19
click at [319, 330] on button "y" at bounding box center [310, 328] width 37 height 19
click at [529, 396] on span "=" at bounding box center [529, 394] width 6 height 15
click at [496, 325] on button "8" at bounding box center [489, 328] width 37 height 19
click at [615, 301] on button "Done" at bounding box center [607, 301] width 27 height 27
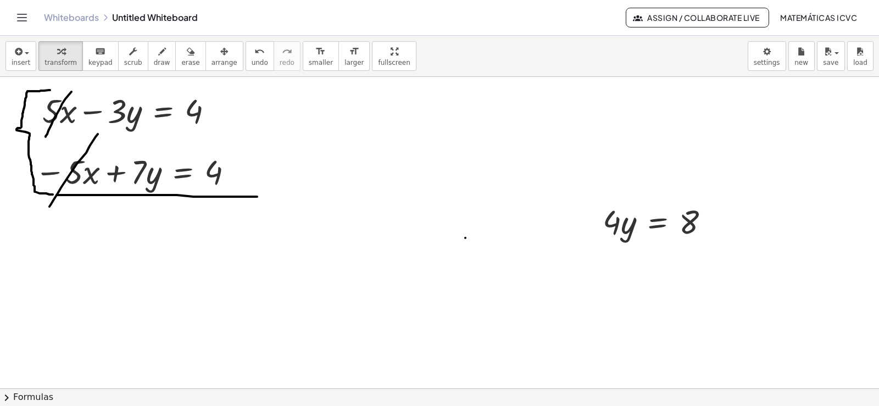
click at [215, 56] on div "button" at bounding box center [224, 50] width 26 height 13
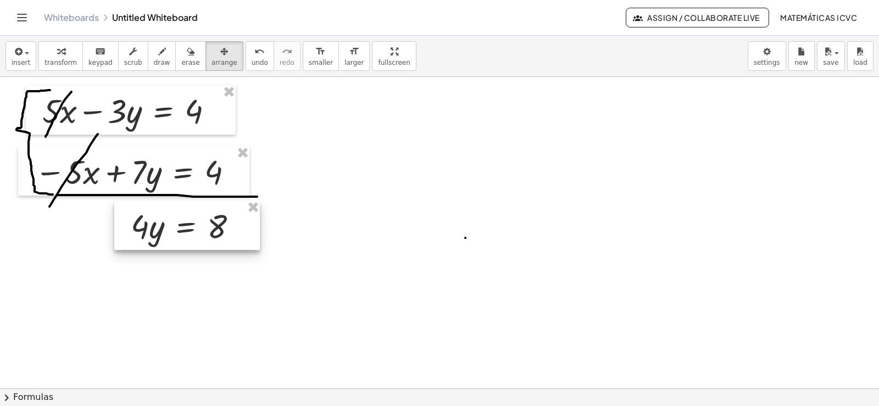
click at [190, 230] on div at bounding box center [187, 225] width 146 height 49
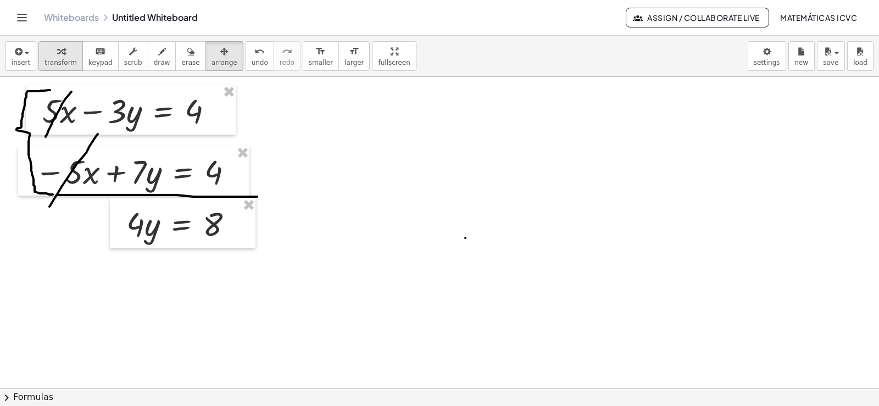
click at [51, 55] on div "button" at bounding box center [60, 50] width 32 height 13
drag, startPoint x: 133, startPoint y: 227, endPoint x: 218, endPoint y: 270, distance: 94.6
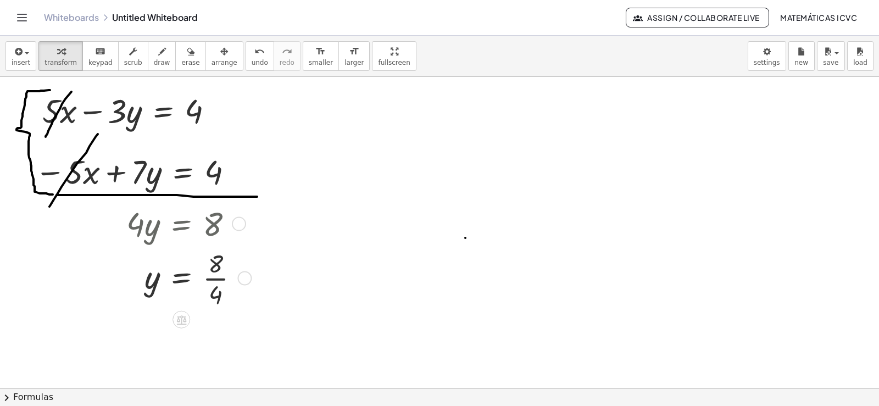
click at [214, 279] on div at bounding box center [187, 277] width 132 height 65
click at [157, 61] on button "draw" at bounding box center [162, 56] width 29 height 30
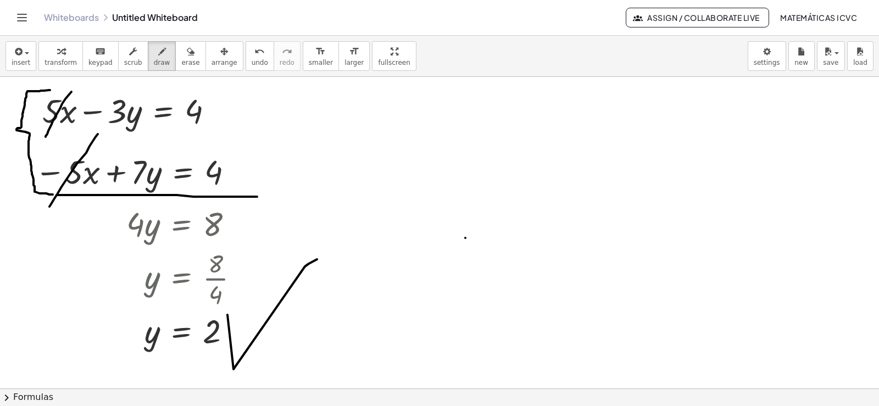
drag, startPoint x: 233, startPoint y: 369, endPoint x: 317, endPoint y: 259, distance: 138.0
drag, startPoint x: 183, startPoint y: 58, endPoint x: 465, endPoint y: 218, distance: 323.8
click at [183, 58] on button "erase" at bounding box center [190, 56] width 30 height 30
drag, startPoint x: 465, startPoint y: 218, endPoint x: 877, endPoint y: 57, distance: 442.3
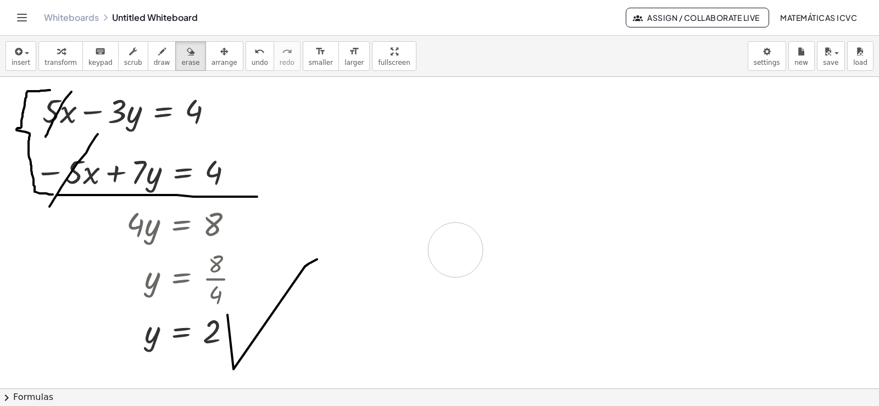
click at [57, 59] on span "transform" at bounding box center [60, 63] width 32 height 8
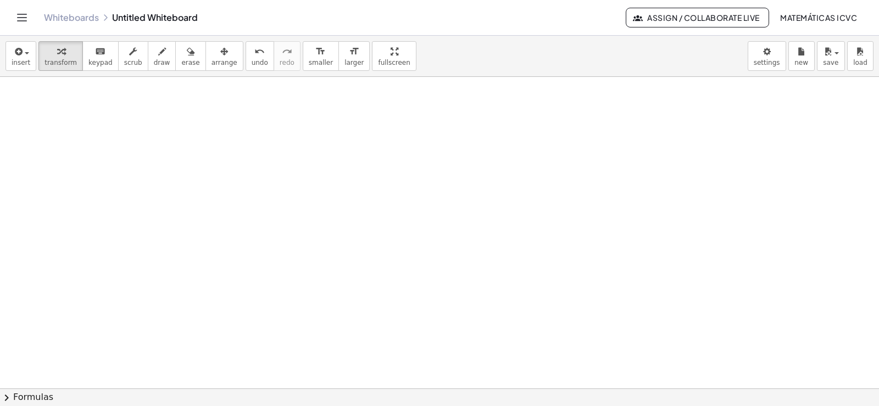
scroll to position [4159, 0]
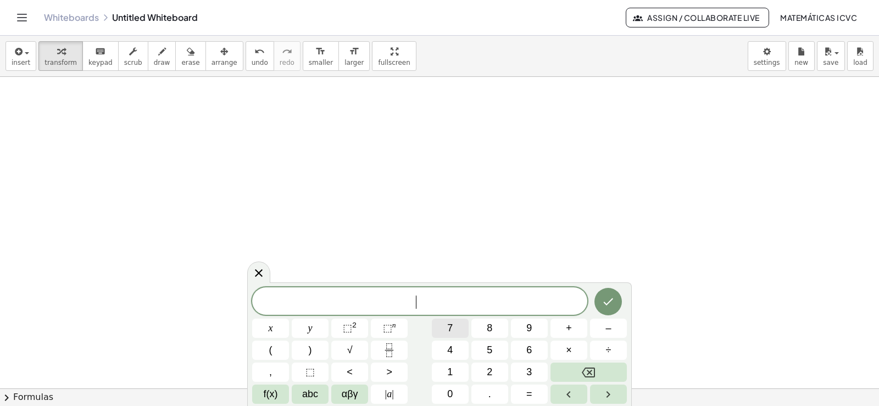
click at [462, 328] on button "7" at bounding box center [450, 328] width 37 height 19
click at [279, 329] on button "x" at bounding box center [270, 328] width 37 height 19
click at [611, 330] on span "–" at bounding box center [607, 328] width 5 height 15
click at [529, 375] on span "3" at bounding box center [528, 372] width 5 height 15
click at [315, 333] on button "y" at bounding box center [310, 328] width 37 height 19
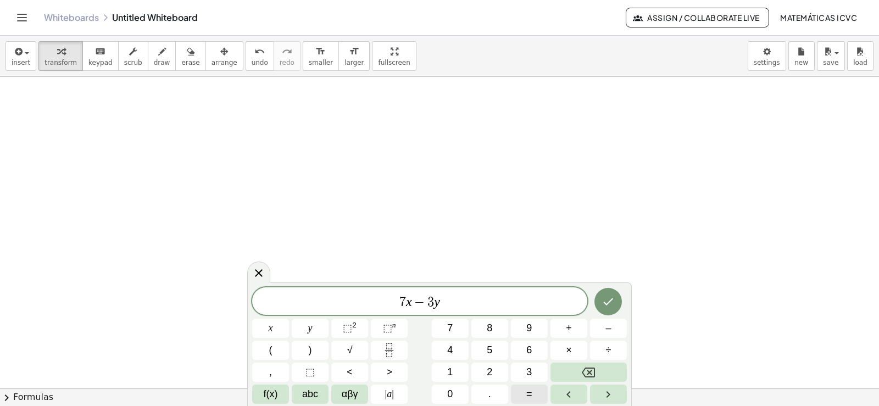
click at [530, 392] on span "=" at bounding box center [529, 394] width 6 height 15
click at [442, 366] on button "1" at bounding box center [450, 372] width 37 height 19
click at [491, 370] on span "2" at bounding box center [489, 372] width 5 height 15
click at [602, 298] on icon "Done" at bounding box center [608, 301] width 13 height 13
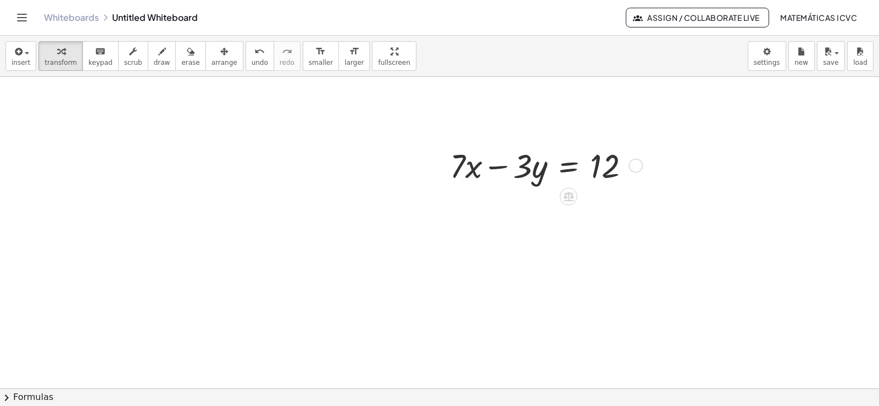
scroll to position [4269, 0]
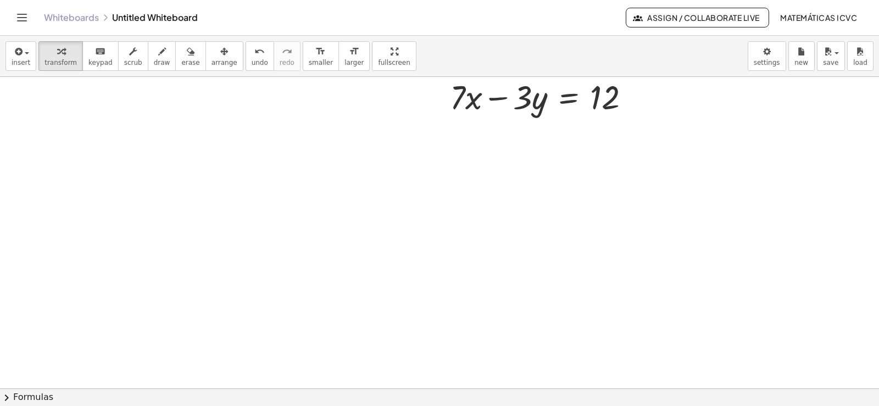
click at [211, 60] on span "arrange" at bounding box center [224, 63] width 26 height 8
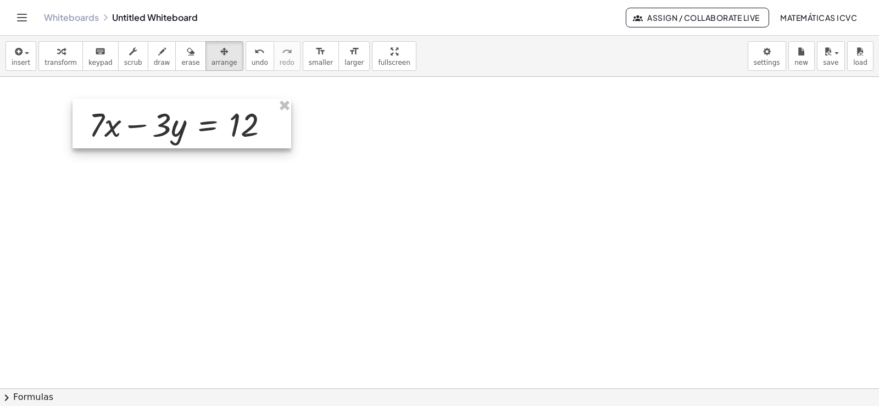
click at [185, 130] on div at bounding box center [182, 123] width 219 height 49
click at [61, 52] on div "button" at bounding box center [60, 50] width 32 height 13
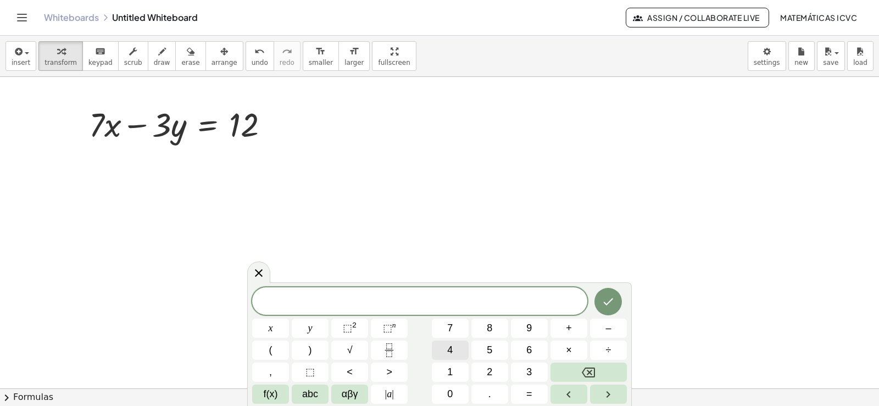
click at [489, 350] on span "5" at bounding box center [489, 350] width 5 height 15
click at [285, 332] on button "x" at bounding box center [270, 328] width 37 height 19
click at [570, 330] on span "+" at bounding box center [569, 328] width 6 height 15
click at [522, 374] on button "3" at bounding box center [529, 372] width 37 height 19
click at [308, 329] on span "y" at bounding box center [310, 328] width 4 height 15
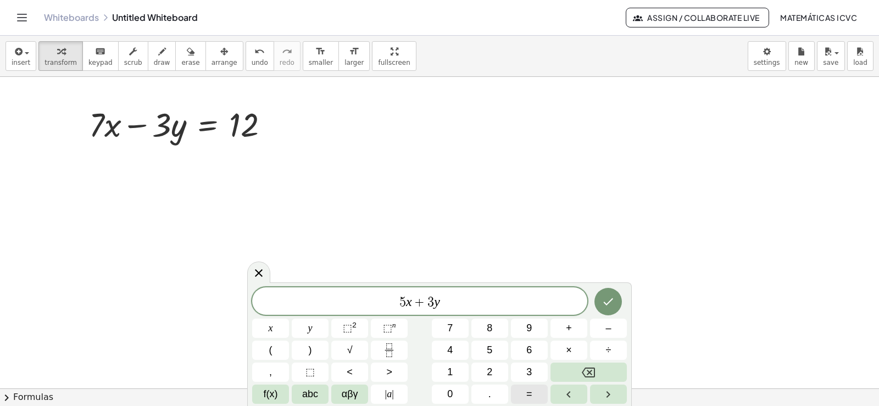
click at [536, 393] on button "=" at bounding box center [529, 394] width 37 height 19
click at [493, 373] on button "2" at bounding box center [489, 372] width 37 height 19
click at [441, 350] on button "4" at bounding box center [450, 350] width 37 height 19
click at [606, 300] on icon "Done" at bounding box center [608, 301] width 13 height 13
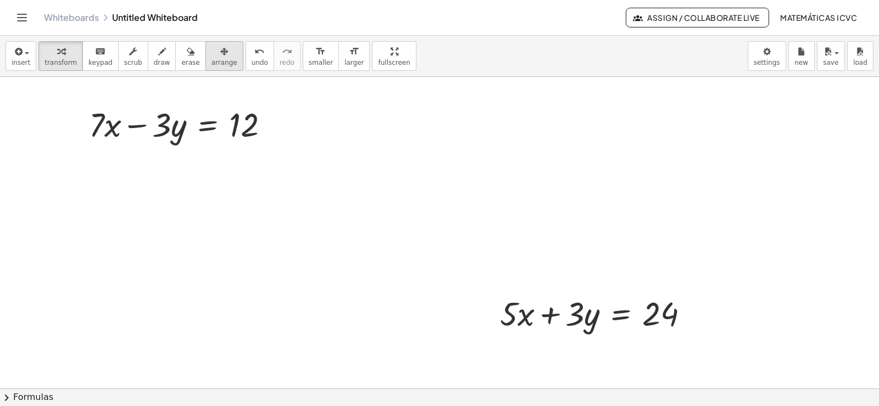
click at [214, 55] on div "button" at bounding box center [224, 50] width 26 height 13
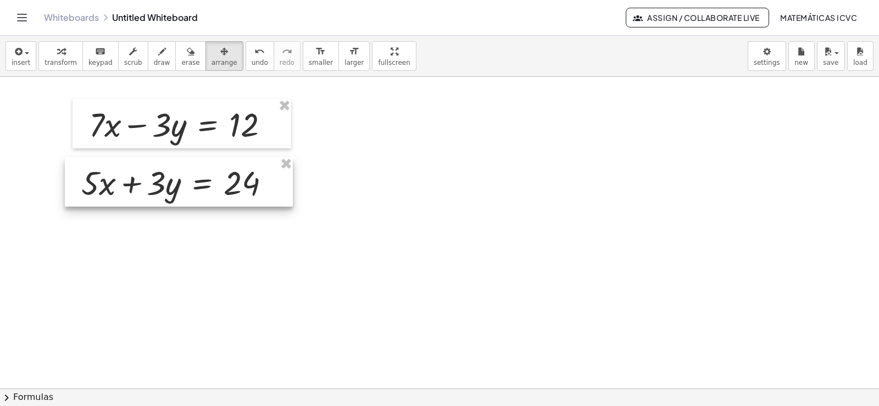
click at [166, 193] on div at bounding box center [179, 181] width 228 height 49
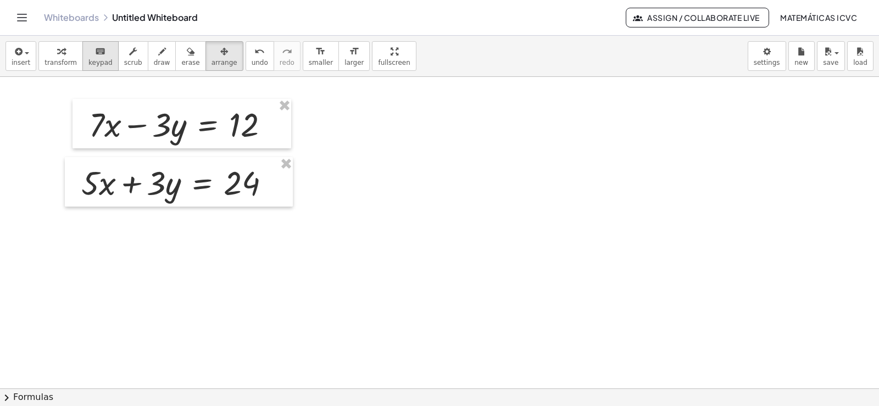
click at [88, 59] on span "keypad" at bounding box center [100, 63] width 24 height 8
click at [46, 55] on div "button" at bounding box center [60, 50] width 32 height 13
click at [48, 54] on div "button" at bounding box center [60, 50] width 32 height 13
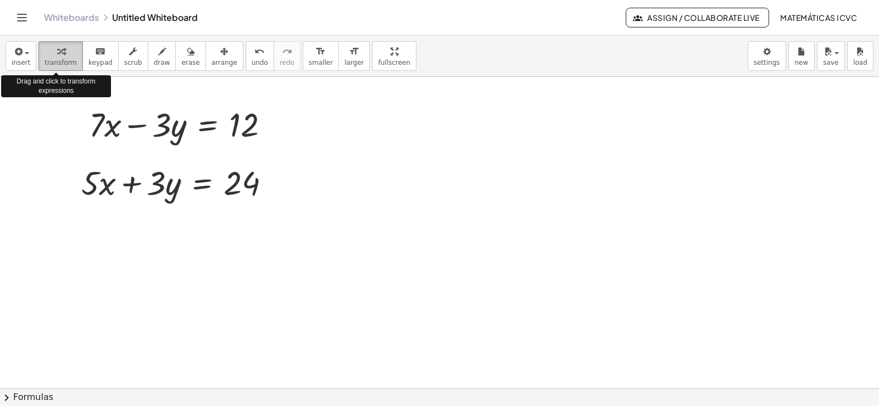
click at [48, 54] on div "button" at bounding box center [60, 50] width 32 height 13
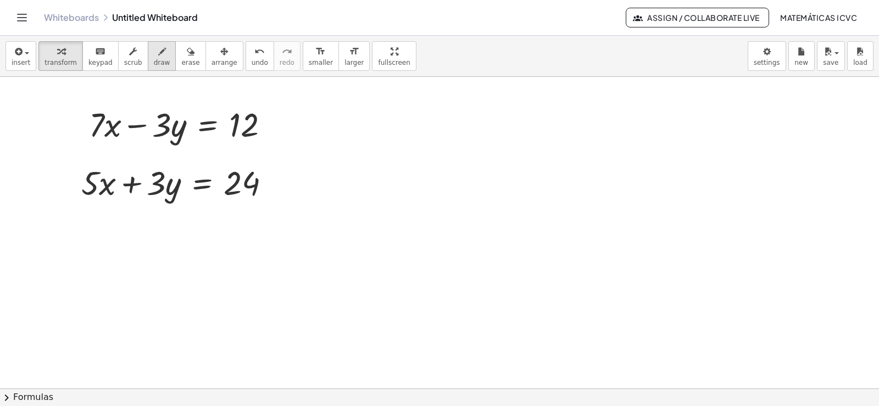
click at [154, 59] on span "draw" at bounding box center [162, 63] width 16 height 8
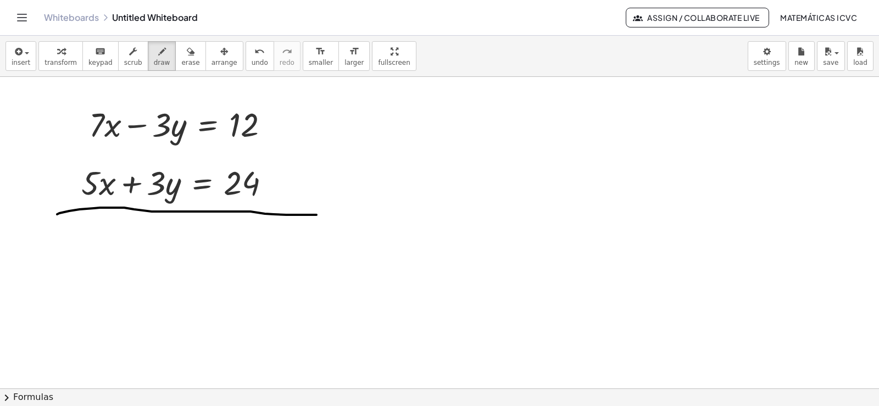
drag, startPoint x: 57, startPoint y: 214, endPoint x: 316, endPoint y: 215, distance: 259.3
click at [154, 60] on span "draw" at bounding box center [162, 63] width 16 height 8
drag, startPoint x: 178, startPoint y: 101, endPoint x: 149, endPoint y: 151, distance: 57.1
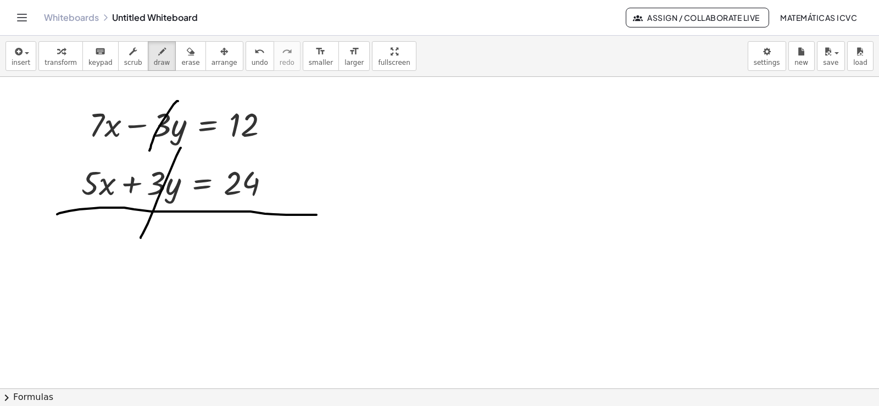
drag, startPoint x: 181, startPoint y: 148, endPoint x: 141, endPoint y: 238, distance: 98.6
click at [62, 63] on span "transform" at bounding box center [60, 63] width 32 height 8
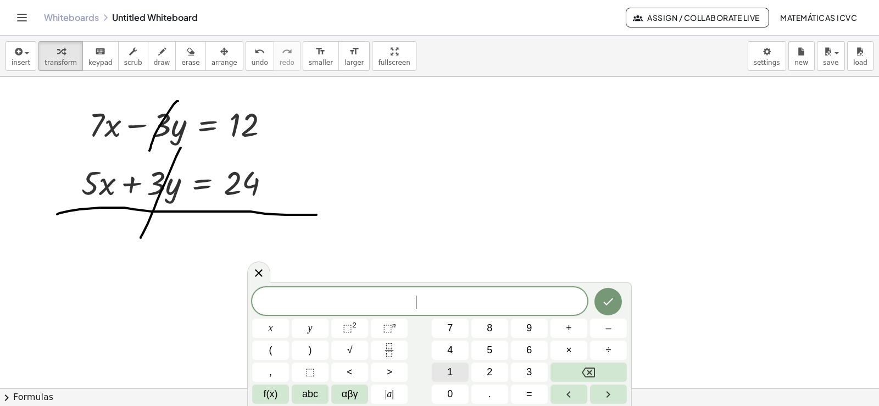
click at [457, 373] on button "1" at bounding box center [450, 372] width 37 height 19
click at [485, 372] on button "2" at bounding box center [489, 372] width 37 height 19
click at [276, 327] on button "x" at bounding box center [270, 328] width 37 height 19
click at [529, 393] on span "=" at bounding box center [529, 394] width 6 height 15
click at [525, 372] on button "3" at bounding box center [529, 372] width 37 height 19
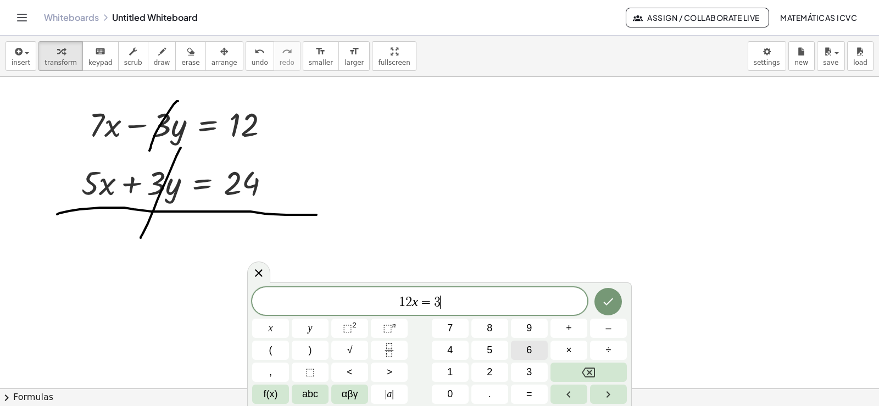
click at [527, 344] on span "6" at bounding box center [528, 350] width 5 height 15
click at [605, 304] on icon "Done" at bounding box center [608, 301] width 13 height 13
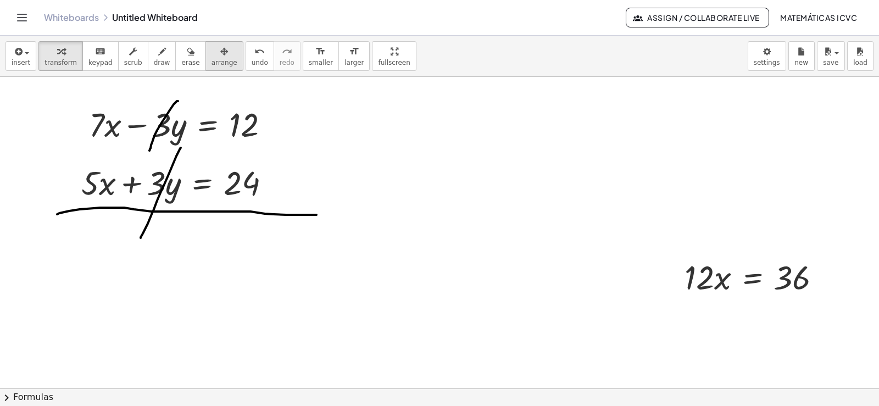
click at [211, 64] on span "arrange" at bounding box center [224, 63] width 26 height 8
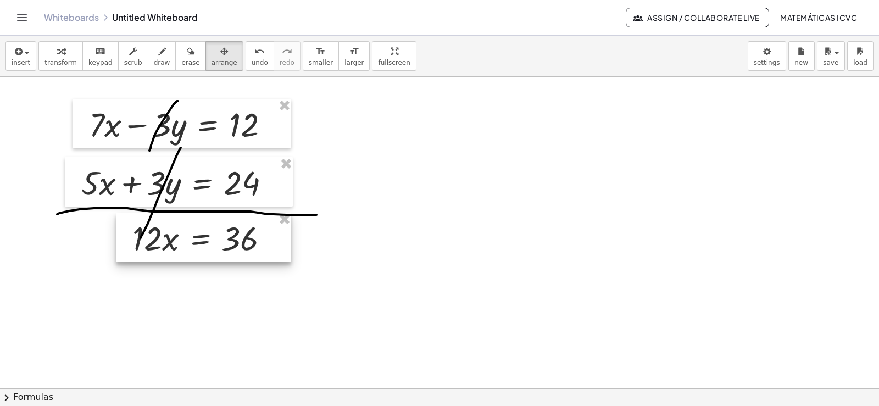
click at [227, 241] on div at bounding box center [203, 237] width 175 height 49
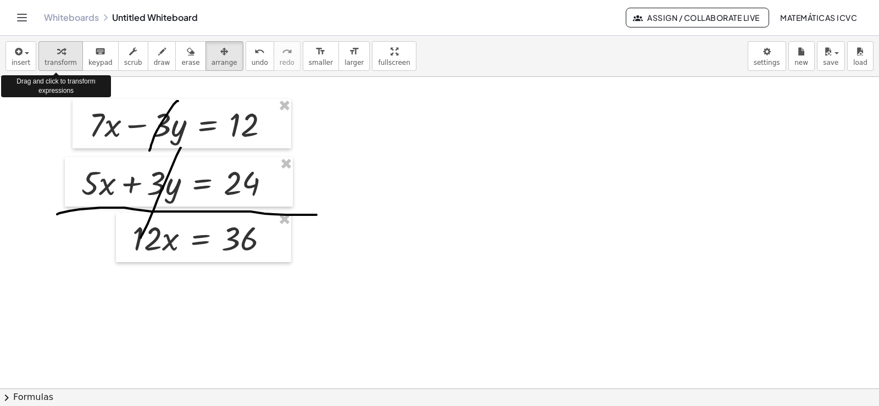
click at [63, 60] on span "transform" at bounding box center [60, 63] width 32 height 8
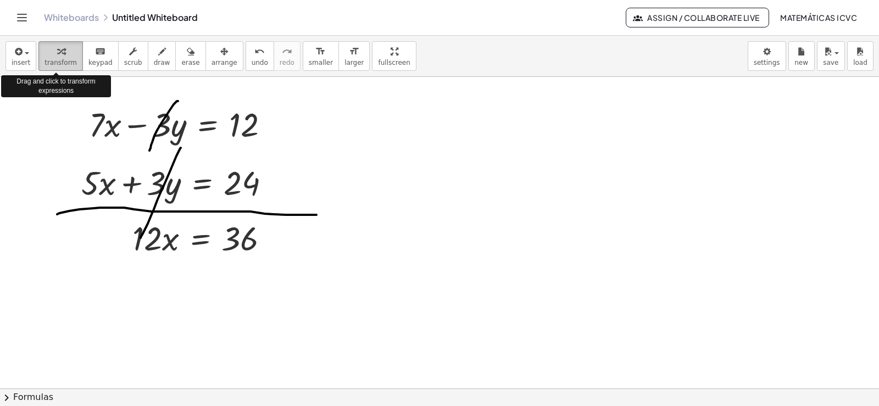
click at [54, 63] on span "transform" at bounding box center [60, 63] width 32 height 8
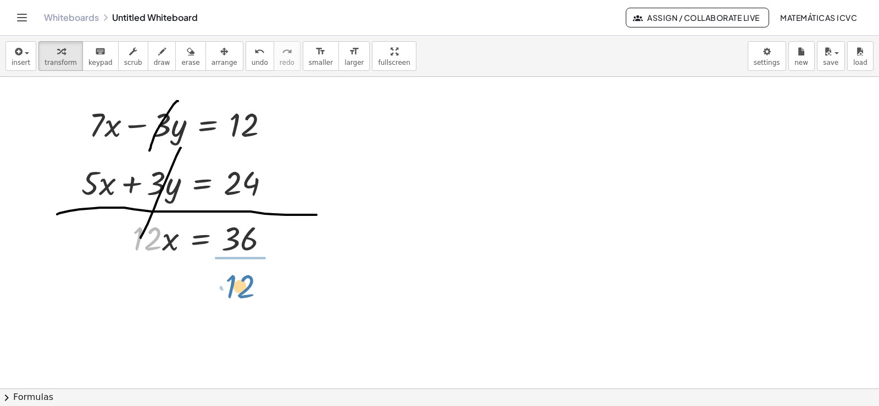
drag, startPoint x: 164, startPoint y: 332, endPoint x: 239, endPoint y: 290, distance: 85.9
click at [248, 292] on div at bounding box center [206, 291] width 158 height 65
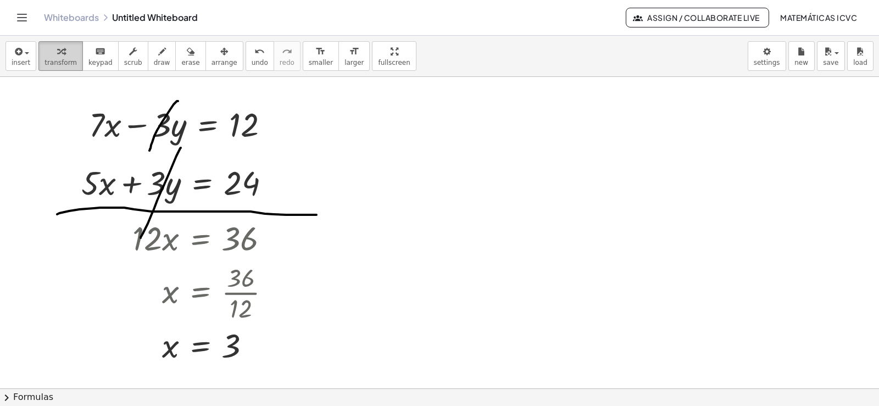
click at [57, 63] on span "transform" at bounding box center [60, 63] width 32 height 8
click at [39, 51] on button "transform" at bounding box center [60, 56] width 44 height 30
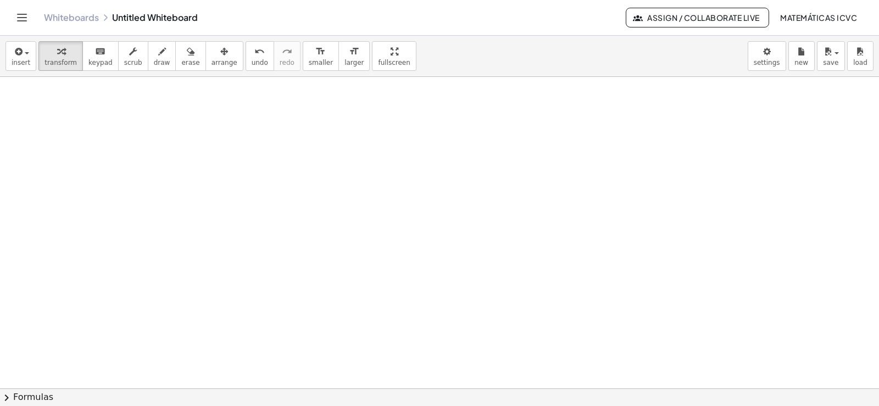
scroll to position [4672, 0]
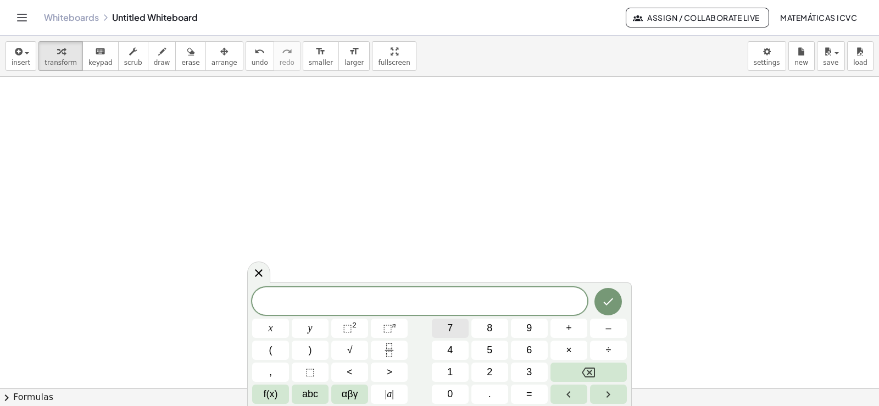
click at [453, 328] on span "7" at bounding box center [449, 328] width 5 height 15
click at [274, 327] on button "x" at bounding box center [270, 328] width 37 height 19
click at [571, 327] on span "+" at bounding box center [569, 328] width 6 height 15
click at [490, 371] on span "2" at bounding box center [489, 372] width 5 height 15
click at [314, 331] on button "y" at bounding box center [310, 328] width 37 height 19
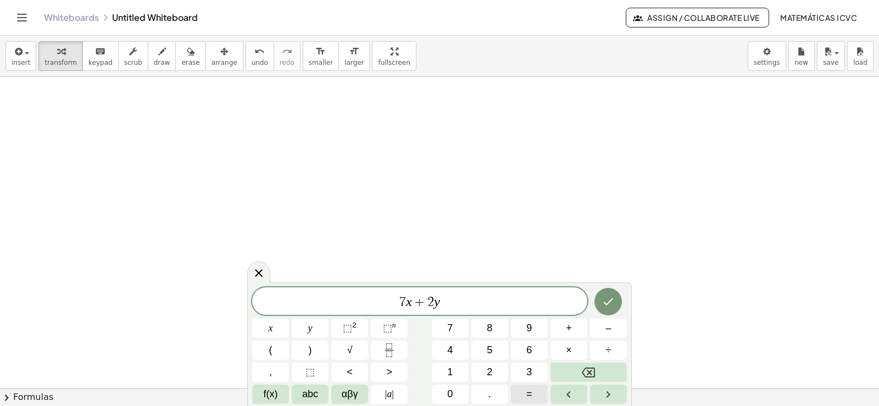
click at [530, 397] on span "=" at bounding box center [529, 394] width 6 height 15
click at [454, 348] on button "4" at bounding box center [450, 350] width 37 height 19
click at [507, 347] on button "5" at bounding box center [489, 350] width 37 height 19
click at [604, 301] on icon "Done" at bounding box center [608, 301] width 13 height 13
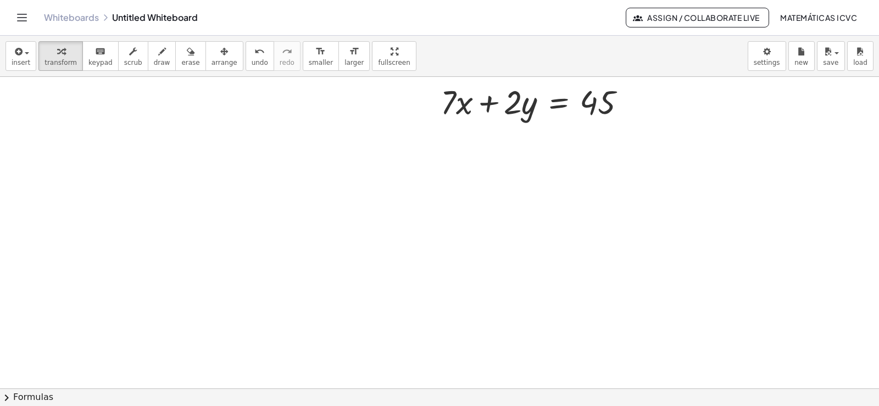
scroll to position [4782, 0]
click at [211, 62] on span "arrange" at bounding box center [224, 63] width 26 height 8
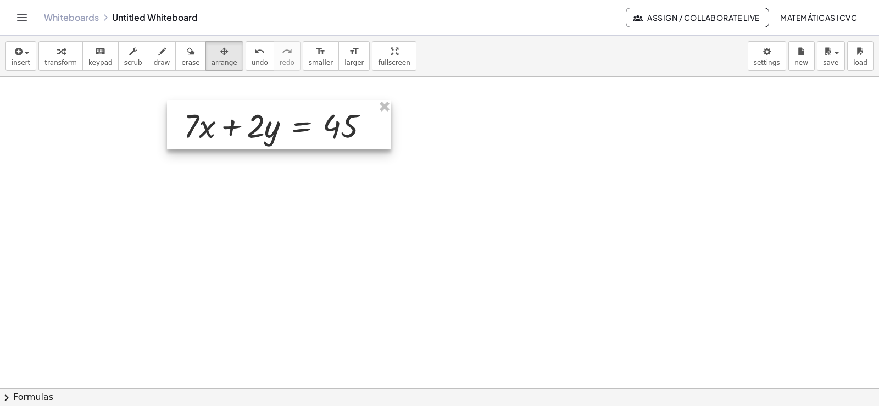
drag, startPoint x: 305, startPoint y: 141, endPoint x: 287, endPoint y: 126, distance: 24.2
click at [287, 126] on div at bounding box center [279, 124] width 224 height 49
click at [55, 59] on span "transform" at bounding box center [60, 63] width 32 height 8
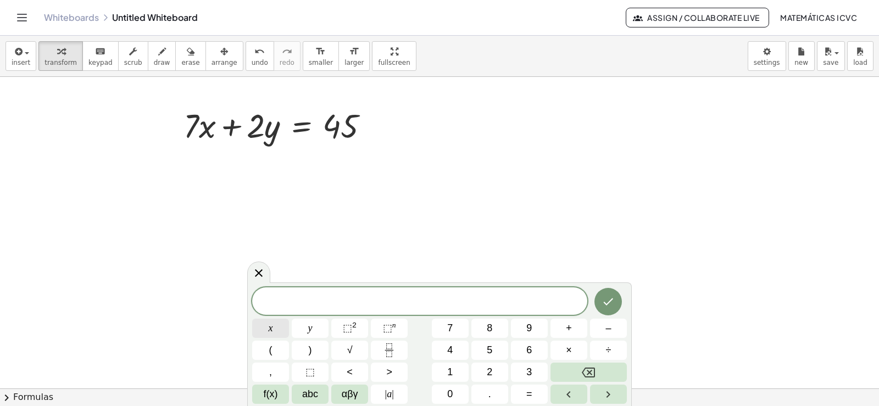
click at [284, 331] on button "x" at bounding box center [270, 328] width 37 height 19
click at [528, 395] on span "=" at bounding box center [529, 394] width 6 height 15
click at [487, 348] on span "5" at bounding box center [489, 350] width 5 height 15
click at [610, 305] on icon "Done" at bounding box center [608, 301] width 13 height 13
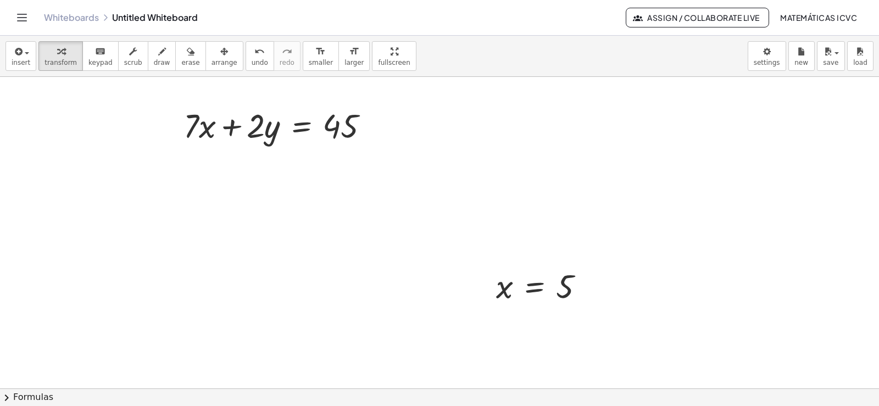
drag, startPoint x: 215, startPoint y: 58, endPoint x: 499, endPoint y: 202, distance: 319.1
click at [216, 57] on button "arrange" at bounding box center [224, 56] width 38 height 30
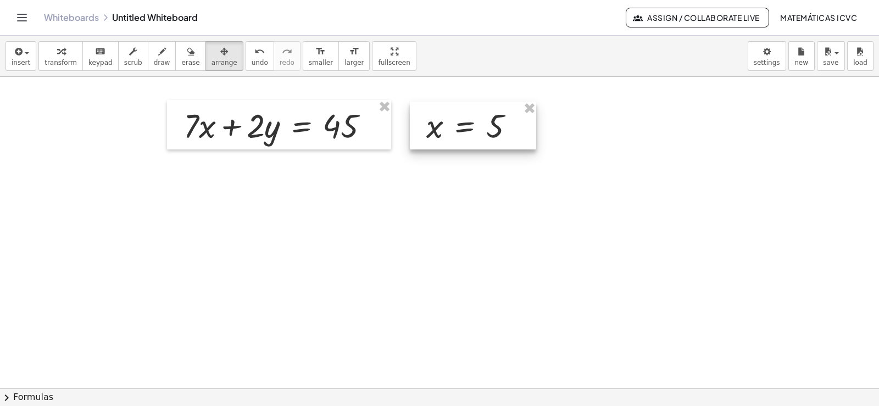
click at [480, 124] on div at bounding box center [473, 126] width 126 height 48
click at [66, 51] on div "button" at bounding box center [60, 50] width 32 height 13
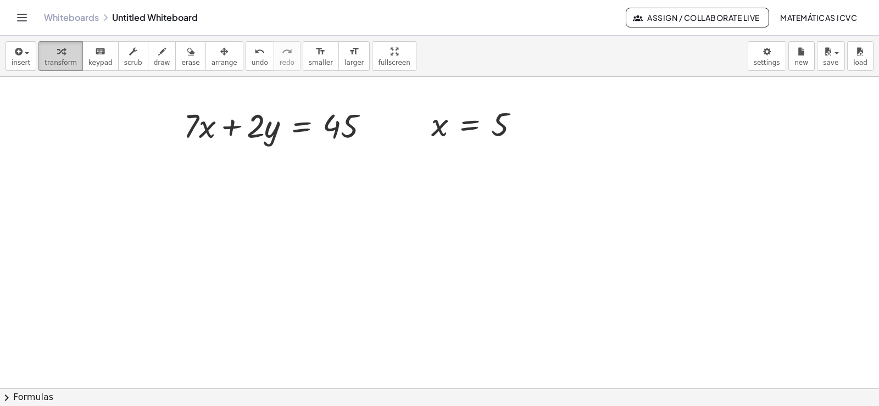
click at [69, 59] on span "transform" at bounding box center [60, 63] width 32 height 8
drag, startPoint x: 439, startPoint y: 125, endPoint x: 209, endPoint y: 127, distance: 230.7
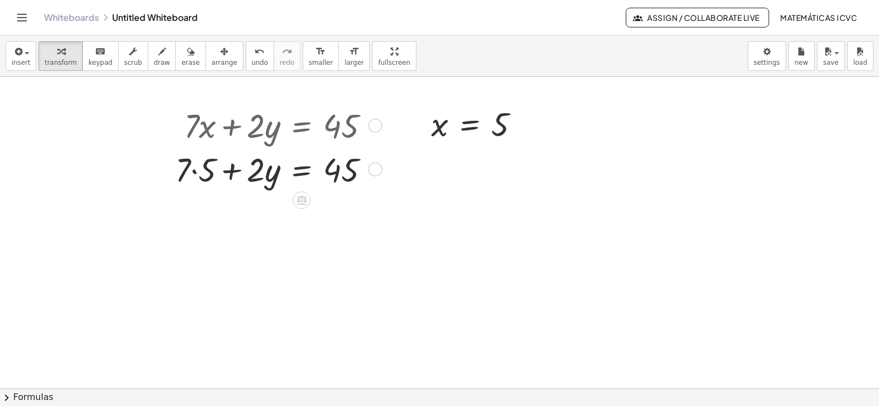
click at [195, 174] on div at bounding box center [277, 169] width 214 height 44
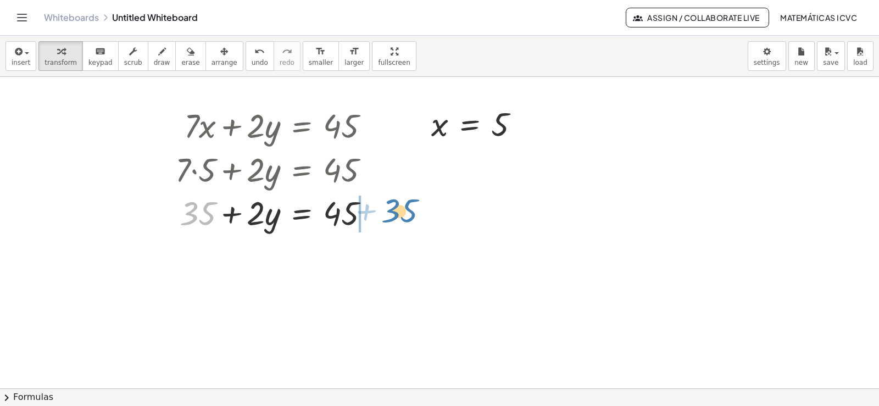
drag, startPoint x: 194, startPoint y: 220, endPoint x: 396, endPoint y: 216, distance: 201.6
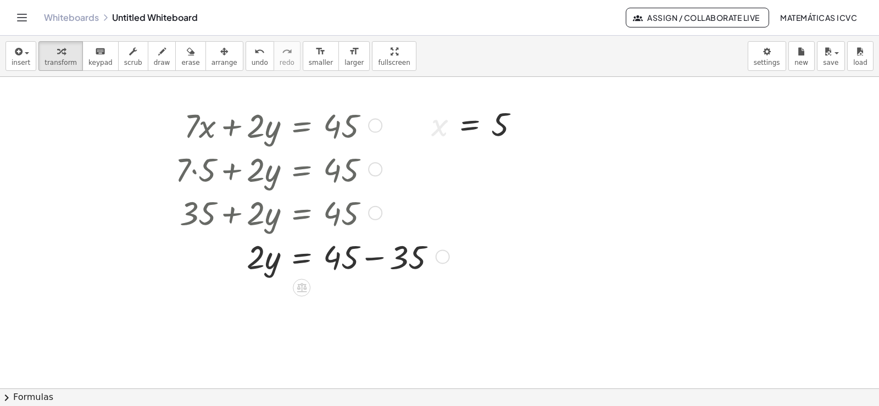
click at [370, 258] on div at bounding box center [310, 256] width 281 height 44
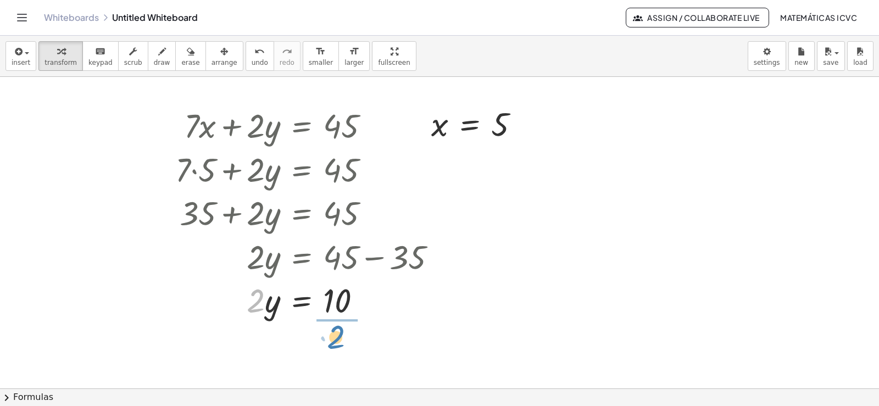
drag, startPoint x: 258, startPoint y: 309, endPoint x: 336, endPoint y: 346, distance: 86.0
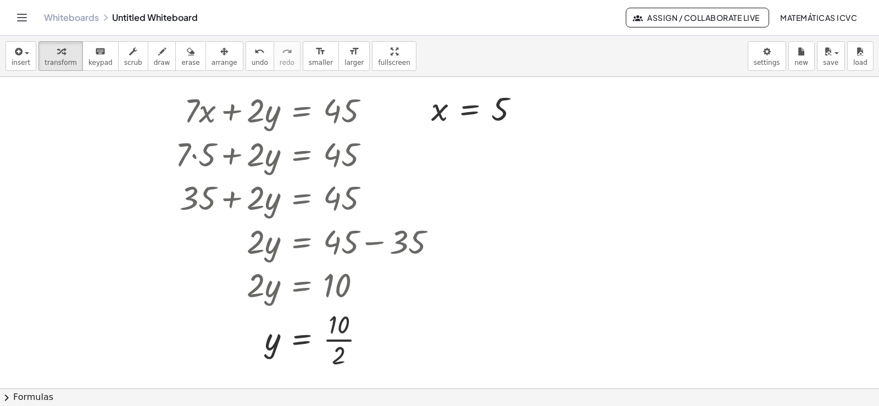
scroll to position [4804, 0]
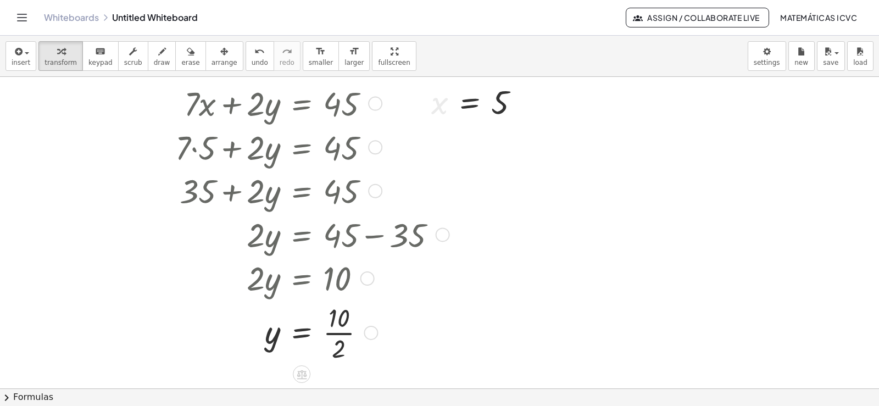
click at [344, 333] on div at bounding box center [310, 331] width 281 height 65
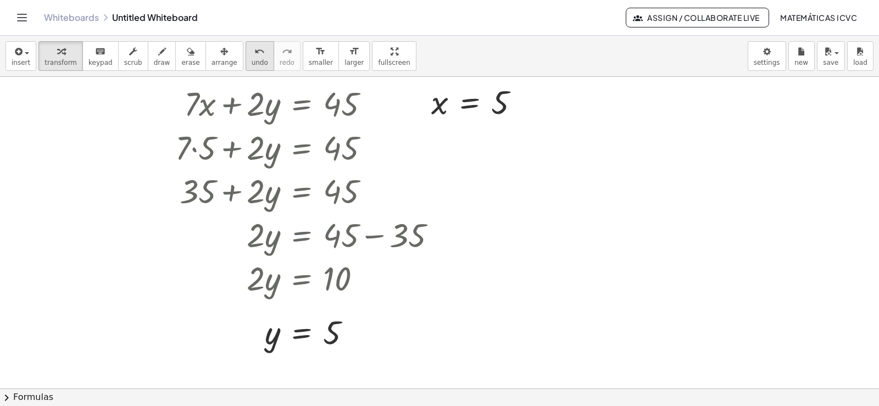
click at [254, 54] on icon "undo" at bounding box center [259, 51] width 10 height 13
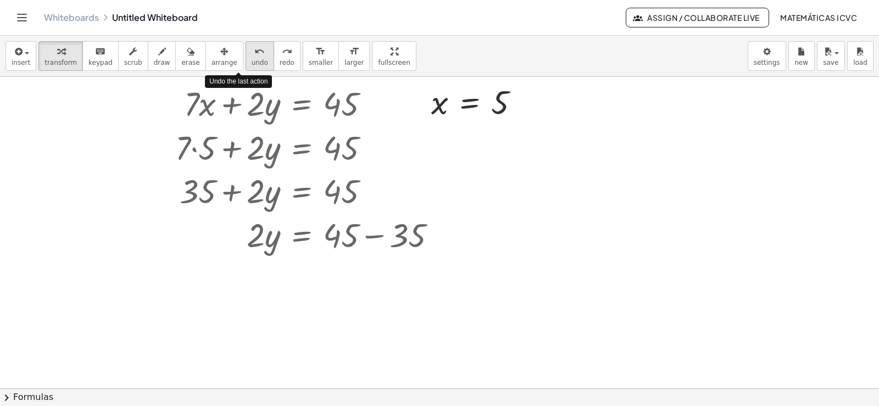
click at [254, 54] on icon "undo" at bounding box center [259, 51] width 10 height 13
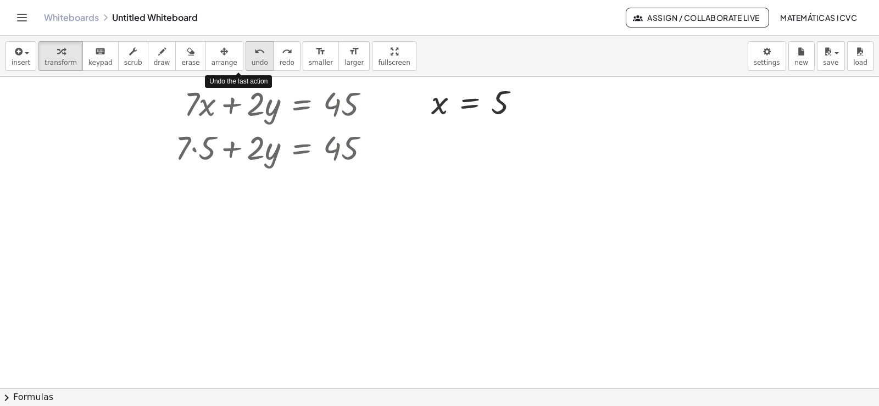
click at [254, 54] on icon "undo" at bounding box center [259, 51] width 10 height 13
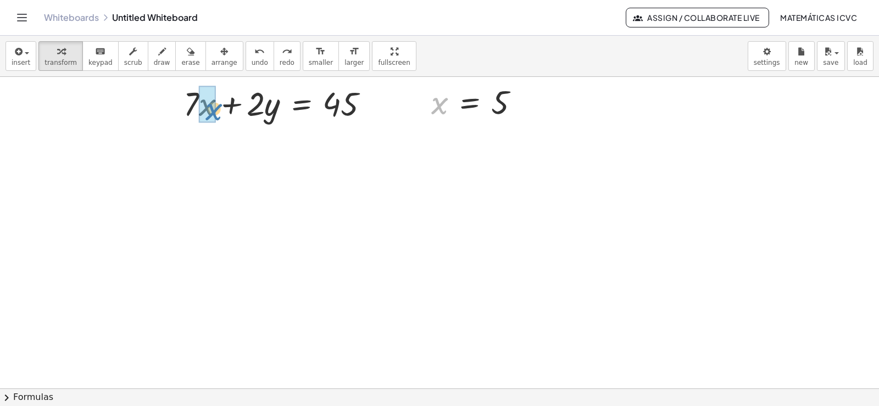
drag, startPoint x: 439, startPoint y: 104, endPoint x: 1, endPoint y: 322, distance: 489.9
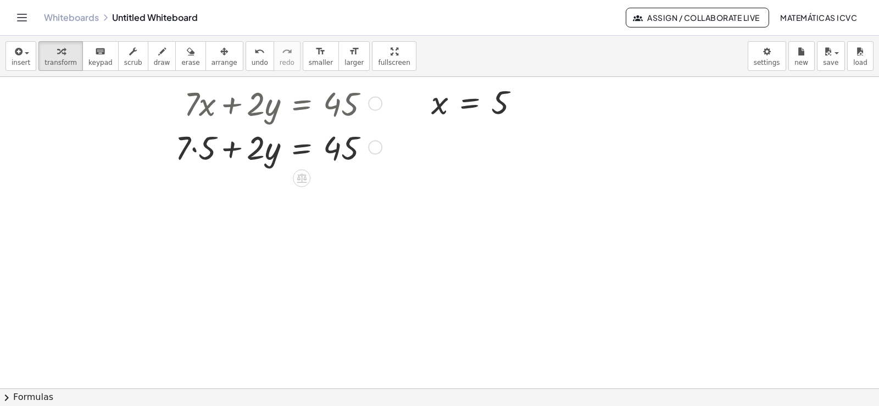
click at [196, 152] on div at bounding box center [277, 147] width 214 height 44
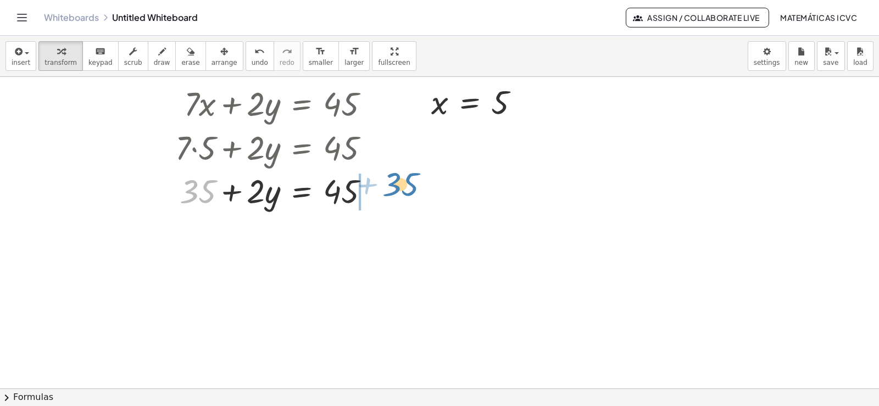
drag, startPoint x: 202, startPoint y: 193, endPoint x: 405, endPoint y: 186, distance: 203.4
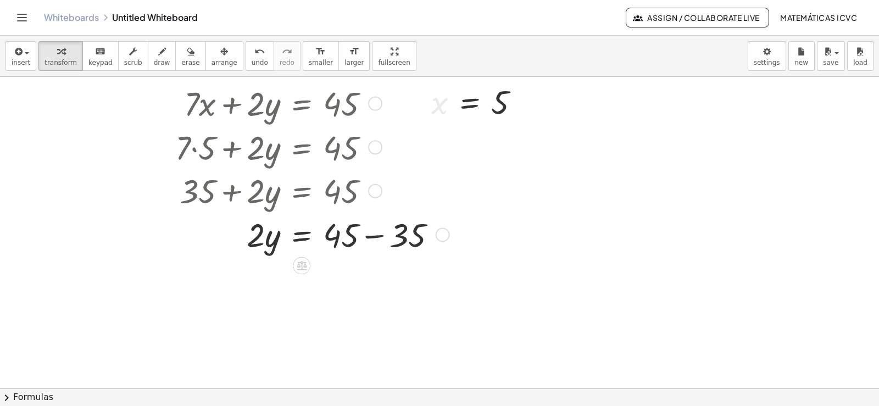
click at [374, 237] on div at bounding box center [310, 234] width 281 height 44
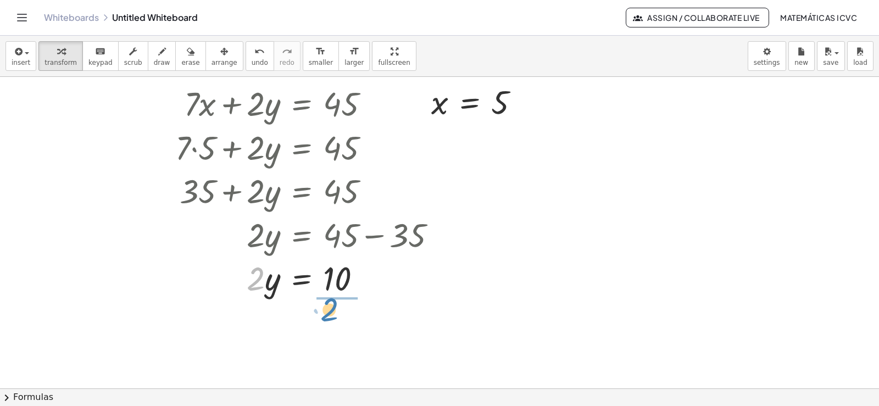
drag, startPoint x: 252, startPoint y: 289, endPoint x: 325, endPoint y: 320, distance: 79.3
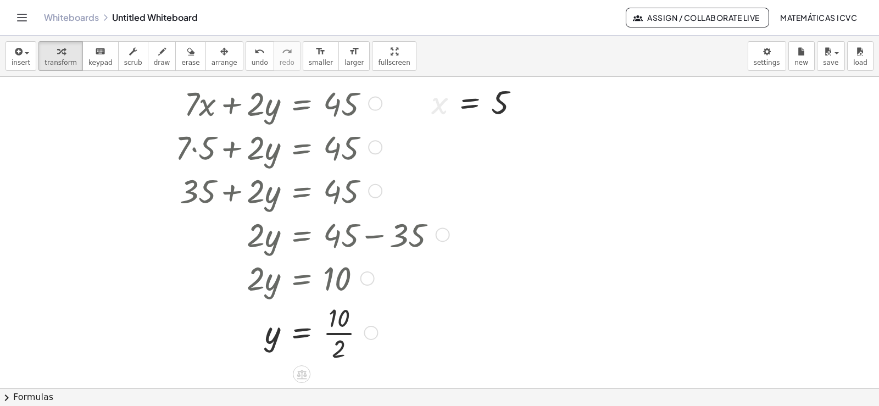
click at [346, 333] on div at bounding box center [310, 331] width 281 height 65
